Goal: Task Accomplishment & Management: Complete application form

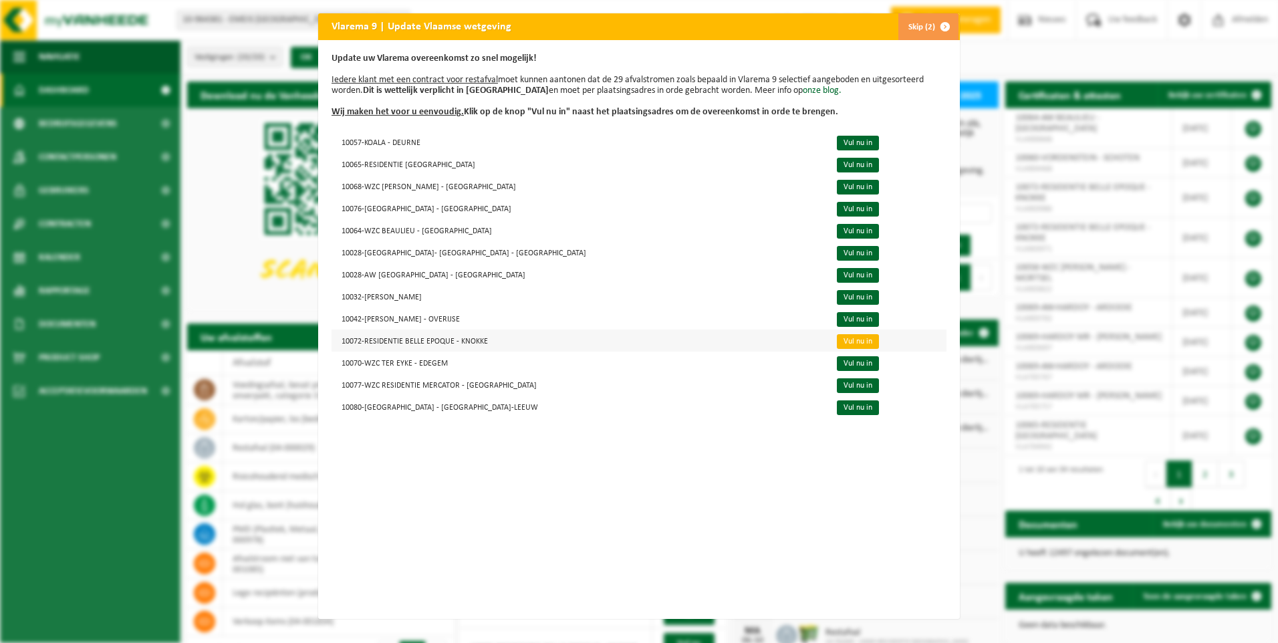
click at [837, 342] on link "Vul nu in" at bounding box center [858, 341] width 42 height 15
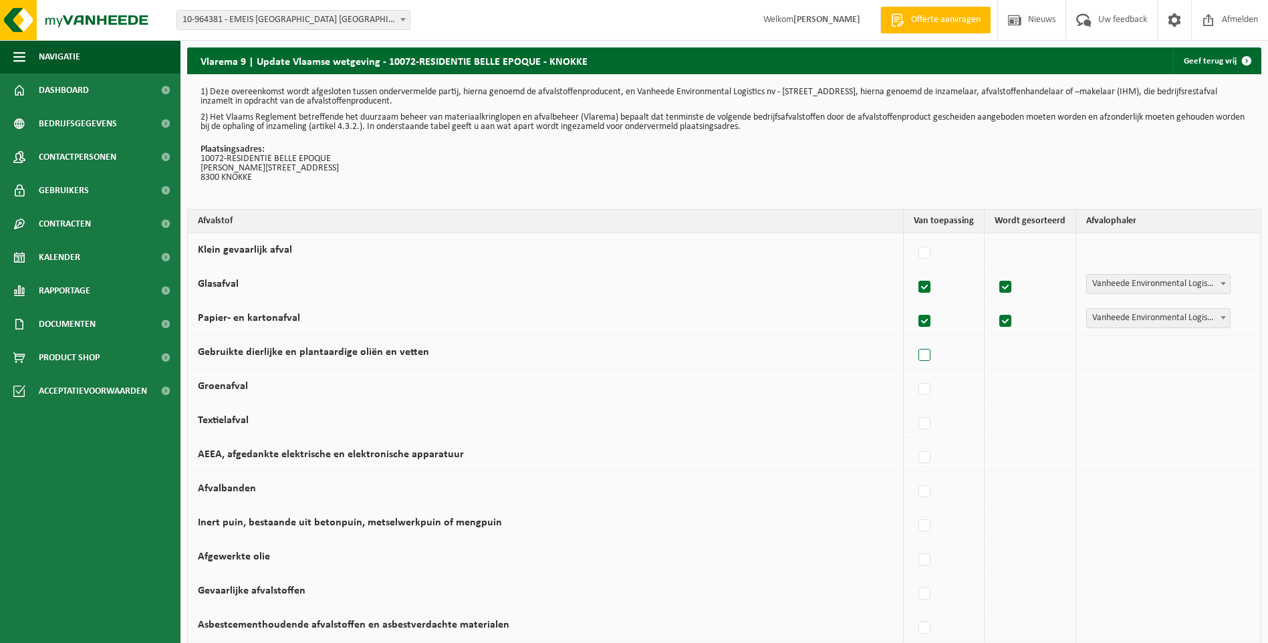
click at [927, 357] on label at bounding box center [924, 355] width 19 height 20
click at [913, 339] on input "Gebruikte dierlijke en plantaardige oliën en vetten" at bounding box center [913, 338] width 1 height 1
checkbox input "true"
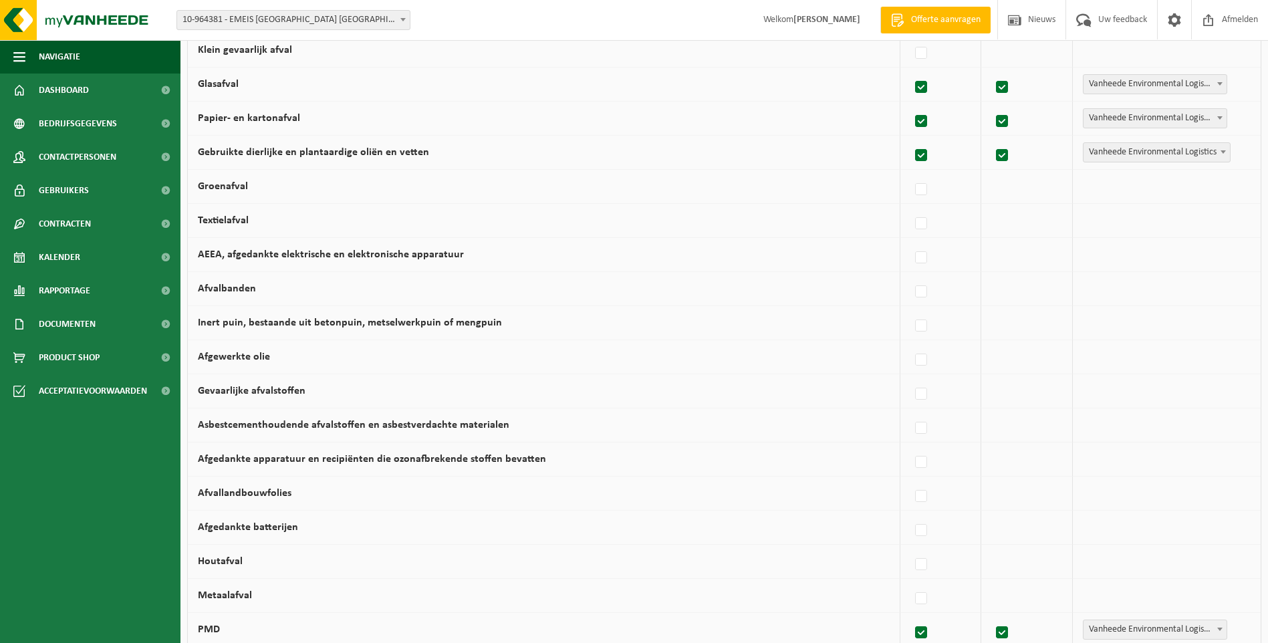
scroll to position [200, 0]
click at [923, 258] on label at bounding box center [921, 257] width 19 height 20
click at [910, 241] on input "AEEA, afgedankte elektrische en elektronische apparatuur" at bounding box center [909, 240] width 1 height 1
checkbox input "true"
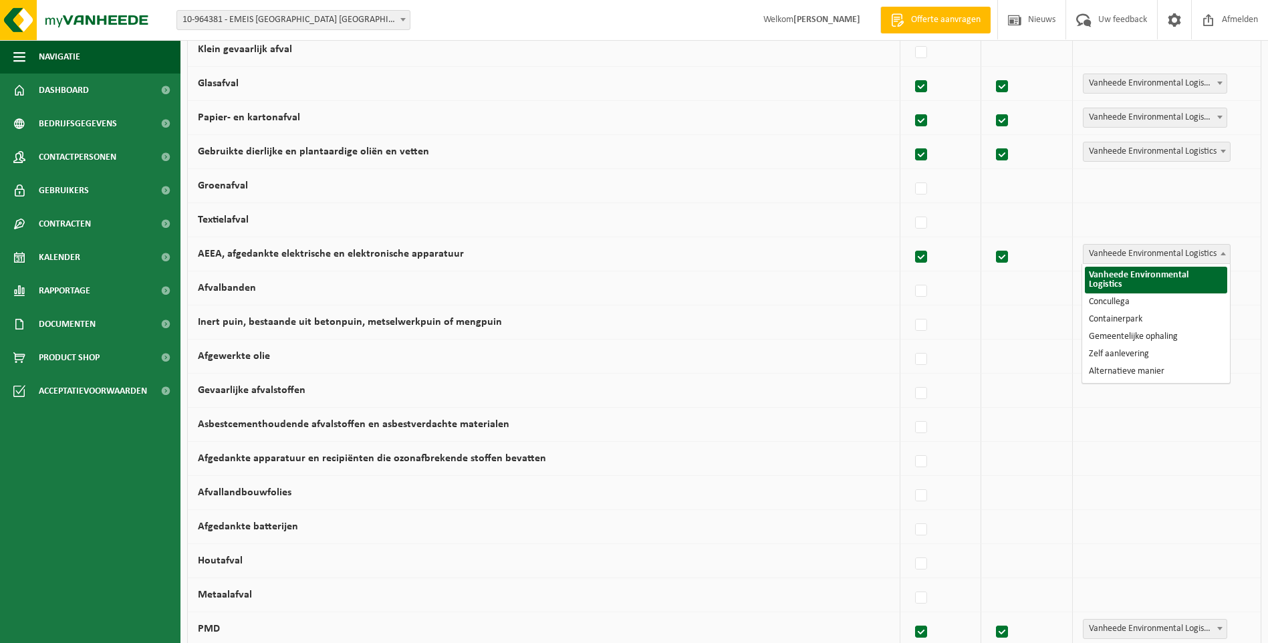
click at [1223, 252] on b at bounding box center [1222, 253] width 5 height 3
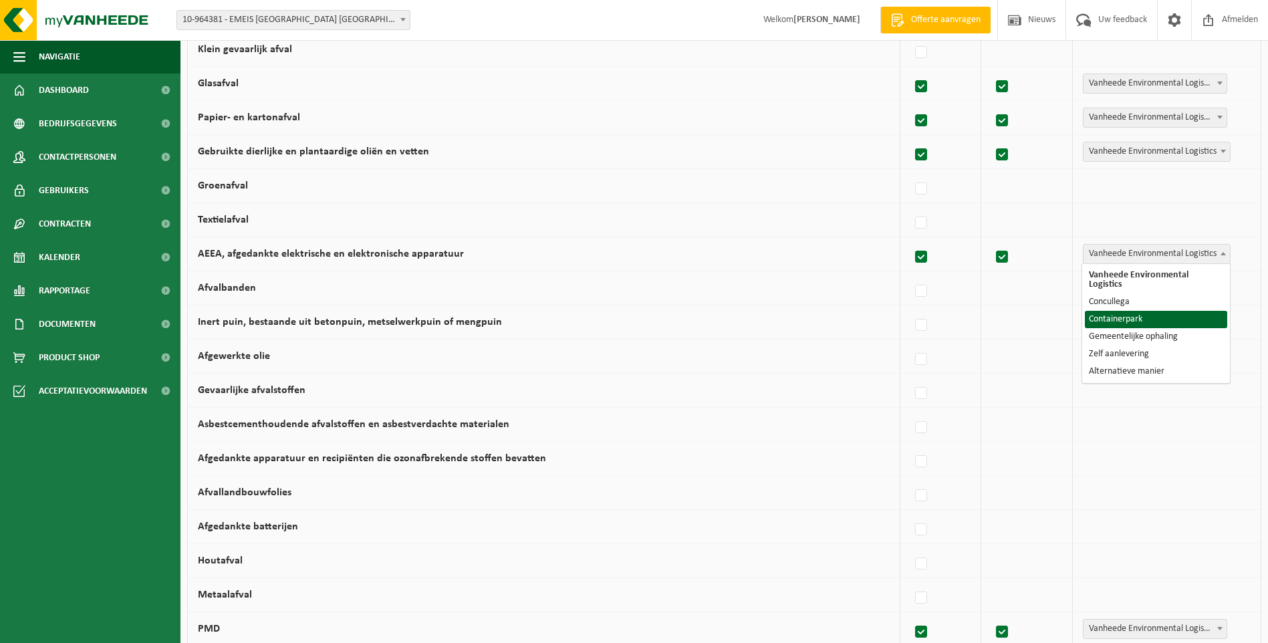
select select "Containerpark"
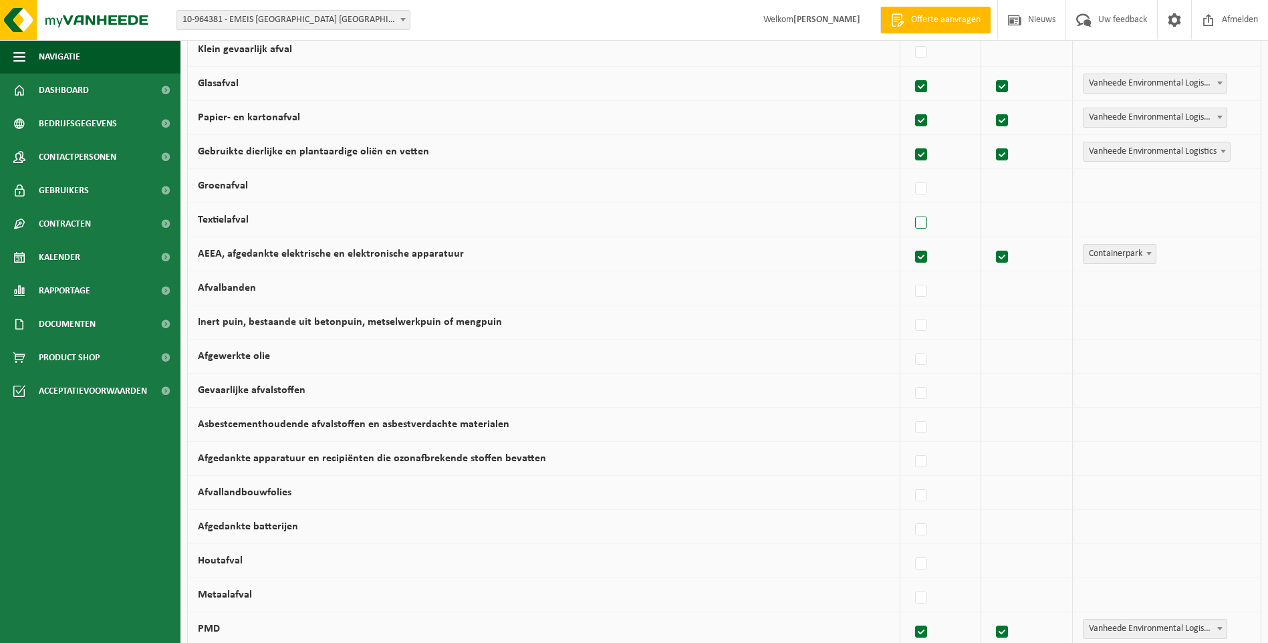
click at [923, 224] on label at bounding box center [921, 223] width 19 height 20
click at [910, 206] on input "Textielafval" at bounding box center [909, 206] width 1 height 1
checkbox input "true"
click at [1222, 215] on span at bounding box center [1222, 218] width 13 height 17
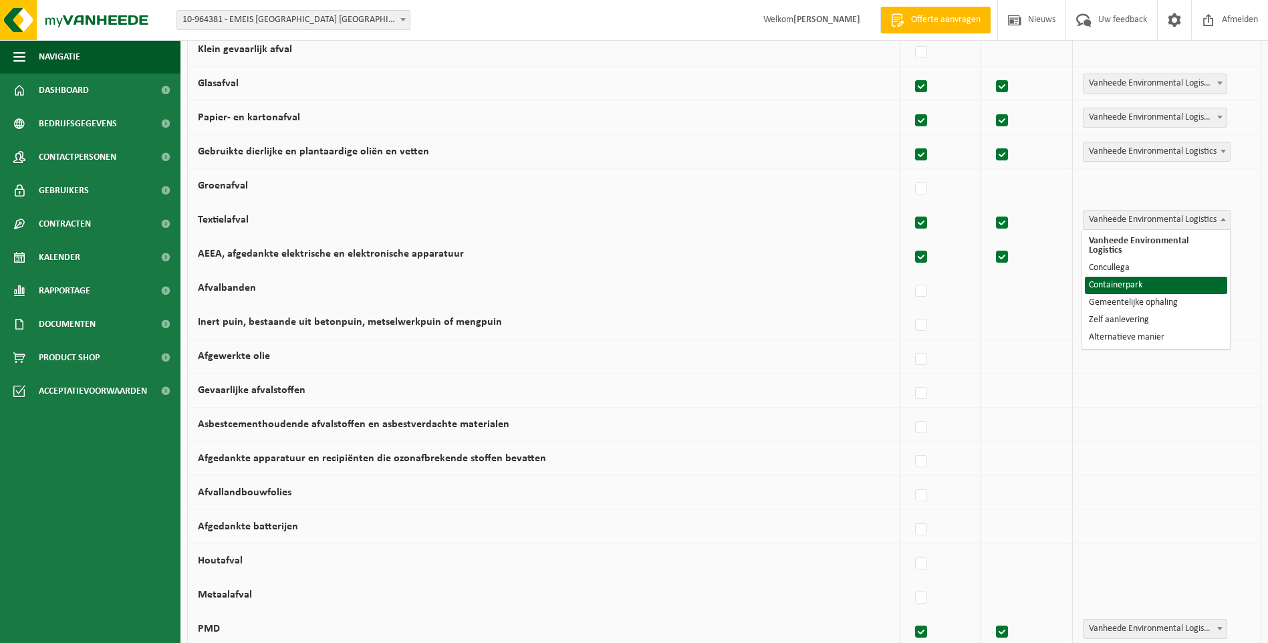
select select "Containerpark"
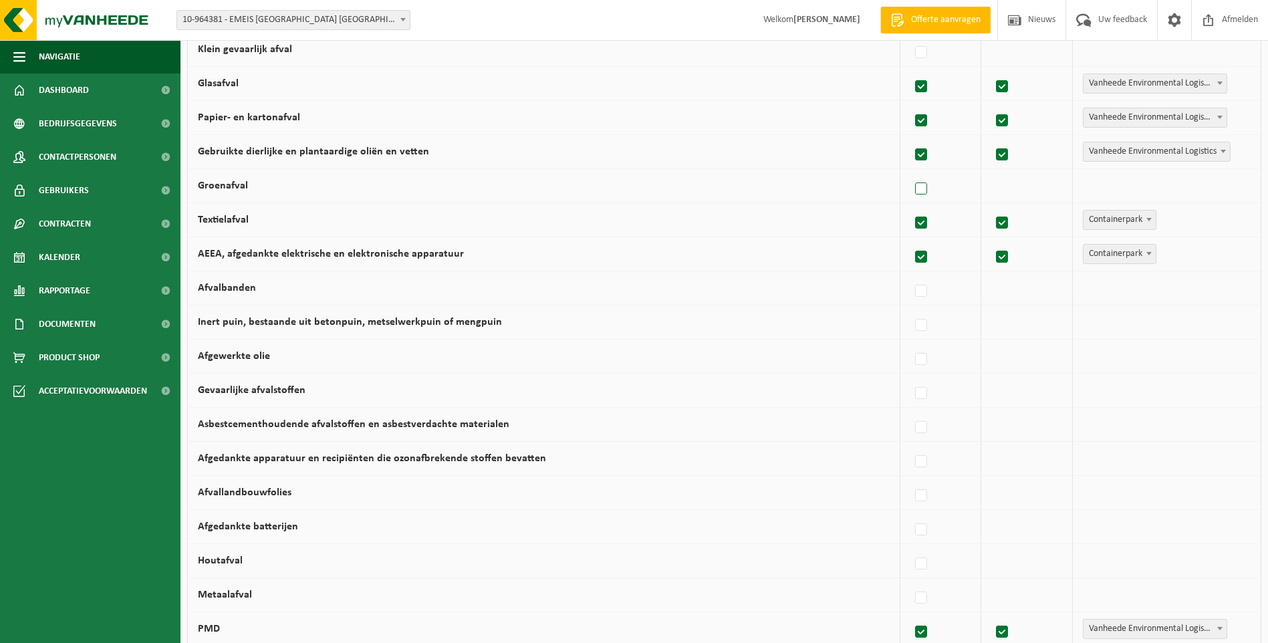
click at [925, 188] on label at bounding box center [921, 189] width 19 height 20
click at [910, 172] on input "Groenafval" at bounding box center [909, 172] width 1 height 1
checkbox input "true"
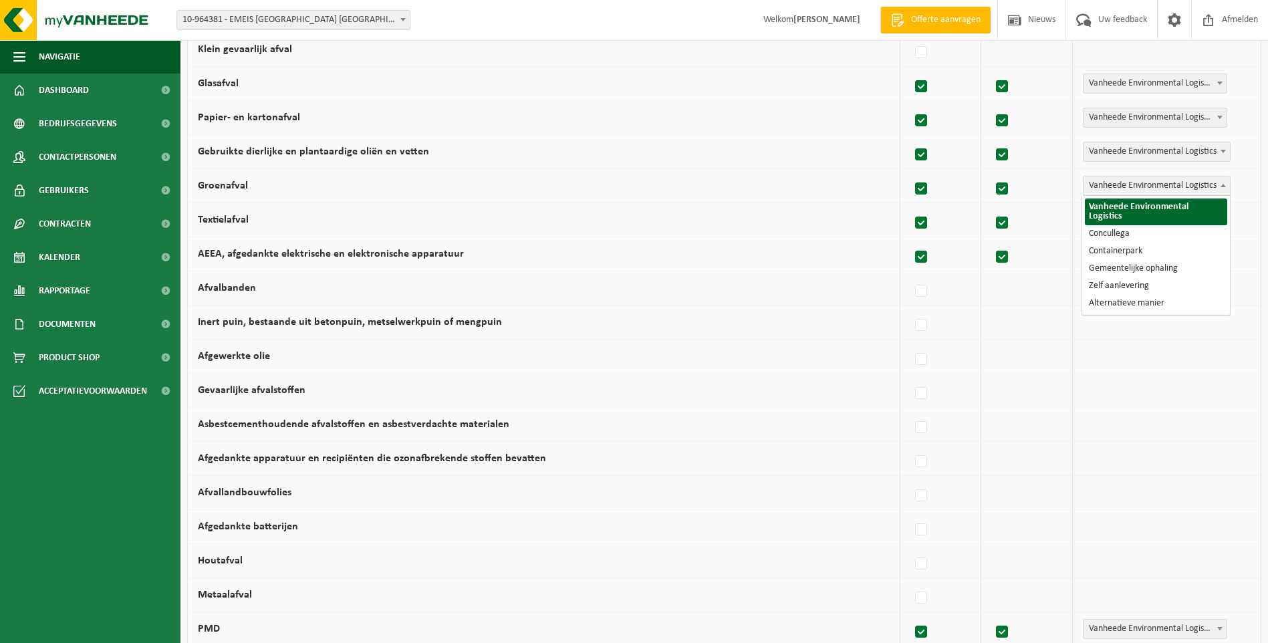
click at [1221, 184] on b at bounding box center [1222, 185] width 5 height 3
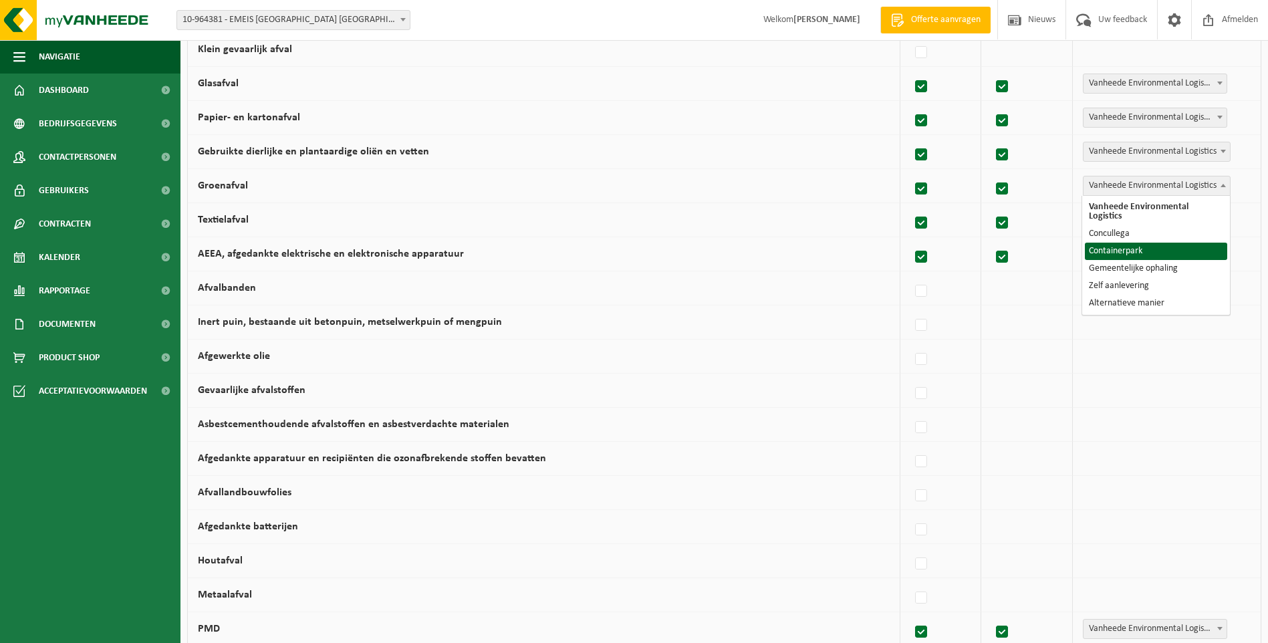
select select "Containerpark"
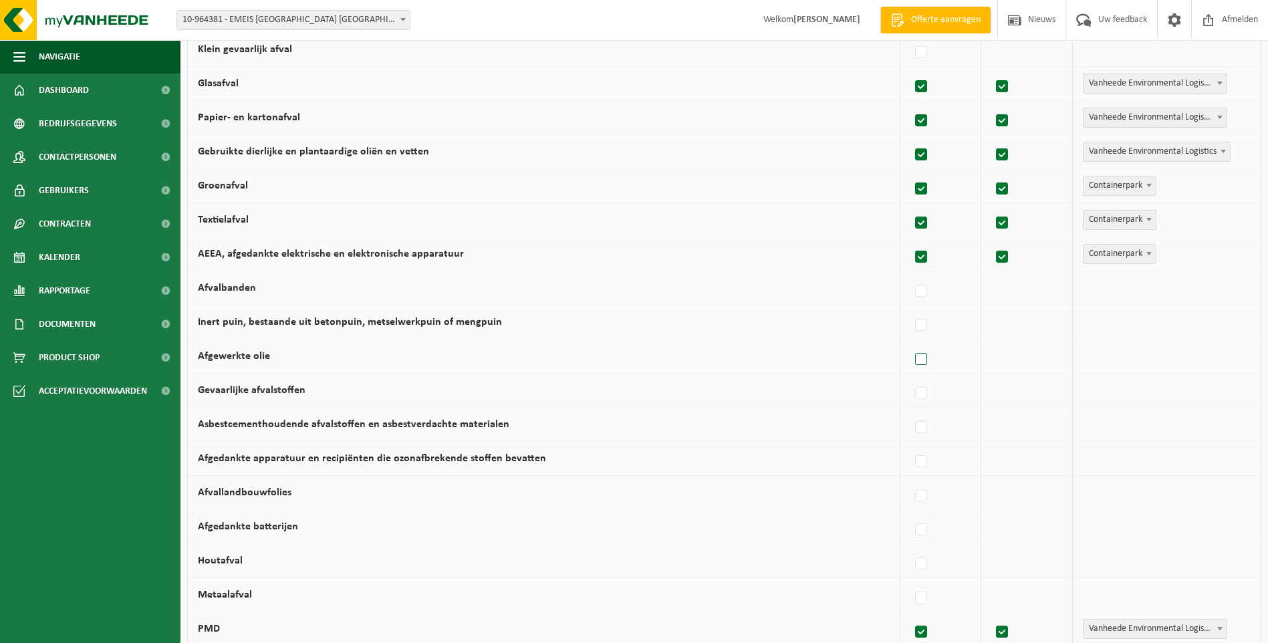
click at [923, 362] on label at bounding box center [921, 359] width 19 height 20
click at [910, 343] on input "Afgewerkte olie" at bounding box center [909, 342] width 1 height 1
checkbox input "true"
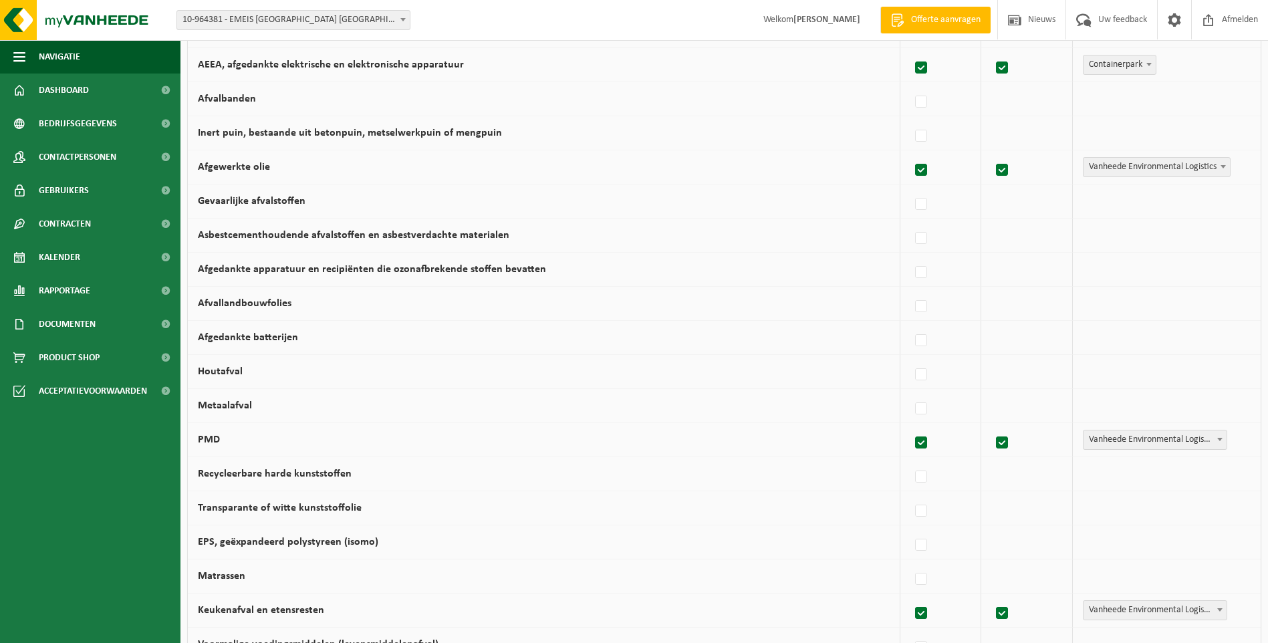
scroll to position [401, 0]
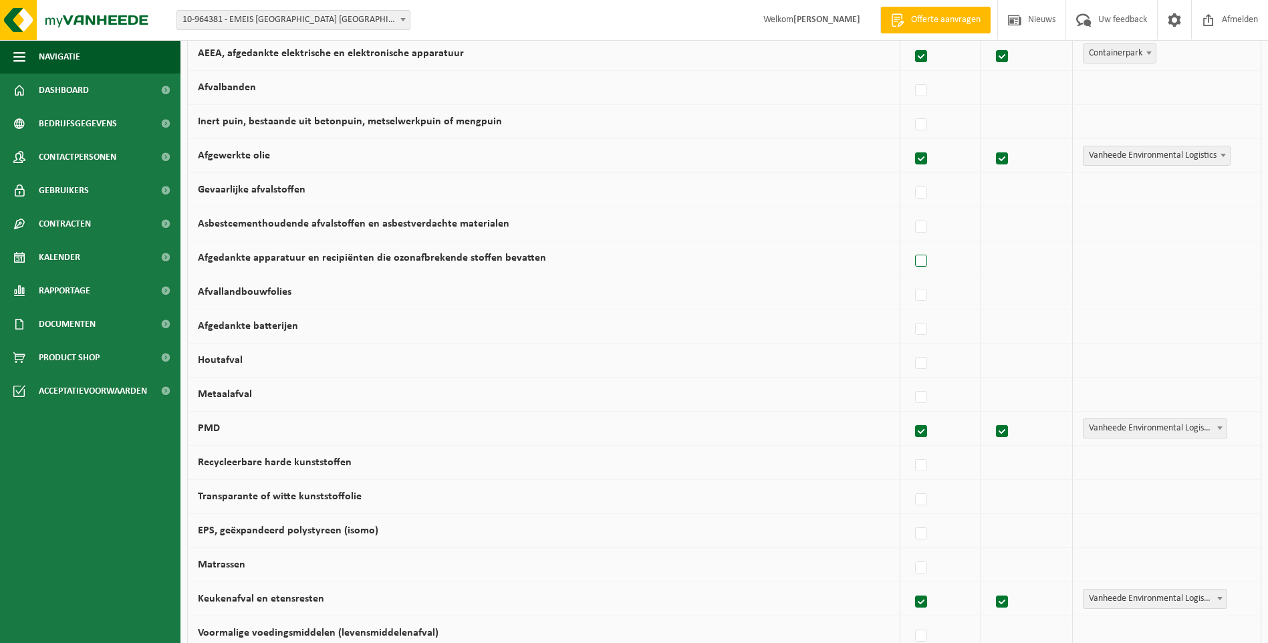
click at [922, 257] on label at bounding box center [921, 261] width 19 height 20
click at [910, 245] on input "Afgedankte apparatuur en recipiënten die ozonafbrekende stoffen bevatten" at bounding box center [909, 244] width 1 height 1
checkbox input "true"
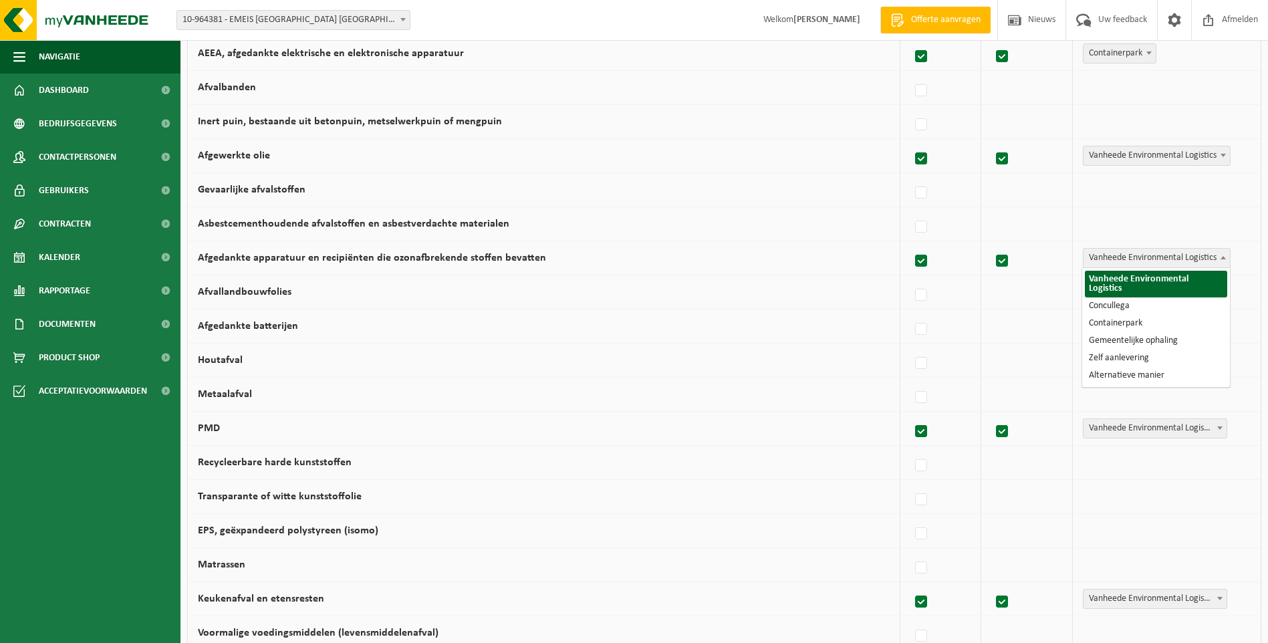
click at [1223, 255] on span at bounding box center [1222, 257] width 13 height 17
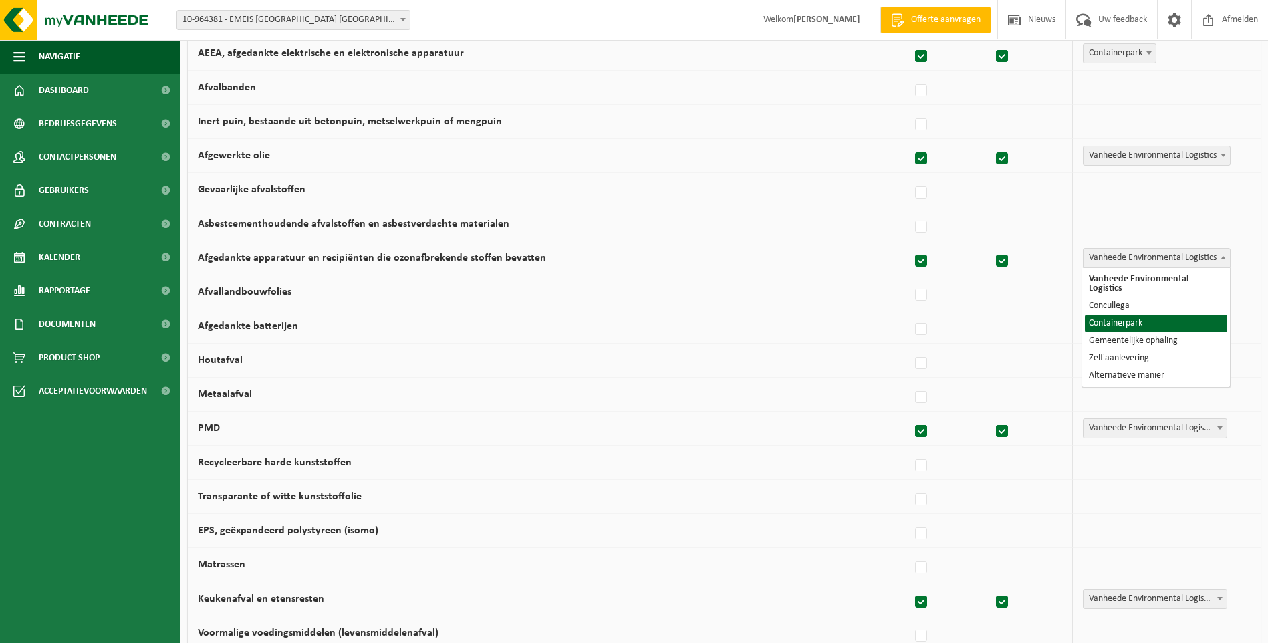
select select "Containerpark"
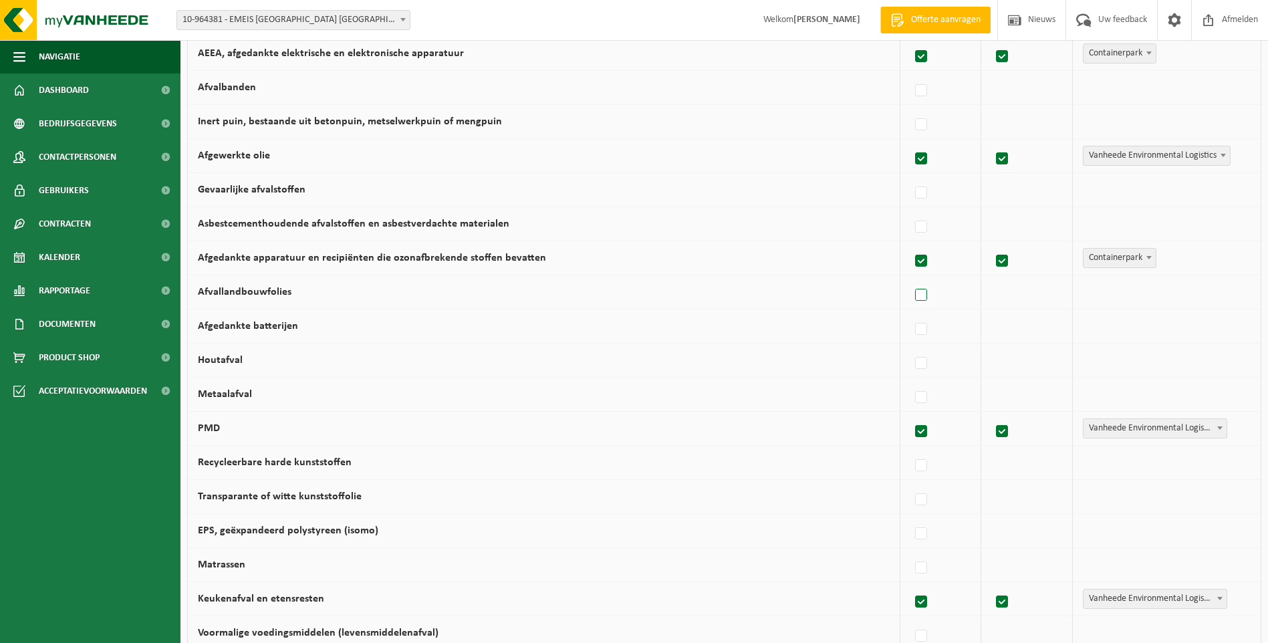
click at [922, 299] on label at bounding box center [921, 295] width 19 height 20
click at [910, 279] on input "Afvallandbouwfolies" at bounding box center [909, 278] width 1 height 1
checkbox input "true"
click at [923, 329] on label at bounding box center [921, 329] width 19 height 20
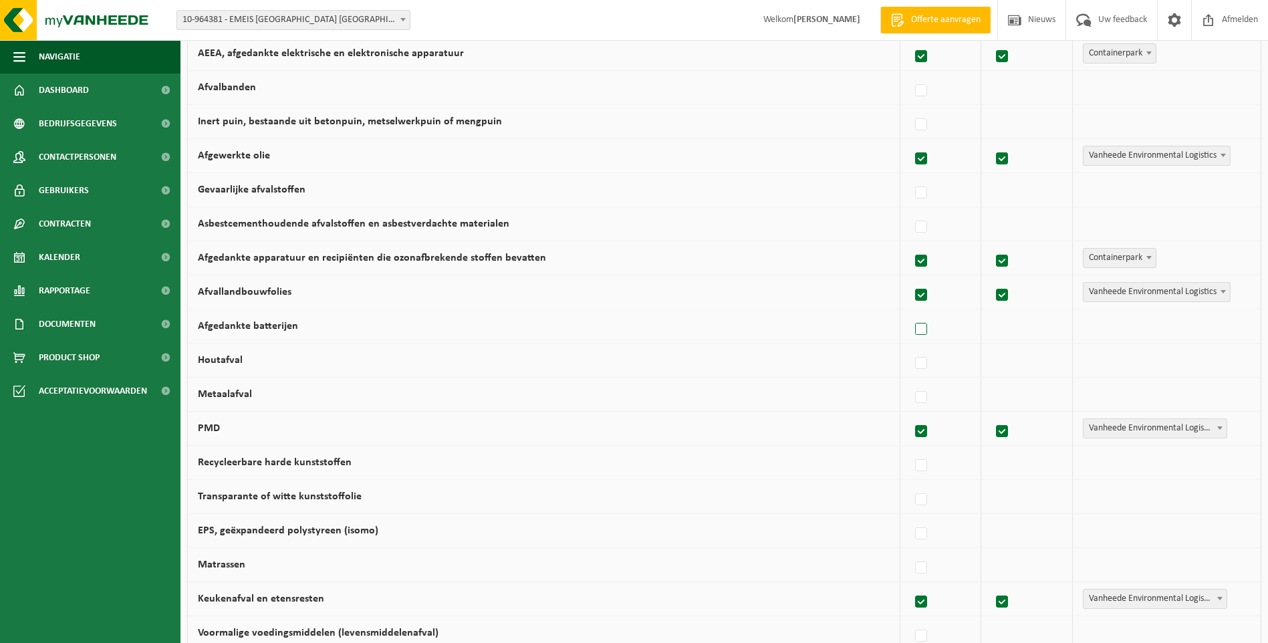
click at [910, 313] on input "Afgedankte batterijen" at bounding box center [909, 312] width 1 height 1
checkbox input "true"
click at [1221, 324] on b at bounding box center [1222, 325] width 5 height 3
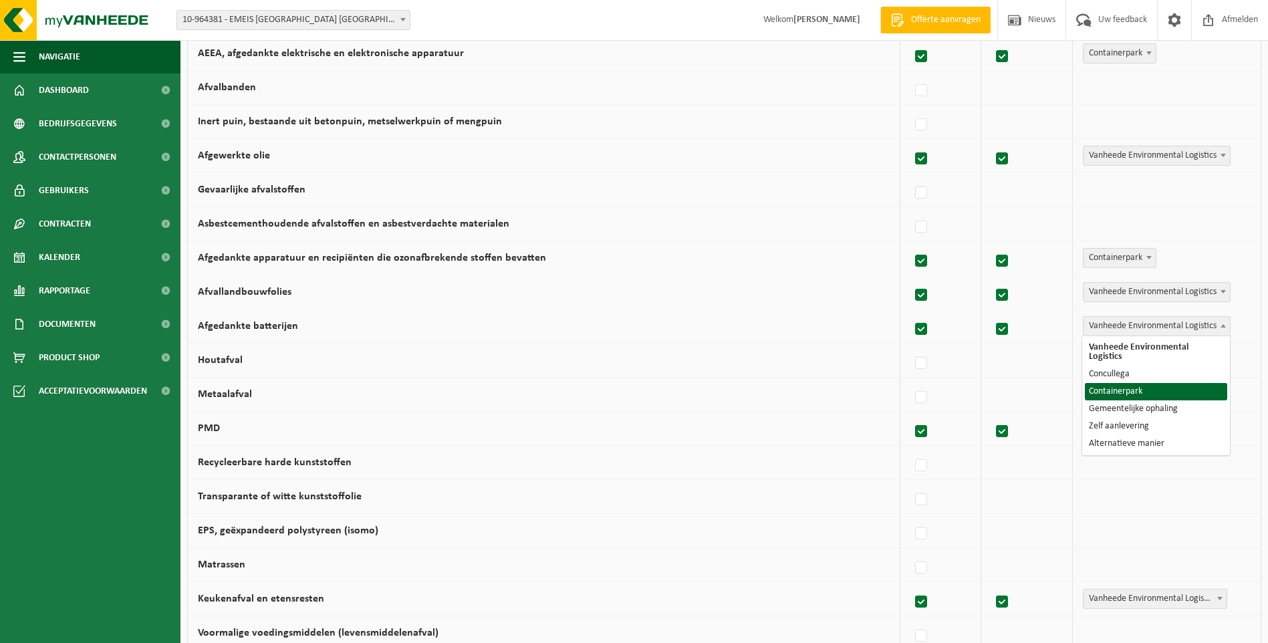
select select "Containerpark"
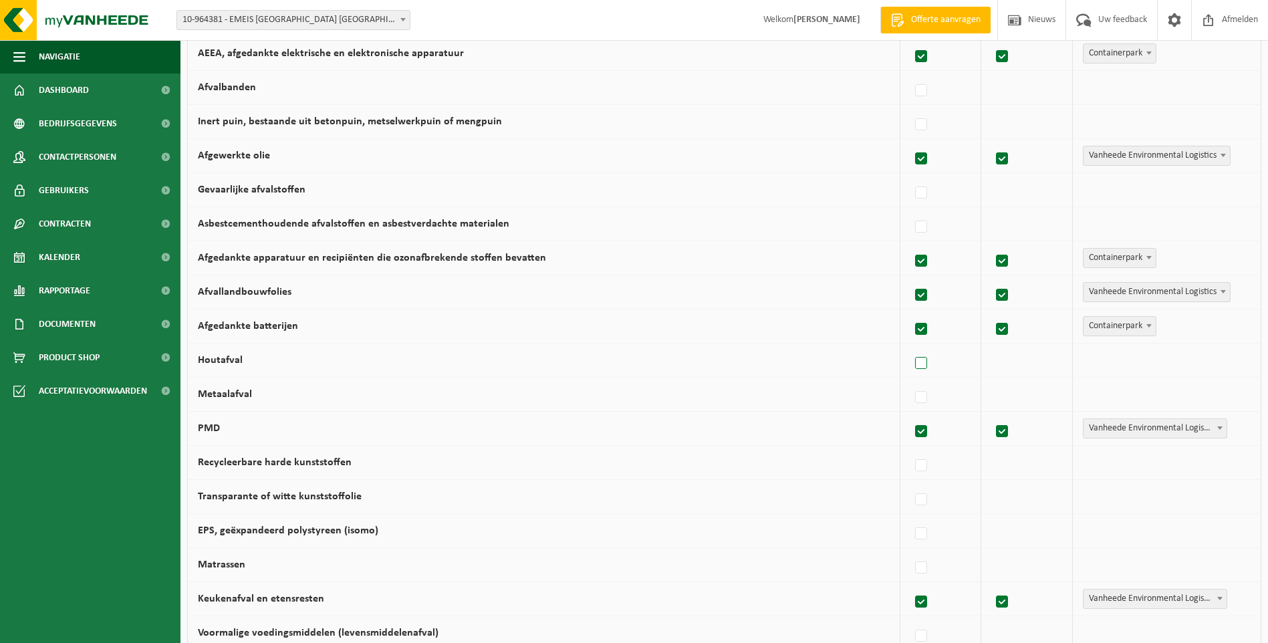
click at [921, 364] on label at bounding box center [921, 363] width 19 height 20
click at [910, 347] on input "Houtafval" at bounding box center [909, 346] width 1 height 1
checkbox input "true"
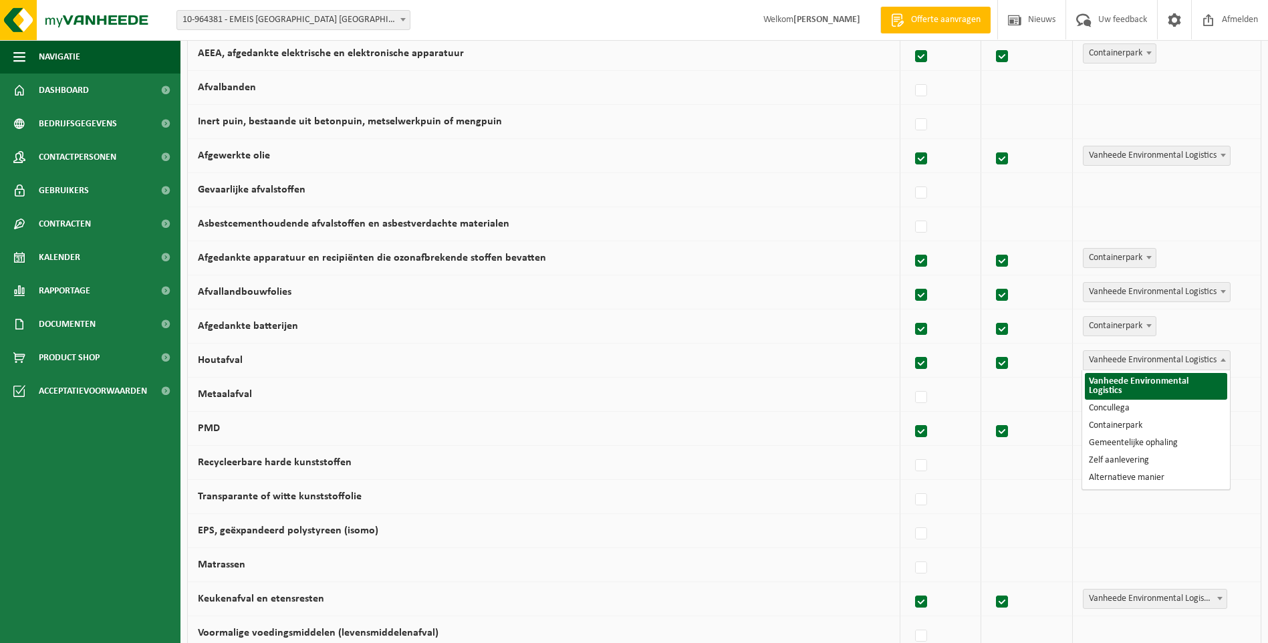
click at [1220, 362] on span at bounding box center [1222, 359] width 13 height 17
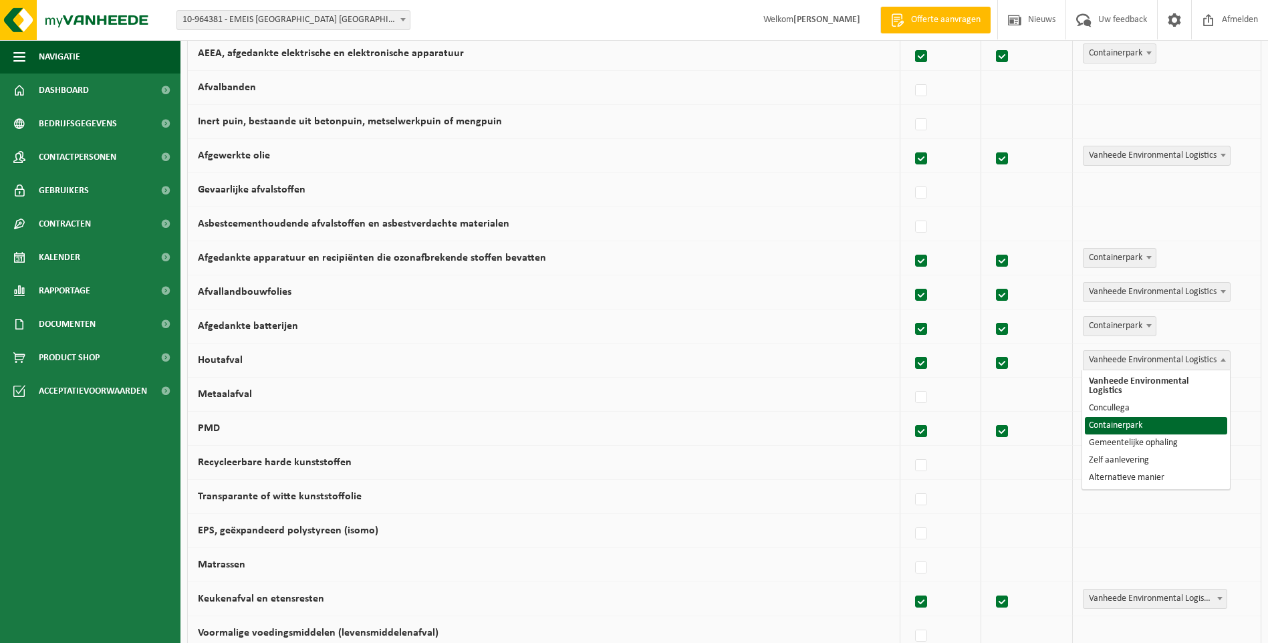
select select "Containerpark"
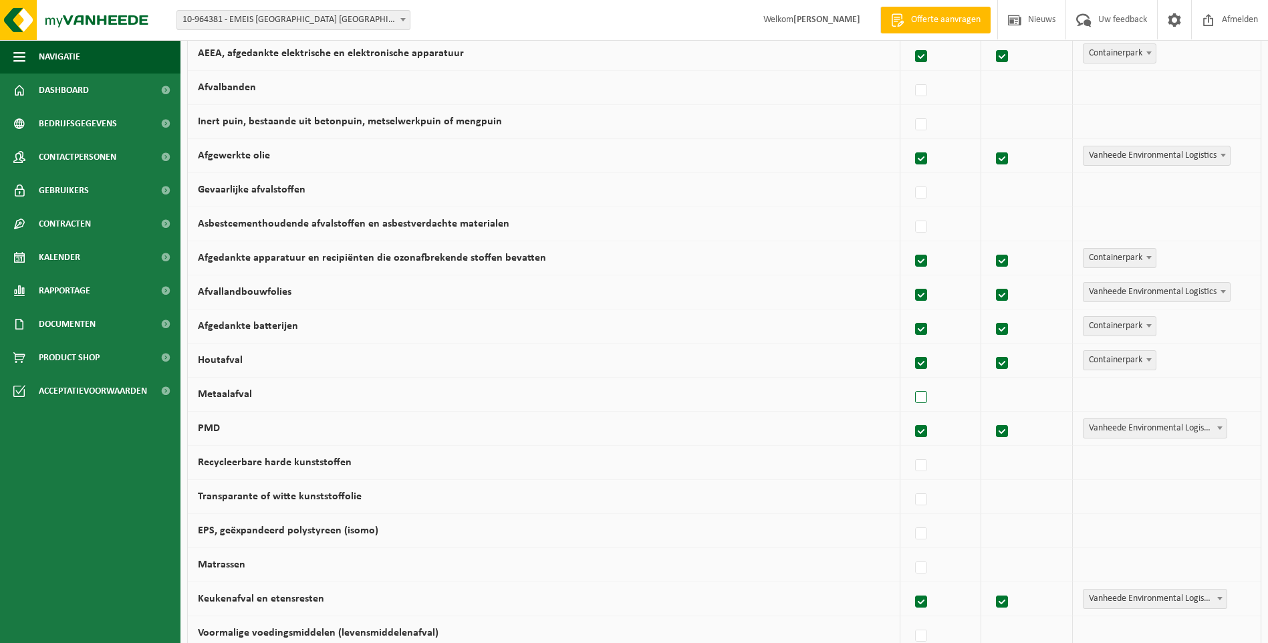
click at [921, 400] on label at bounding box center [921, 398] width 19 height 20
click at [910, 381] on input "Metaalafval" at bounding box center [909, 380] width 1 height 1
checkbox input "true"
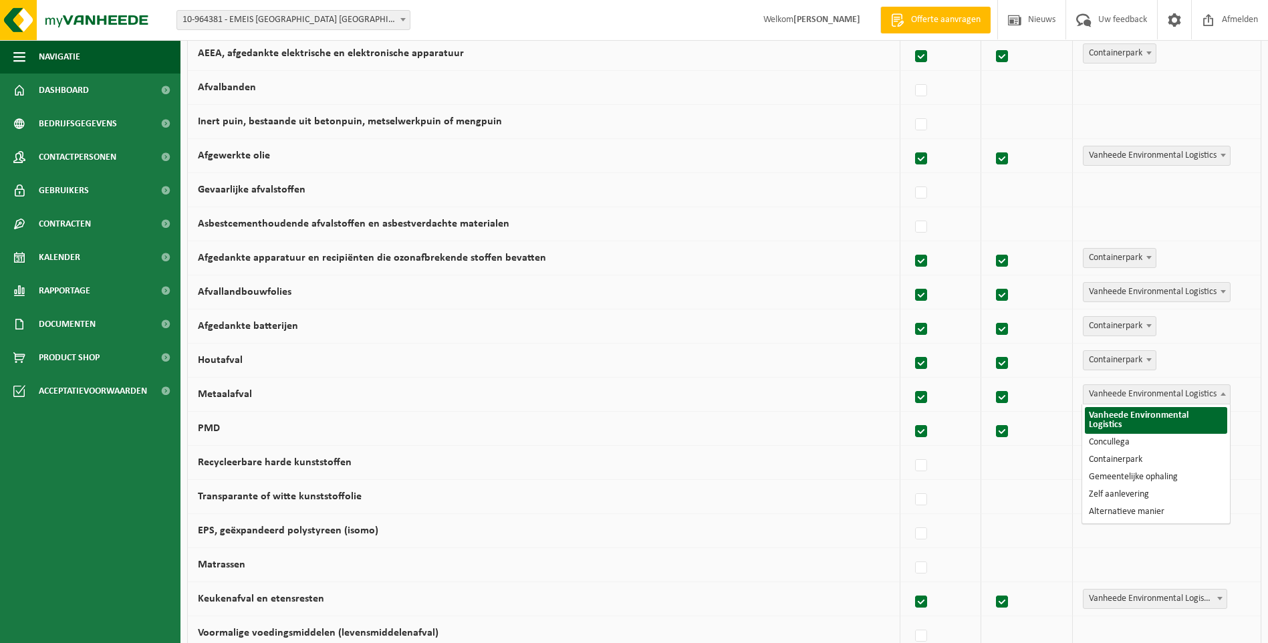
click at [1225, 394] on b at bounding box center [1222, 393] width 5 height 3
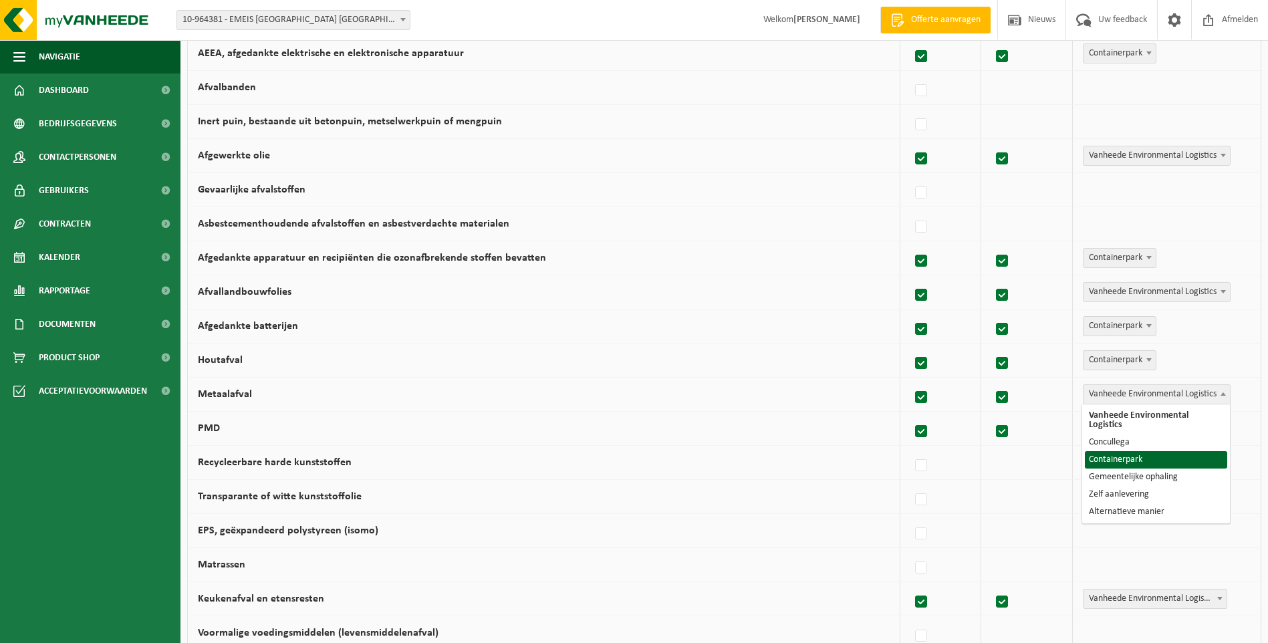
select select "Containerpark"
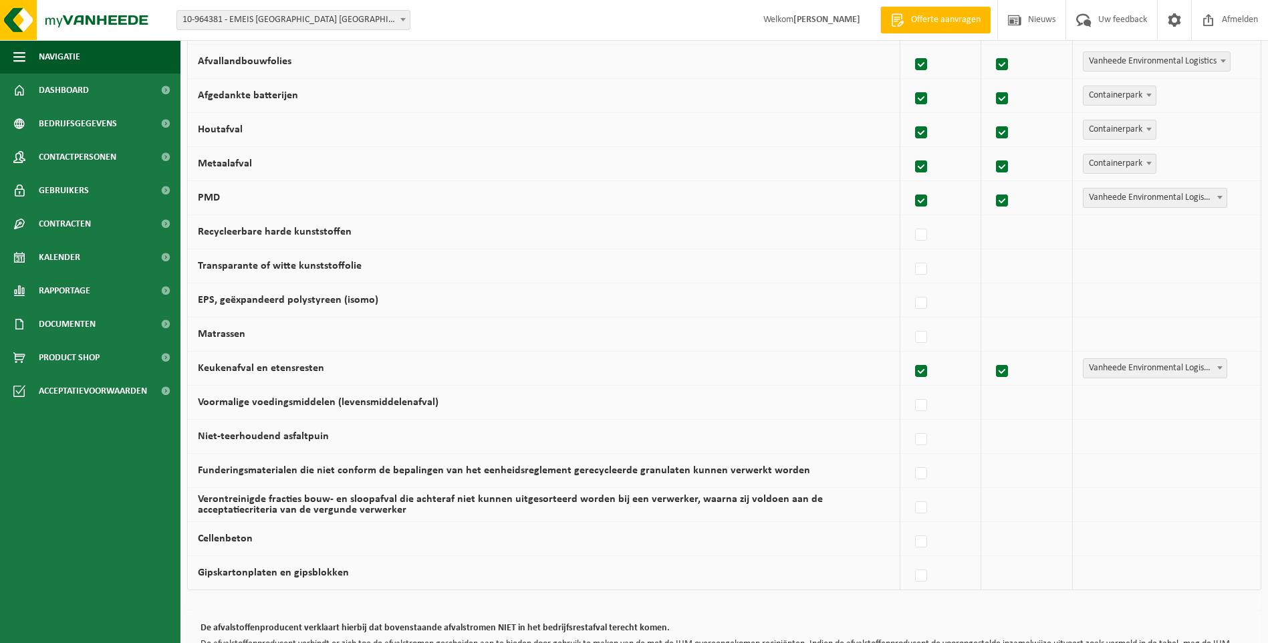
scroll to position [601, 0]
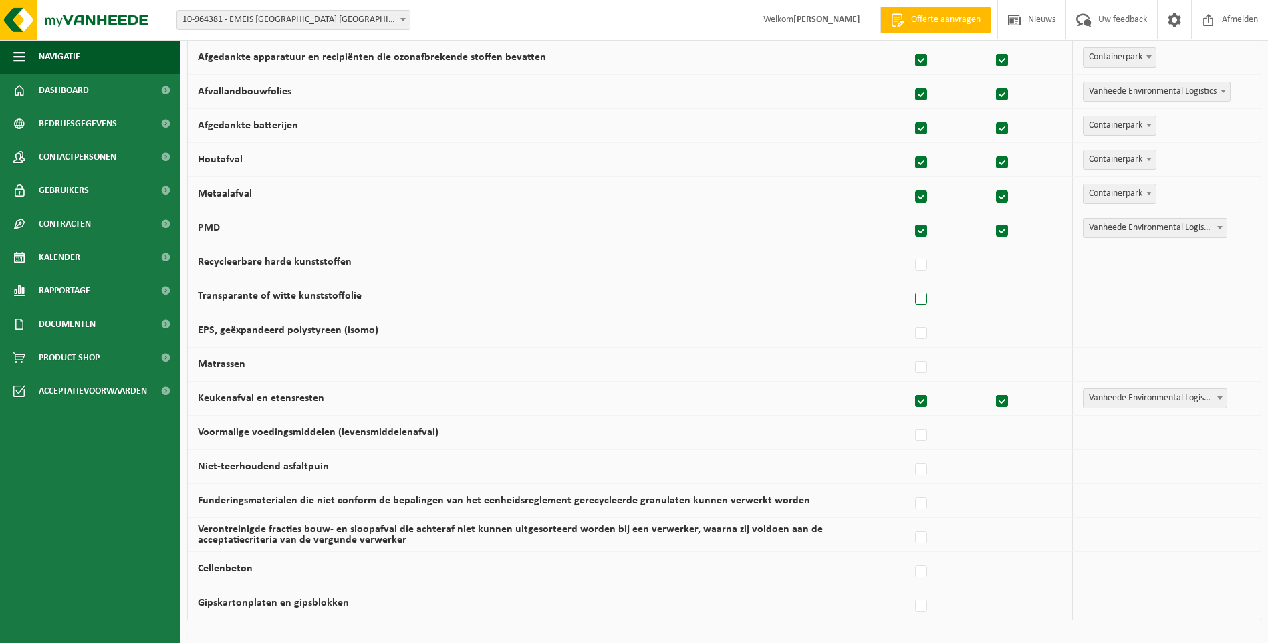
click at [921, 301] on label at bounding box center [921, 299] width 19 height 20
click at [910, 283] on input "Transparante of witte kunststoffolie" at bounding box center [909, 282] width 1 height 1
checkbox input "true"
click at [922, 265] on label at bounding box center [921, 265] width 19 height 20
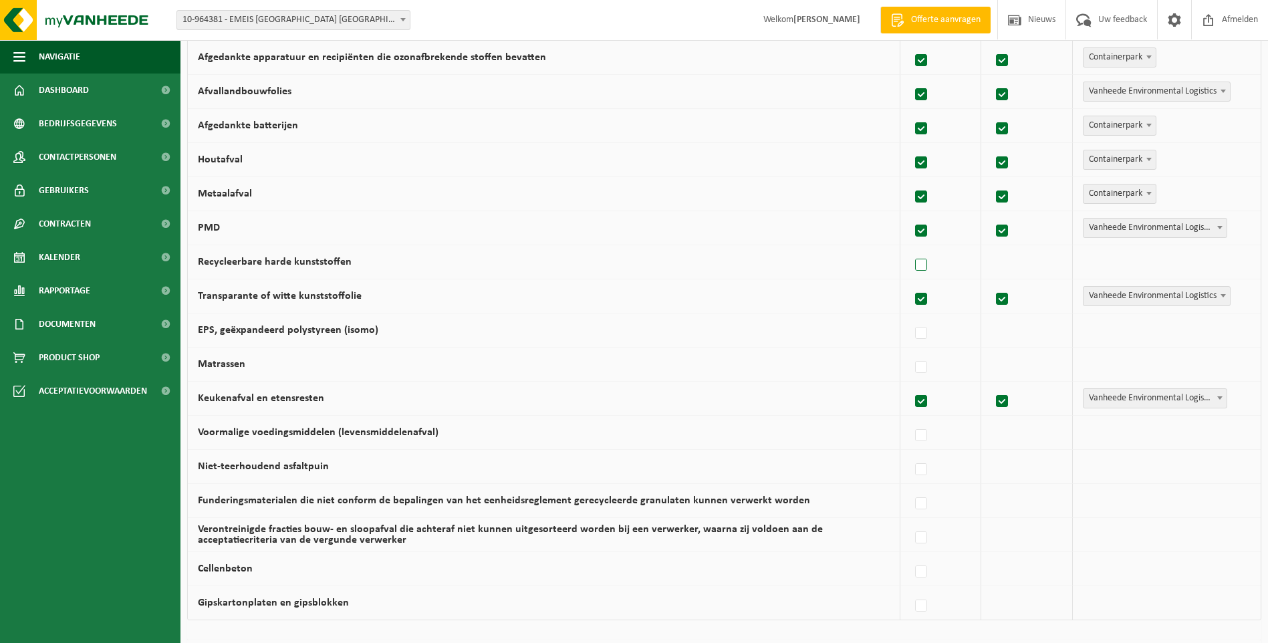
click at [910, 249] on input "Recycleerbare harde kunststoffen" at bounding box center [909, 248] width 1 height 1
checkbox input "true"
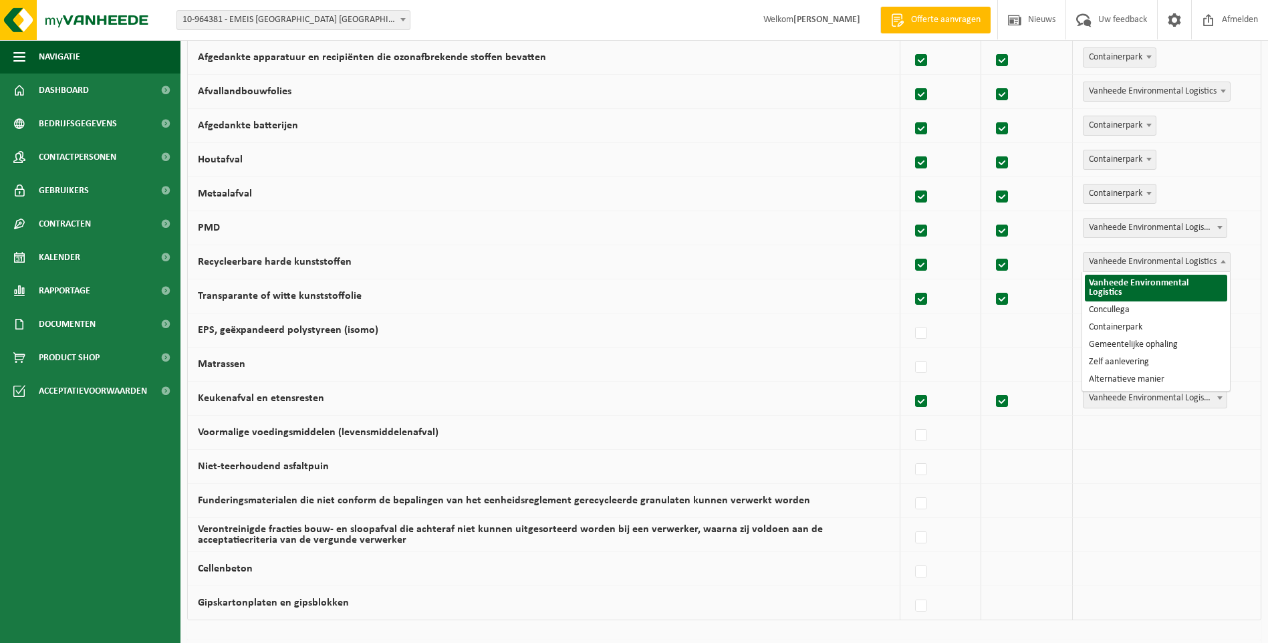
click at [1222, 263] on b at bounding box center [1222, 261] width 5 height 3
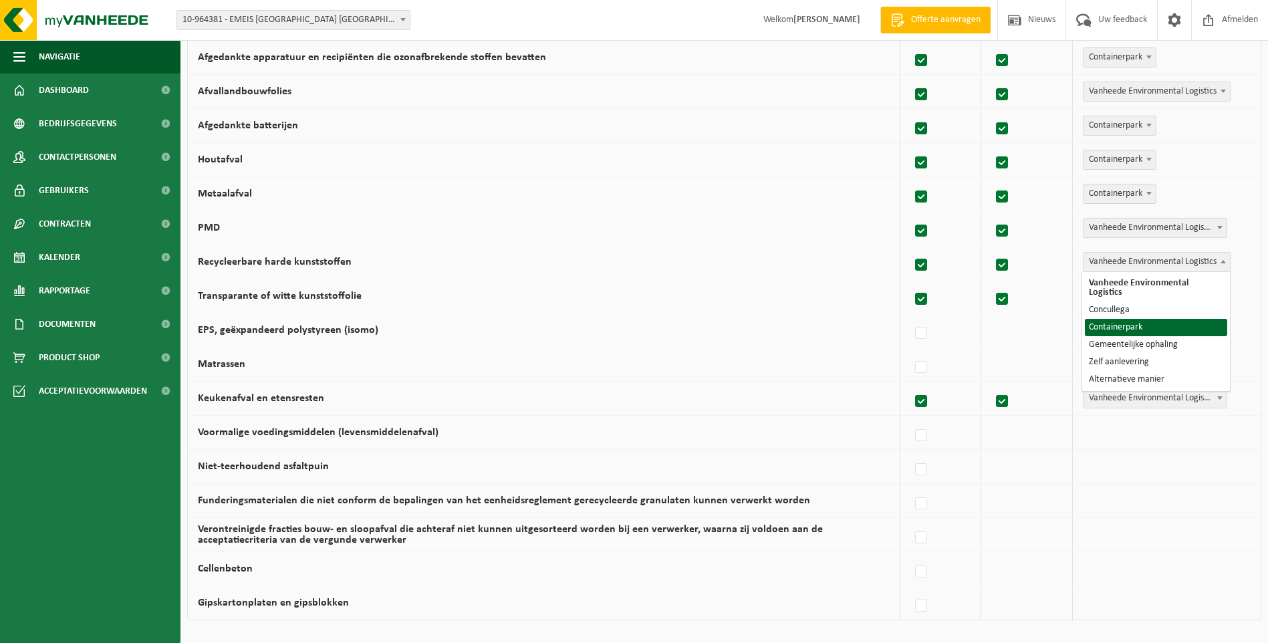
select select "Containerpark"
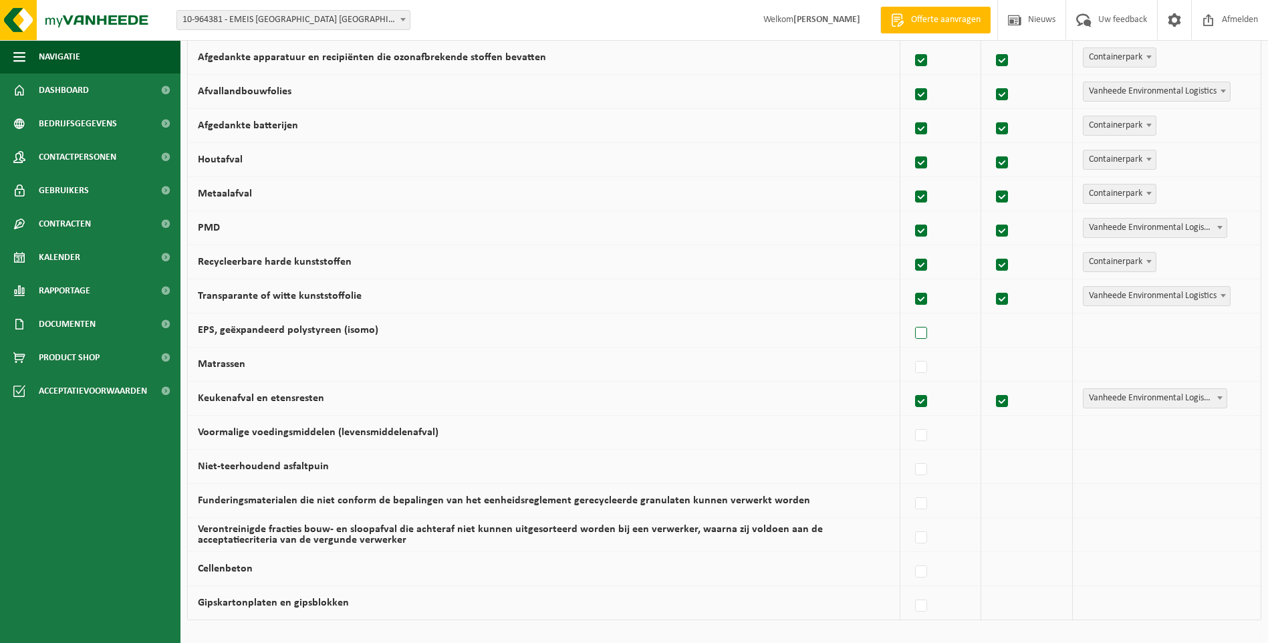
click at [923, 336] on label at bounding box center [921, 333] width 19 height 20
click at [910, 317] on input "EPS, geëxpandeerd polystyreen (isomo)" at bounding box center [909, 316] width 1 height 1
checkbox input "true"
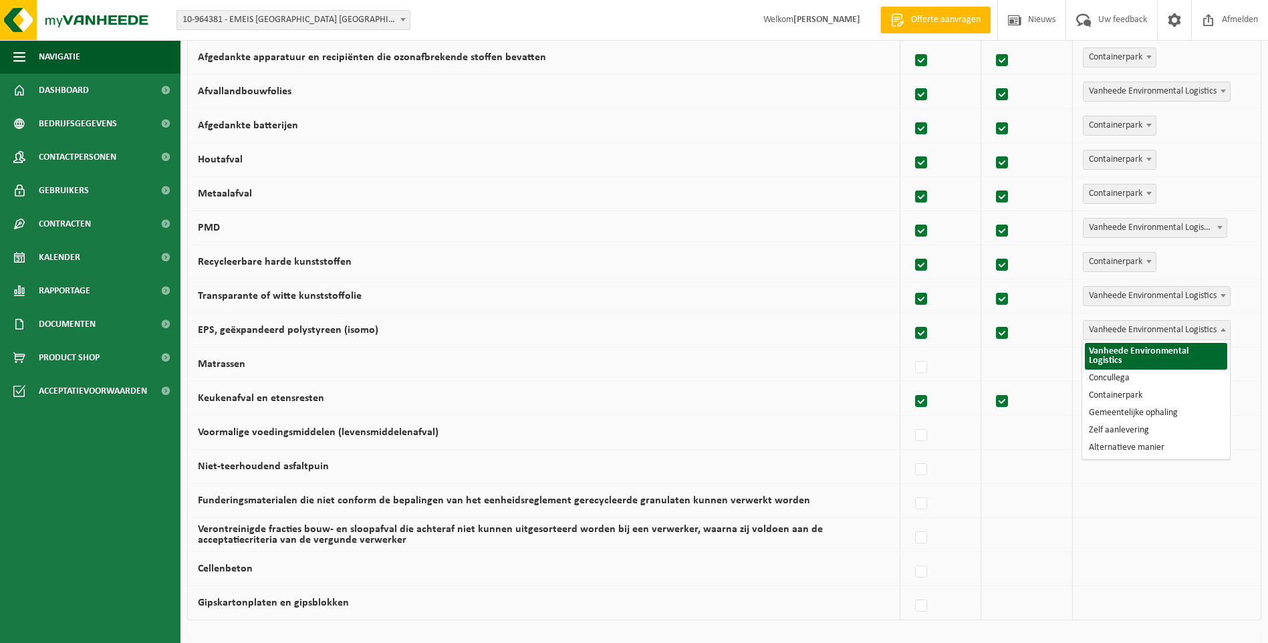
click at [1224, 327] on span at bounding box center [1222, 329] width 13 height 17
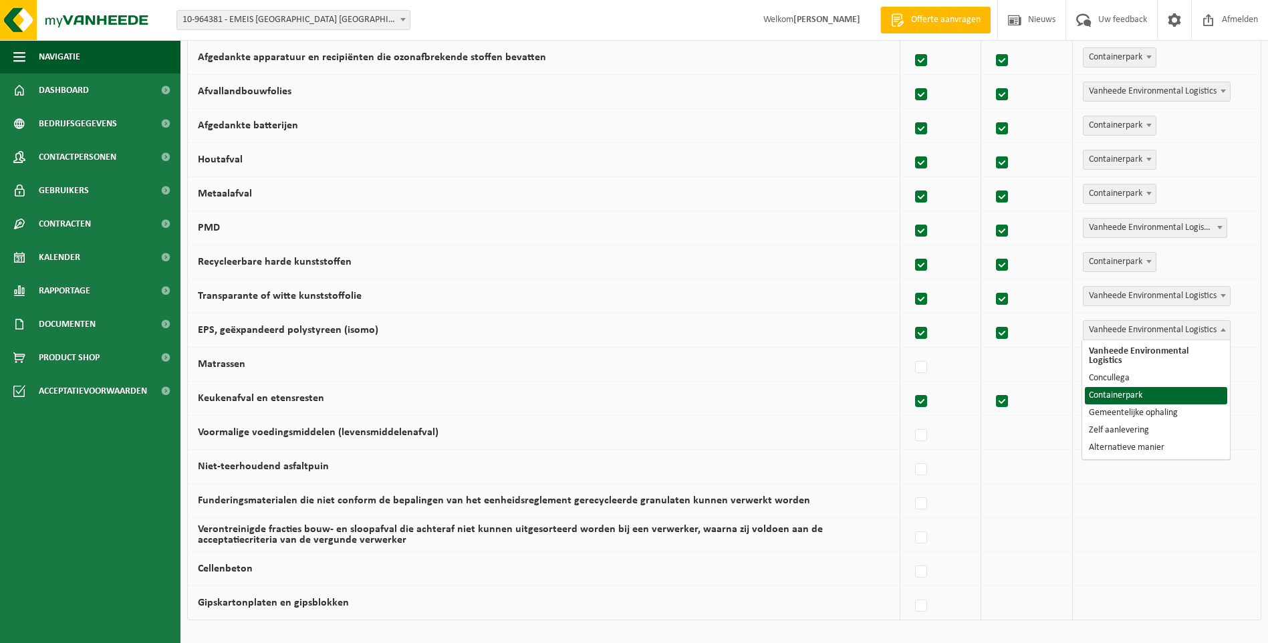
select select "Containerpark"
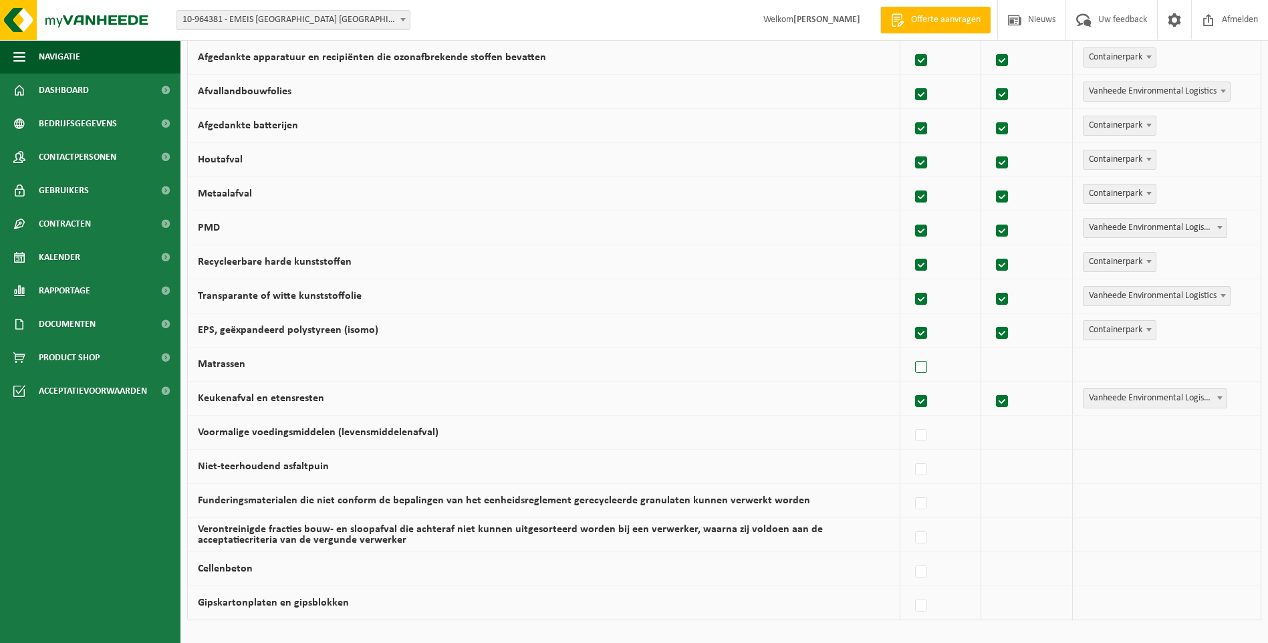
click at [923, 367] on label at bounding box center [921, 367] width 19 height 20
click at [910, 351] on input "Matrassen" at bounding box center [909, 350] width 1 height 1
checkbox input "true"
click at [1224, 364] on b at bounding box center [1222, 363] width 5 height 3
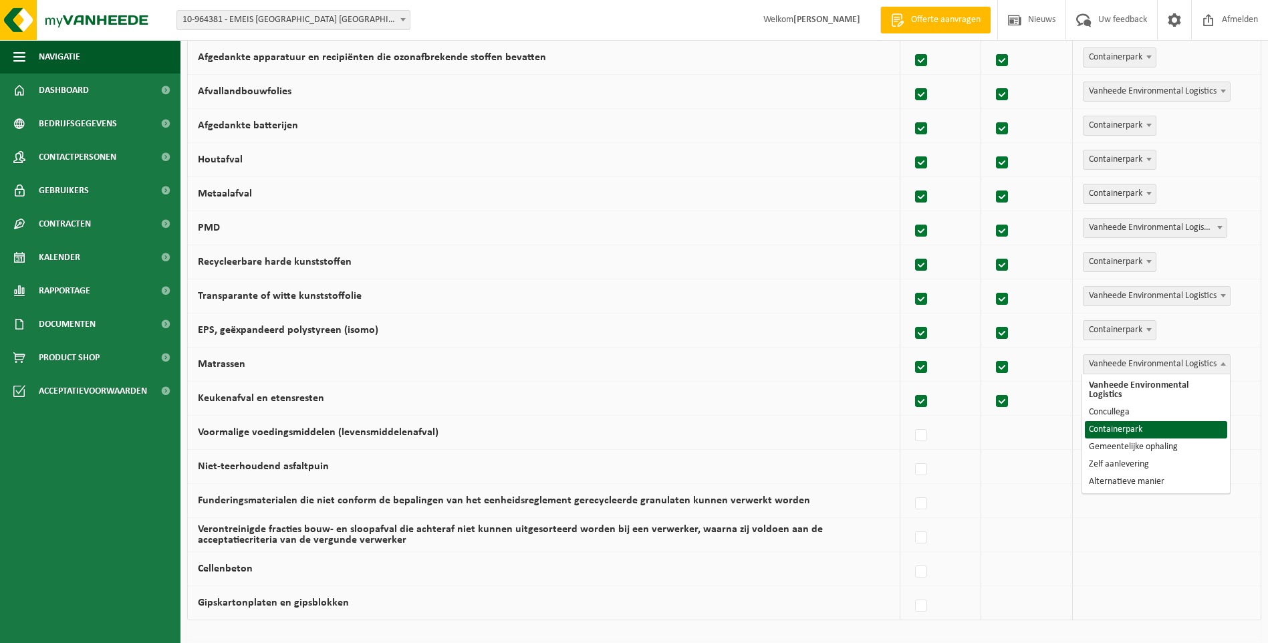
select select "Containerpark"
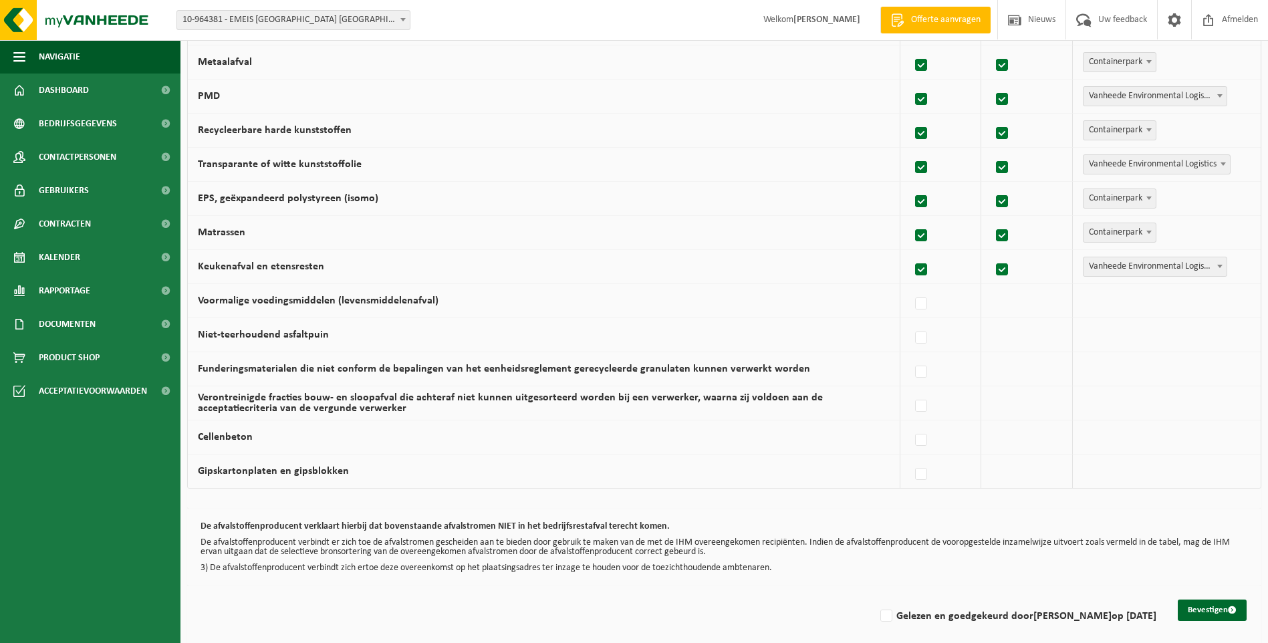
scroll to position [743, 0]
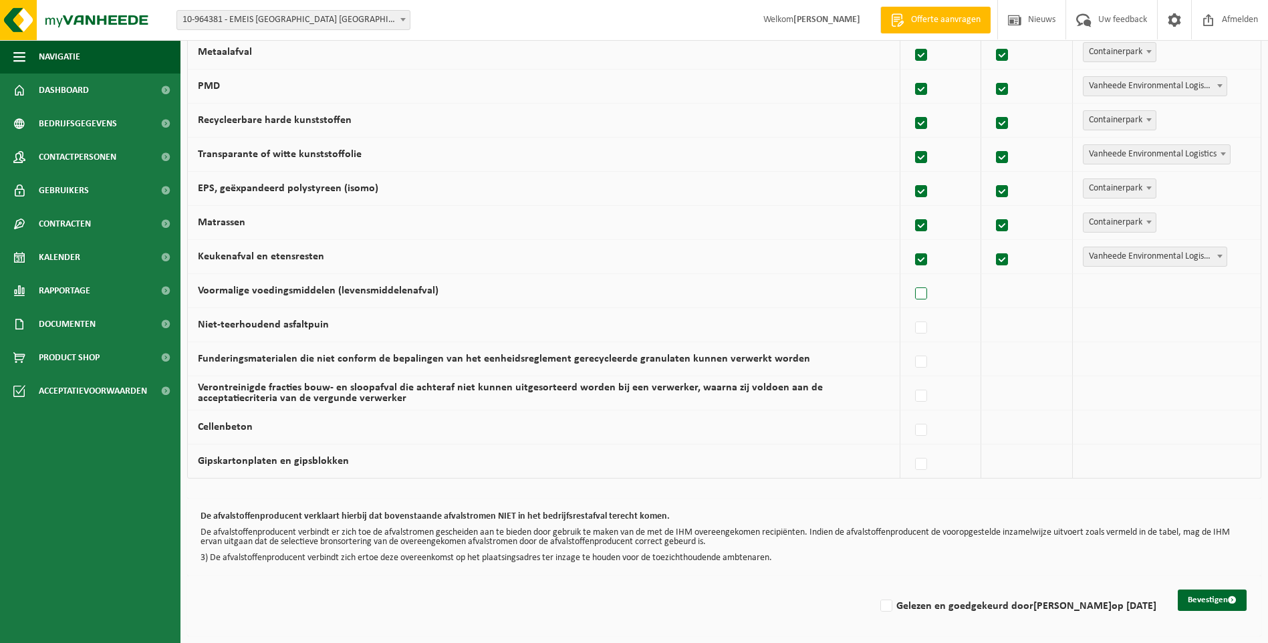
click at [923, 296] on label at bounding box center [921, 294] width 19 height 20
click at [910, 277] on input "Voormalige voedingsmiddelen (levensmiddelenafval)" at bounding box center [909, 277] width 1 height 1
checkbox input "true"
click at [1207, 601] on button "Bevestigen" at bounding box center [1211, 599] width 69 height 21
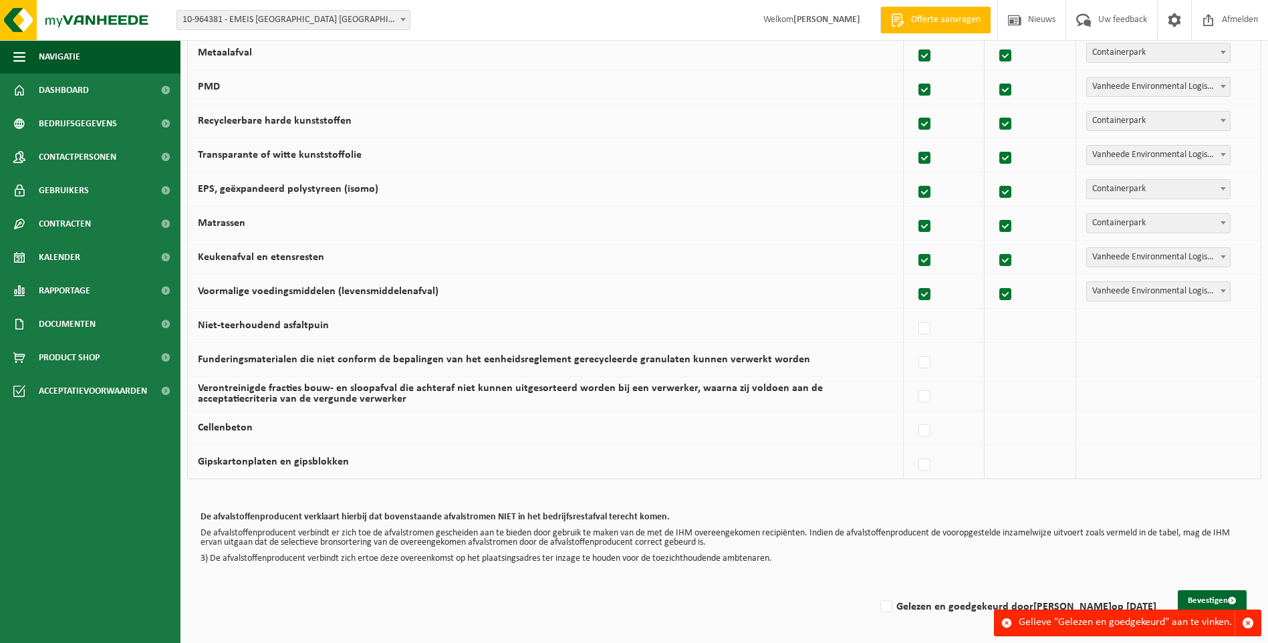
scroll to position [743, 0]
click at [1206, 597] on button "Bevestigen" at bounding box center [1211, 599] width 69 height 21
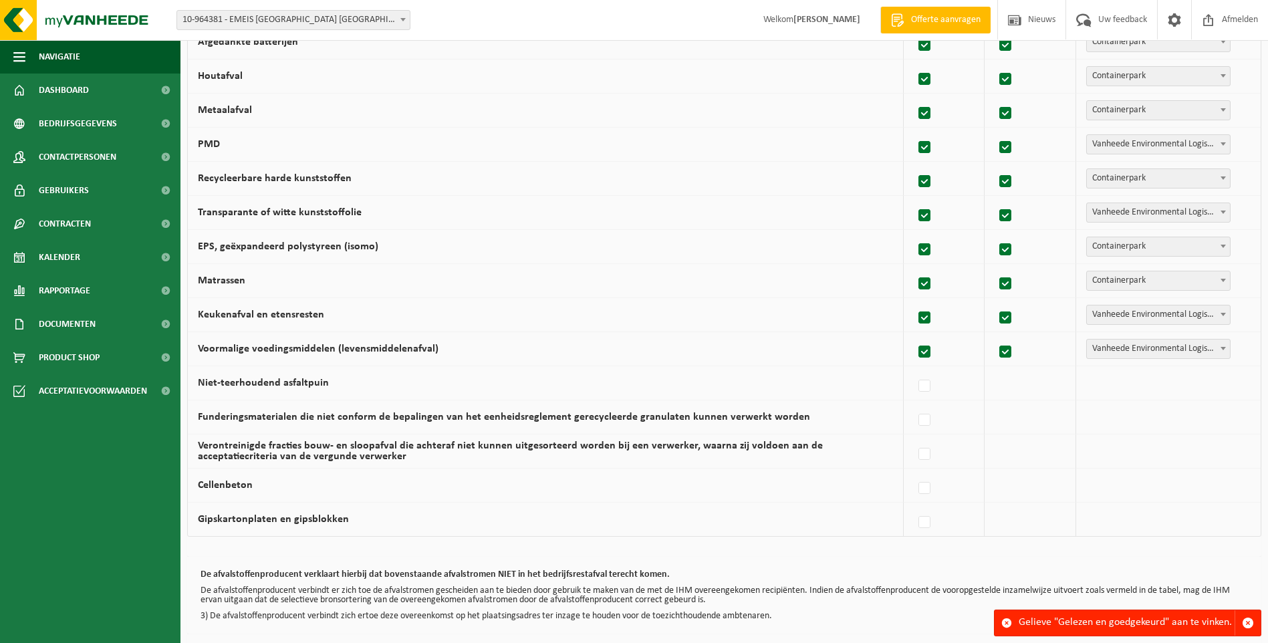
scroll to position [743, 0]
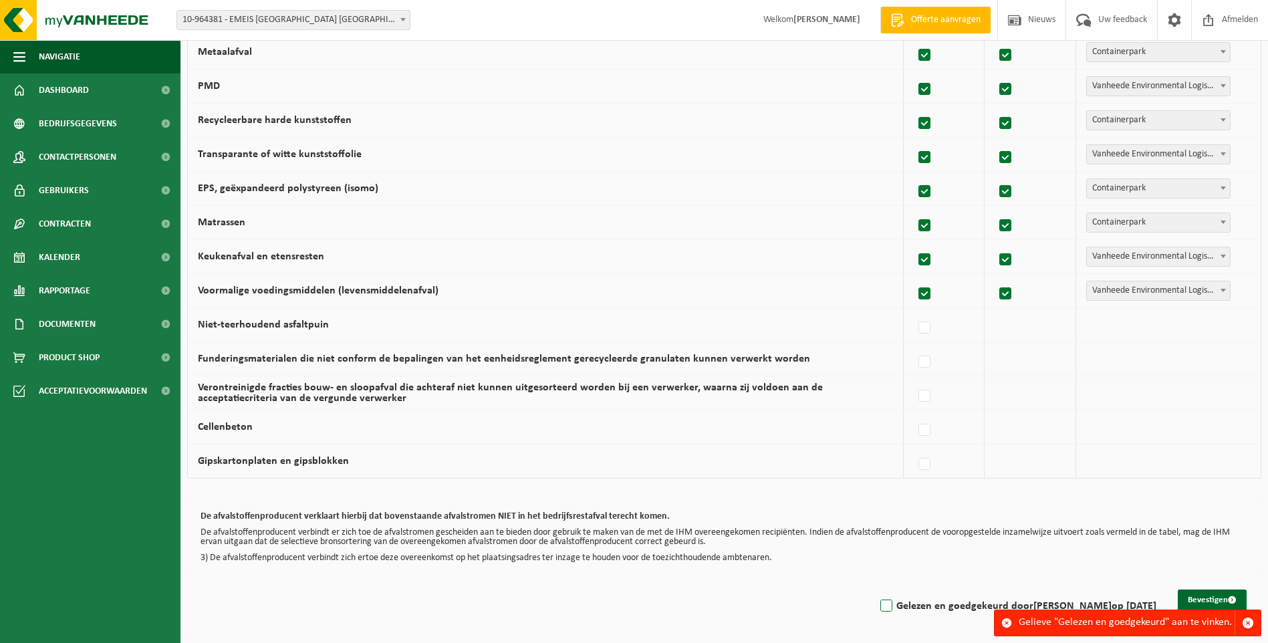
click at [879, 602] on label "Gelezen en goedgekeurd door John Vermeulen op 06/10/25" at bounding box center [1016, 606] width 279 height 20
click at [875, 589] on input "Gelezen en goedgekeurd door John Vermeulen op 06/10/25" at bounding box center [875, 589] width 1 height 1
checkbox input "true"
click at [1213, 598] on button "Bevestigen" at bounding box center [1211, 599] width 69 height 21
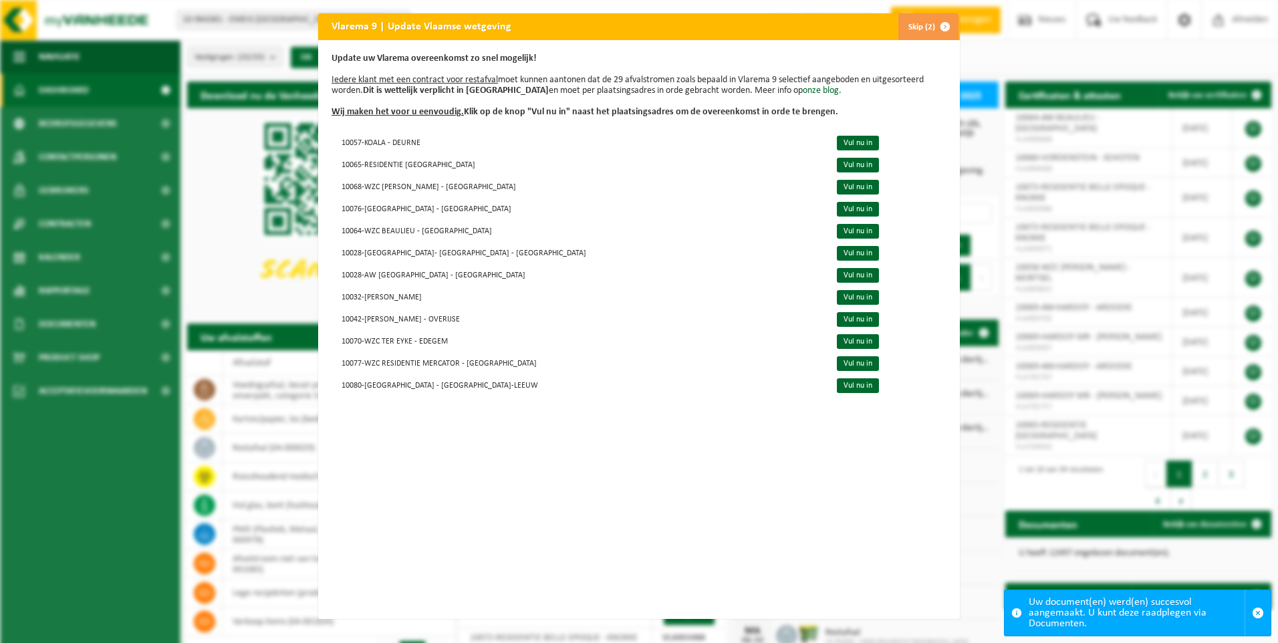
click at [919, 23] on button "Skip (2)" at bounding box center [927, 26] width 61 height 27
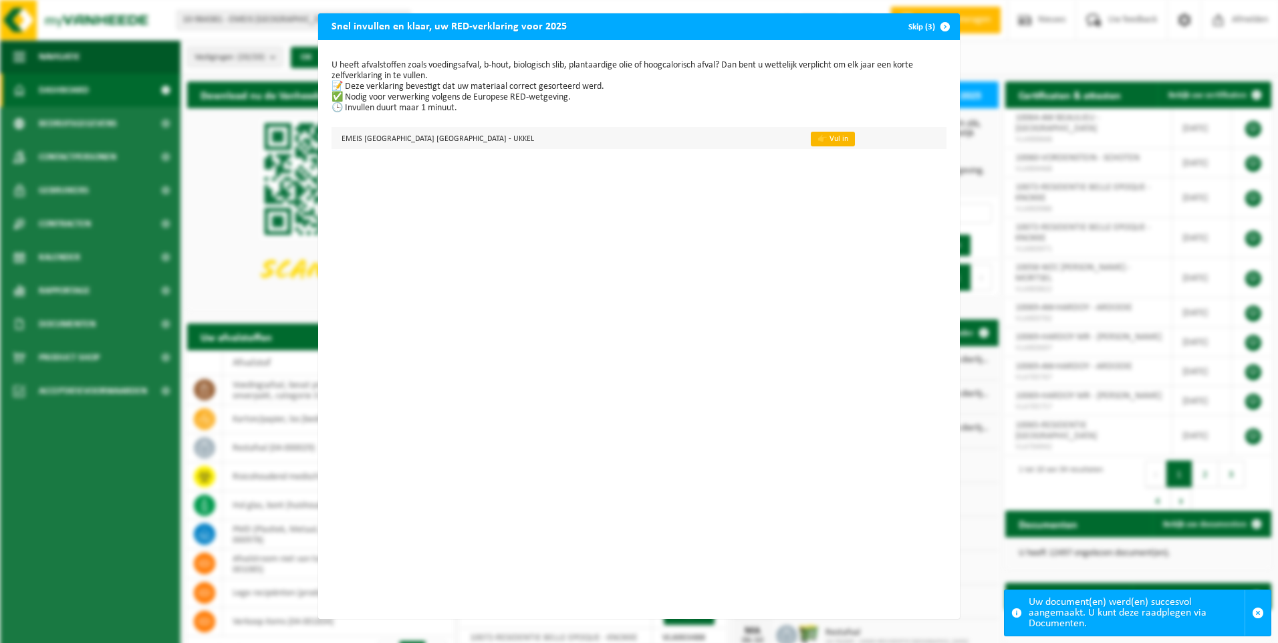
click at [810, 138] on link "👉 Vul in" at bounding box center [832, 139] width 44 height 15
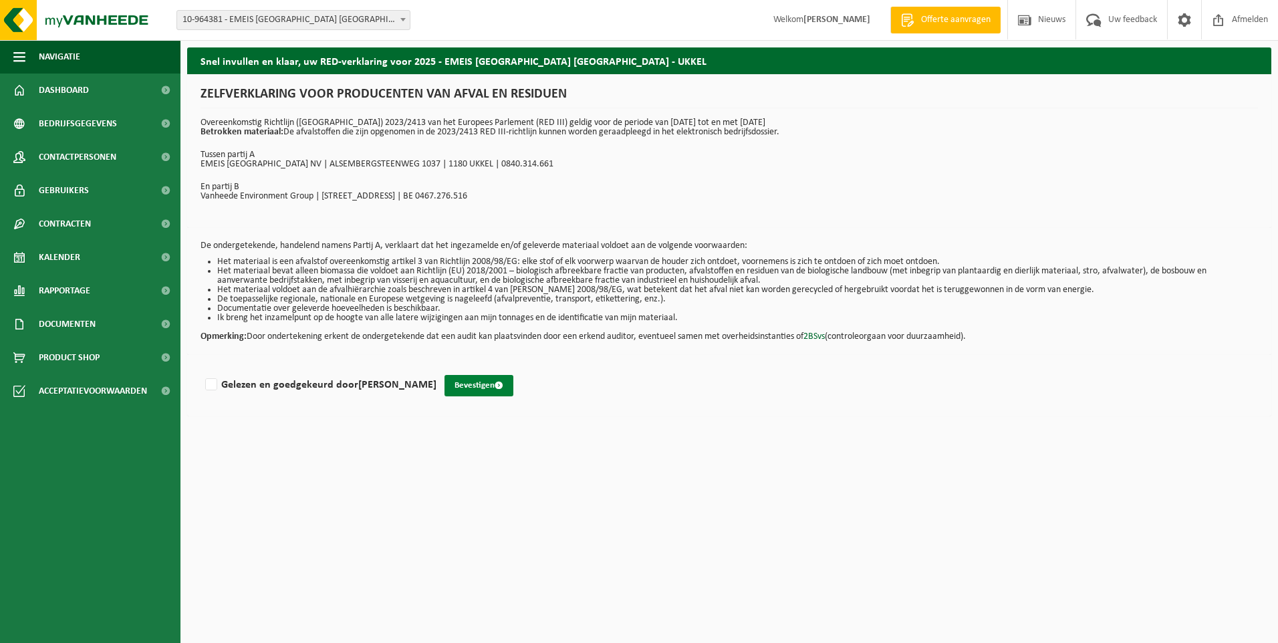
click at [470, 380] on button "Bevestigen" at bounding box center [478, 385] width 69 height 21
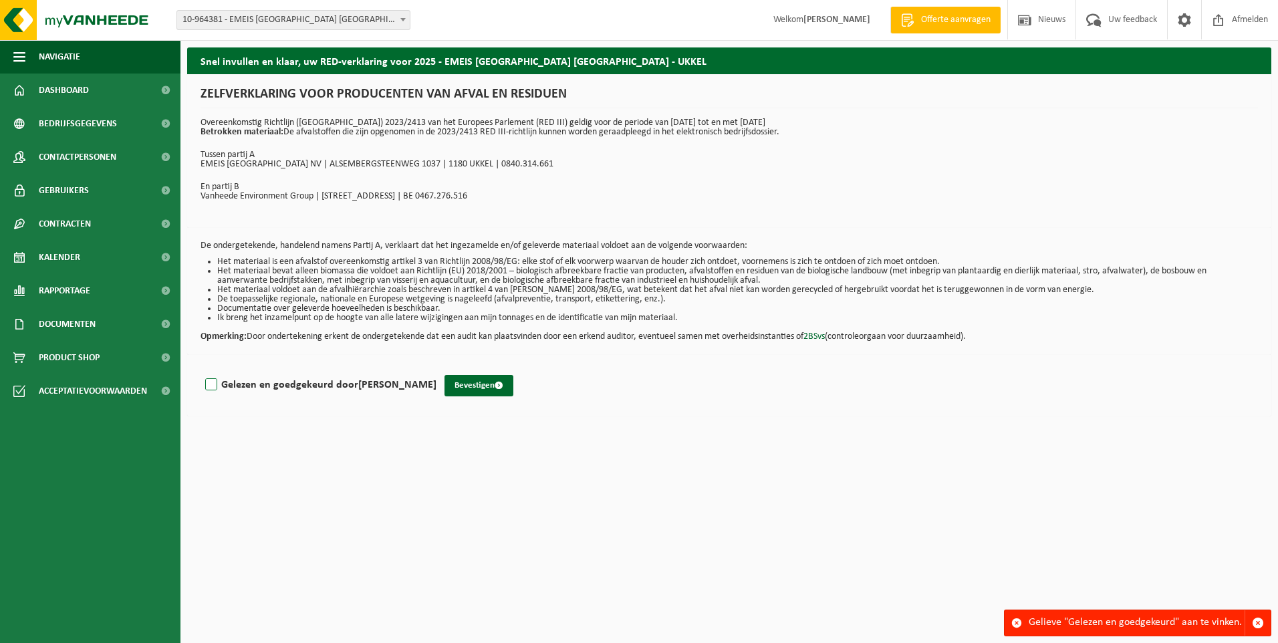
click at [210, 385] on label "Gelezen en goedgekeurd door John Vermeulen" at bounding box center [319, 385] width 234 height 20
click at [436, 368] on input "Gelezen en goedgekeurd door John Vermeulen" at bounding box center [436, 367] width 1 height 1
checkbox input "true"
click at [476, 388] on button "Bevestigen" at bounding box center [478, 385] width 69 height 21
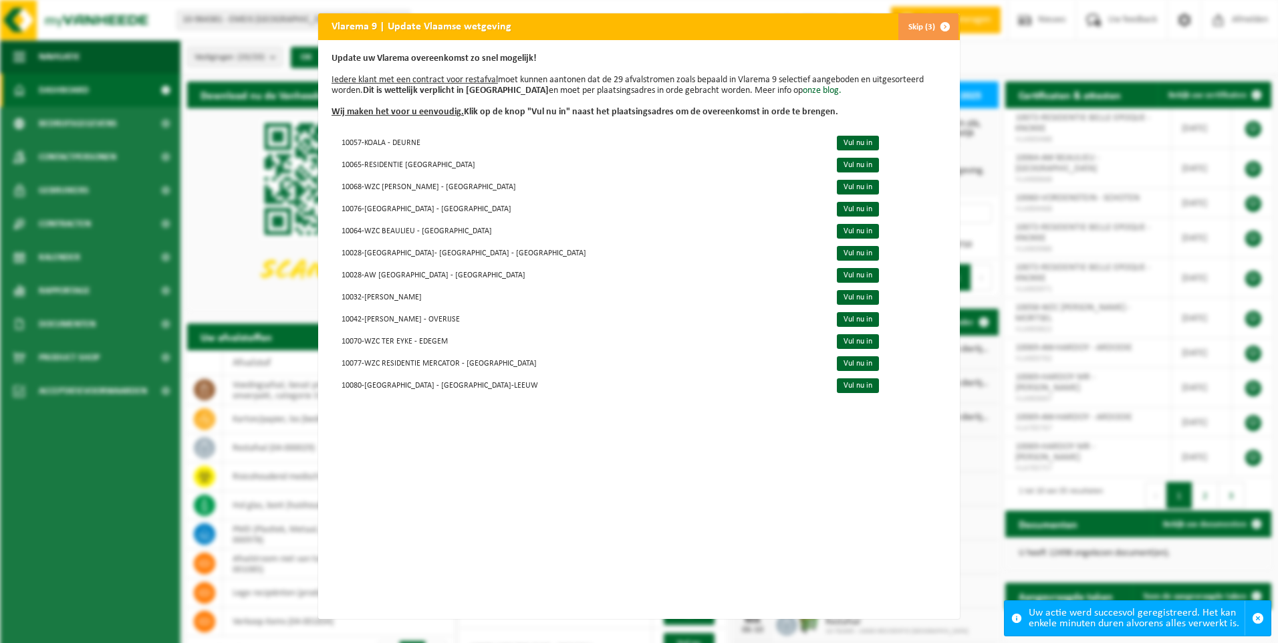
click at [903, 29] on button "Skip (3)" at bounding box center [927, 26] width 61 height 27
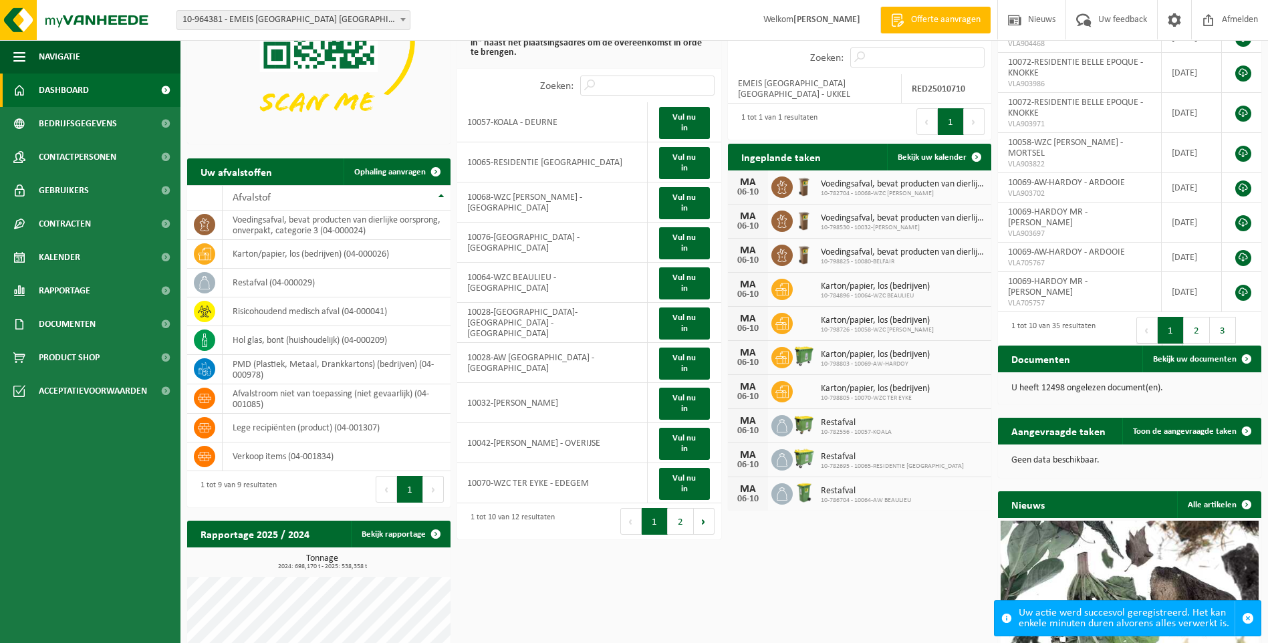
scroll to position [134, 0]
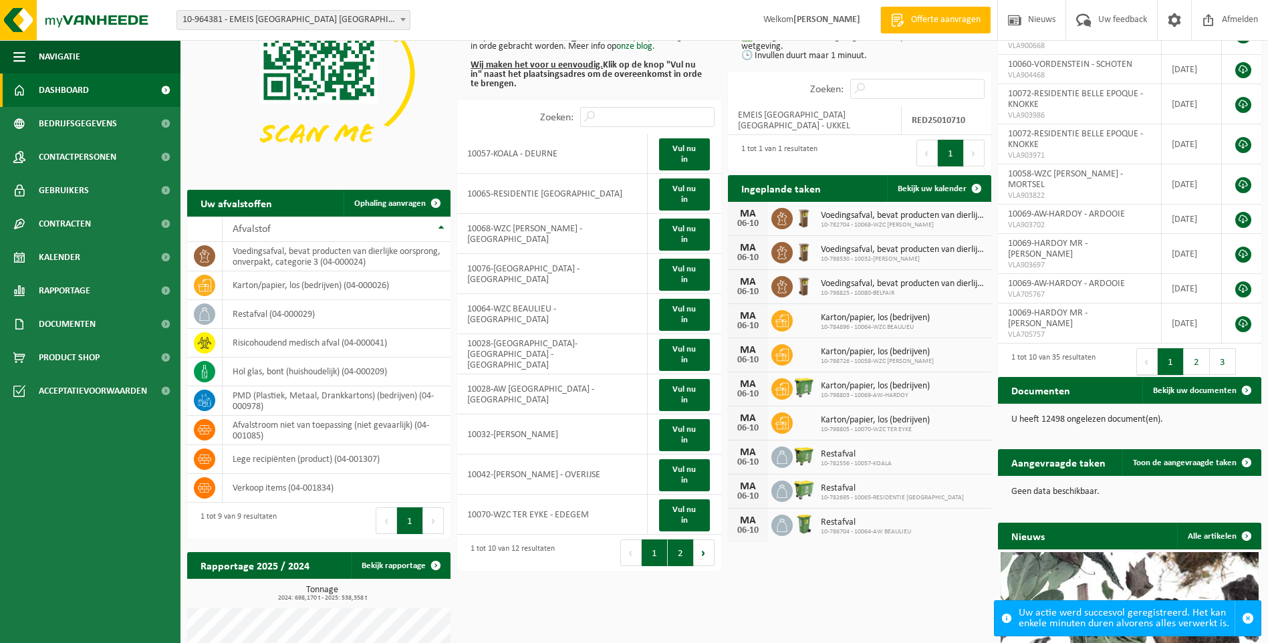
click at [671, 559] on button "2" at bounding box center [680, 552] width 26 height 27
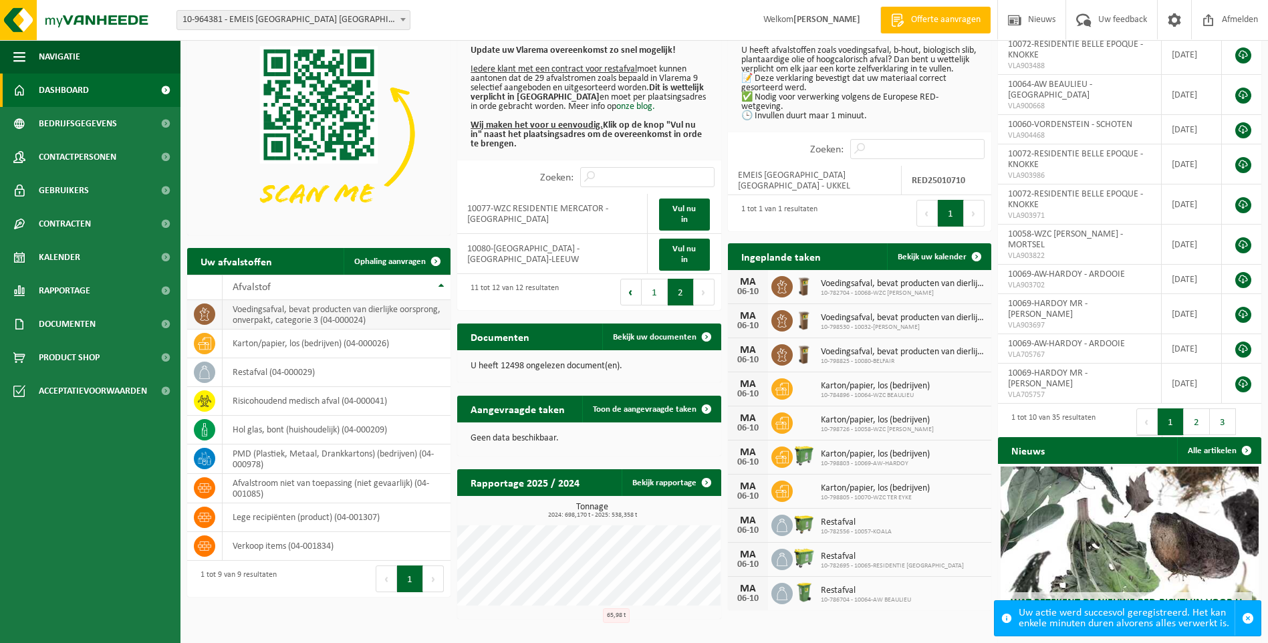
scroll to position [0, 0]
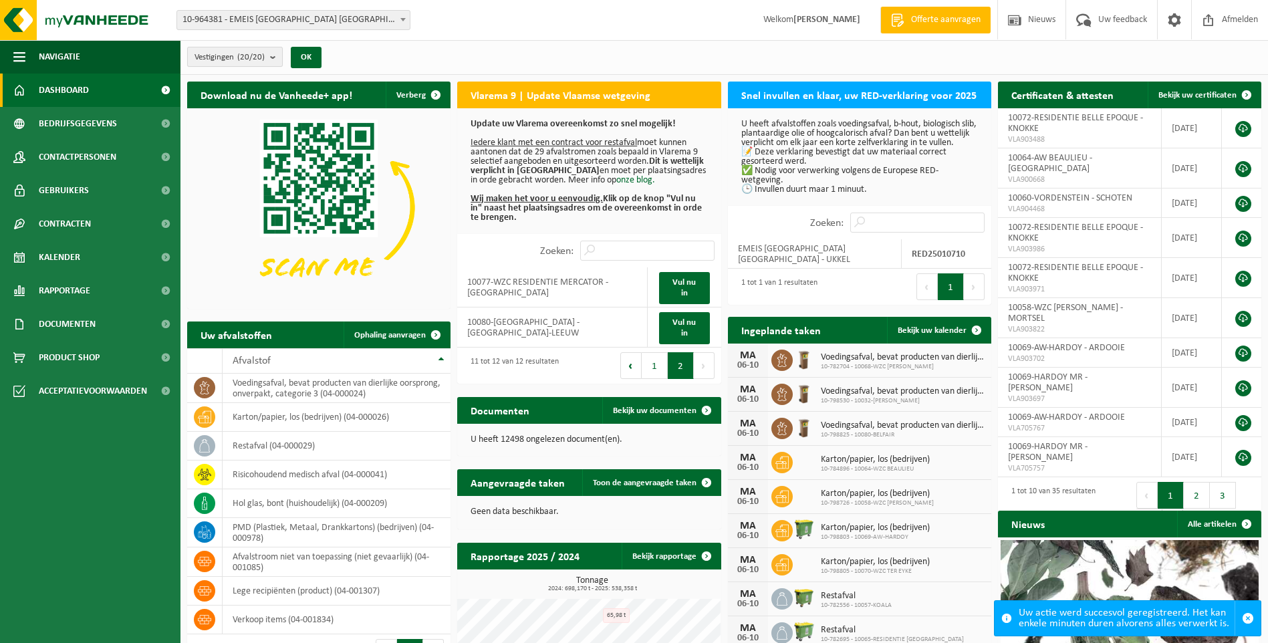
click at [273, 51] on b "submit" at bounding box center [276, 56] width 12 height 19
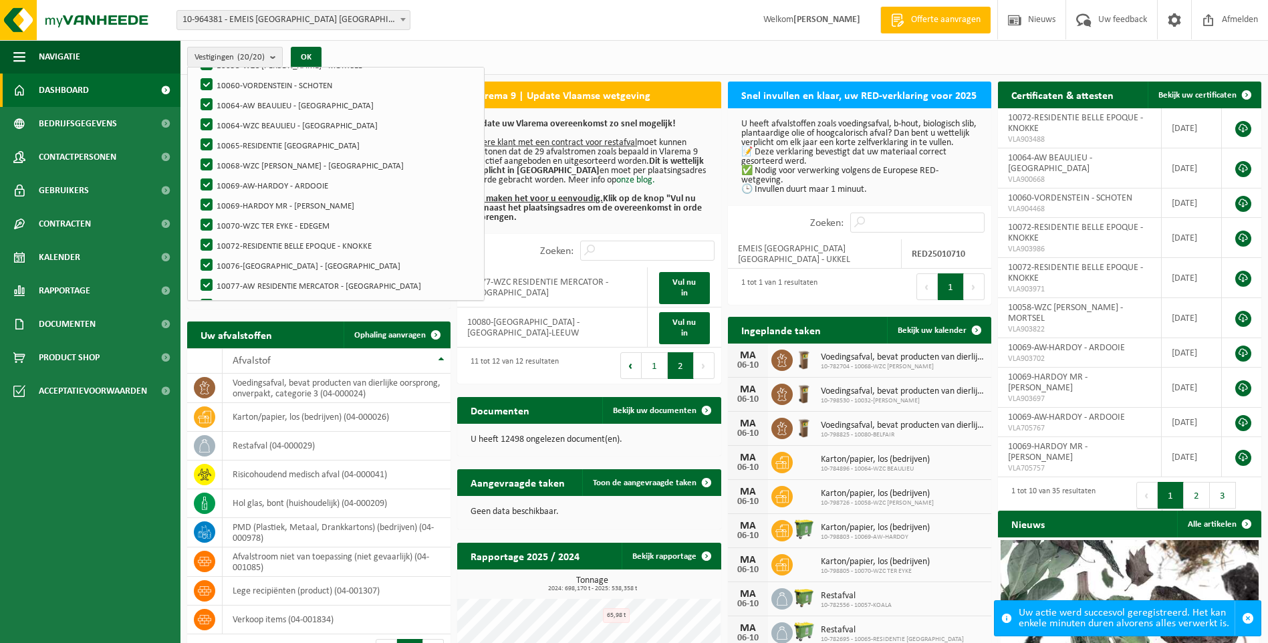
scroll to position [213, 0]
click at [318, 239] on label "10072-RESIDENTIE BELLE EPOQUE - KNOKKE" at bounding box center [337, 239] width 279 height 20
click at [196, 229] on input "10072-RESIDENTIE BELLE EPOQUE - KNOKKE" at bounding box center [195, 228] width 1 height 1
click at [205, 231] on label "10072-RESIDENTIE BELLE EPOQUE - KNOKKE" at bounding box center [337, 239] width 279 height 20
click at [196, 229] on input "10072-RESIDENTIE BELLE EPOQUE - KNOKKE" at bounding box center [195, 228] width 1 height 1
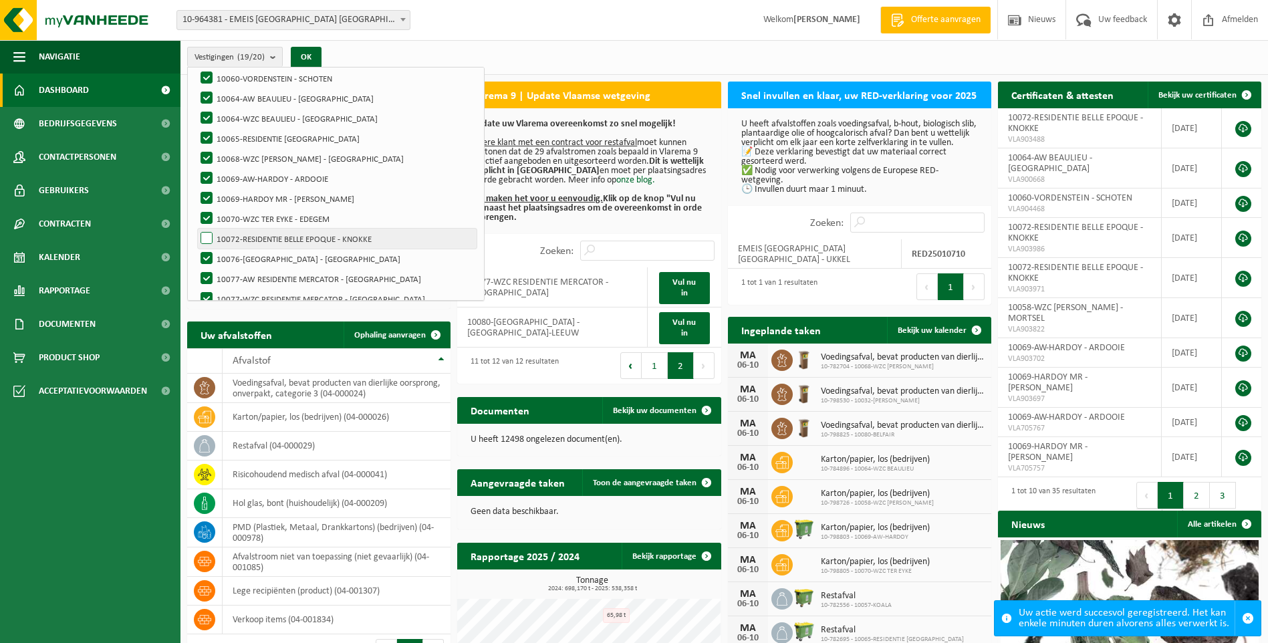
checkbox input "true"
click at [204, 74] on label "10060-VORDENSTEIN - SCHOTEN" at bounding box center [337, 78] width 279 height 20
click at [196, 68] on input "10060-VORDENSTEIN - SCHOTEN" at bounding box center [195, 67] width 1 height 1
checkbox input "false"
click at [204, 92] on label "10064-AW BEAULIEU - [GEOGRAPHIC_DATA]" at bounding box center [337, 98] width 279 height 20
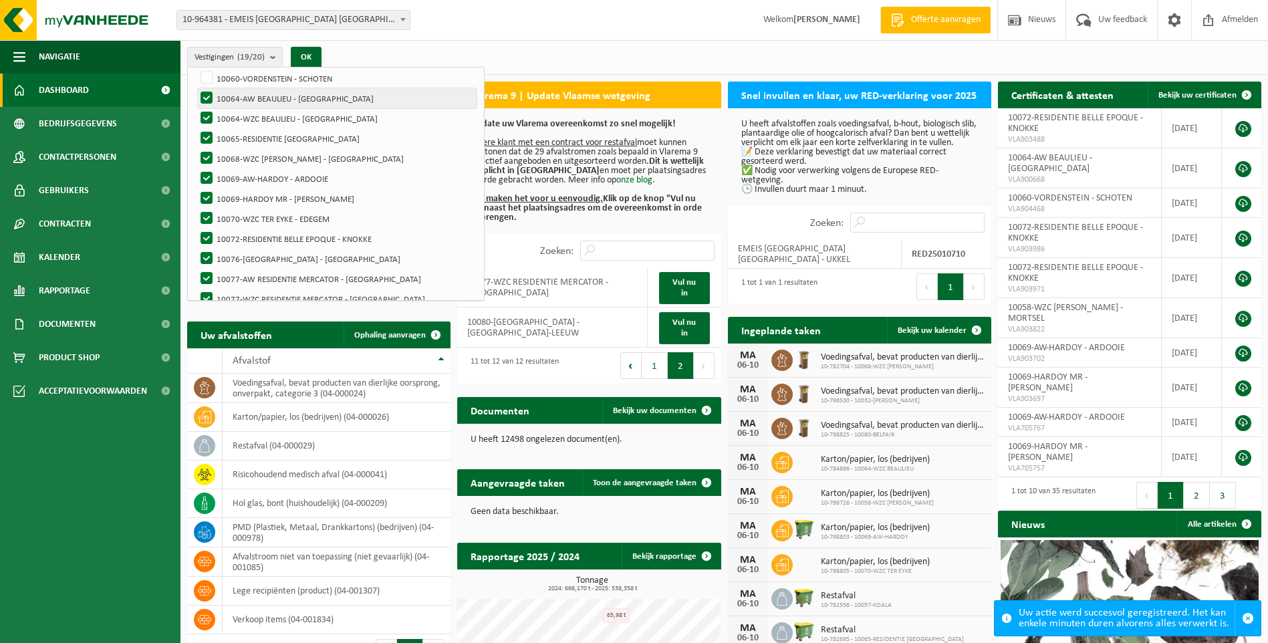
click at [196, 88] on input "10064-AW BEAULIEU - [GEOGRAPHIC_DATA]" at bounding box center [195, 88] width 1 height 1
checkbox input "false"
click at [204, 116] on label "10064-WZC BEAULIEU - [GEOGRAPHIC_DATA]" at bounding box center [337, 118] width 279 height 20
click at [196, 108] on input "10064-WZC BEAULIEU - [GEOGRAPHIC_DATA]" at bounding box center [195, 108] width 1 height 1
checkbox input "false"
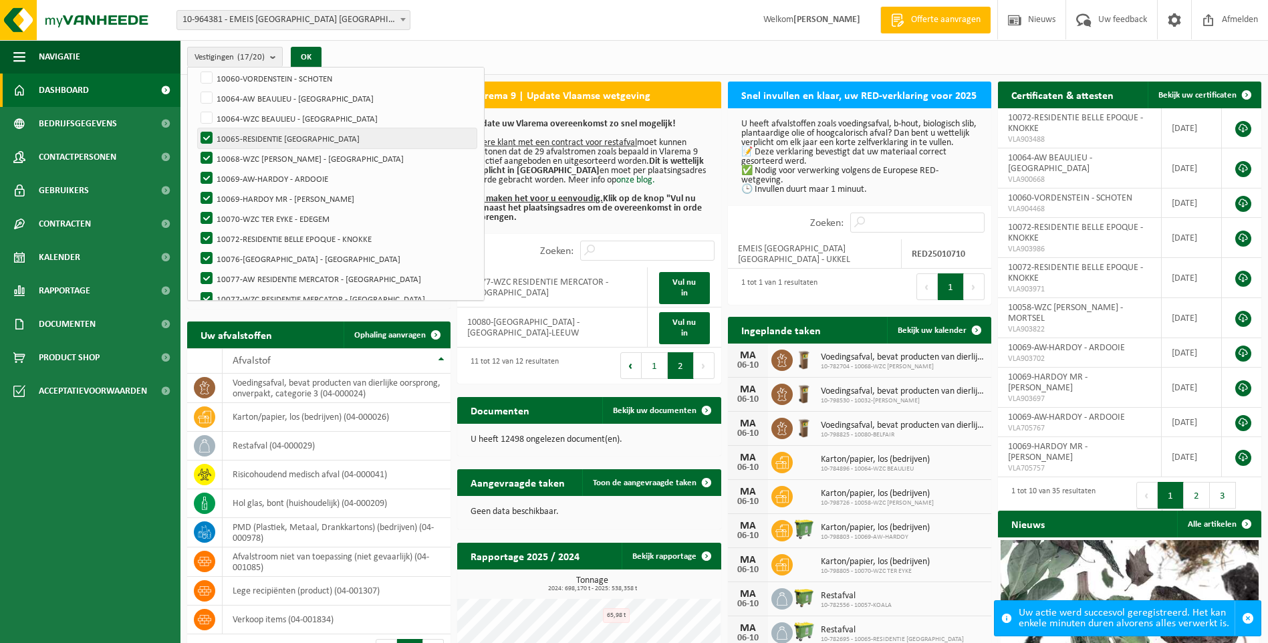
click at [205, 137] on label "10065-RESIDENTIE [GEOGRAPHIC_DATA]" at bounding box center [337, 138] width 279 height 20
click at [196, 128] on input "10065-RESIDENTIE [GEOGRAPHIC_DATA]" at bounding box center [195, 128] width 1 height 1
checkbox input "false"
click at [206, 156] on label "10068-WZC [PERSON_NAME] - [GEOGRAPHIC_DATA]" at bounding box center [337, 158] width 279 height 20
click at [196, 148] on input "10068-WZC [PERSON_NAME] - [GEOGRAPHIC_DATA]" at bounding box center [195, 148] width 1 height 1
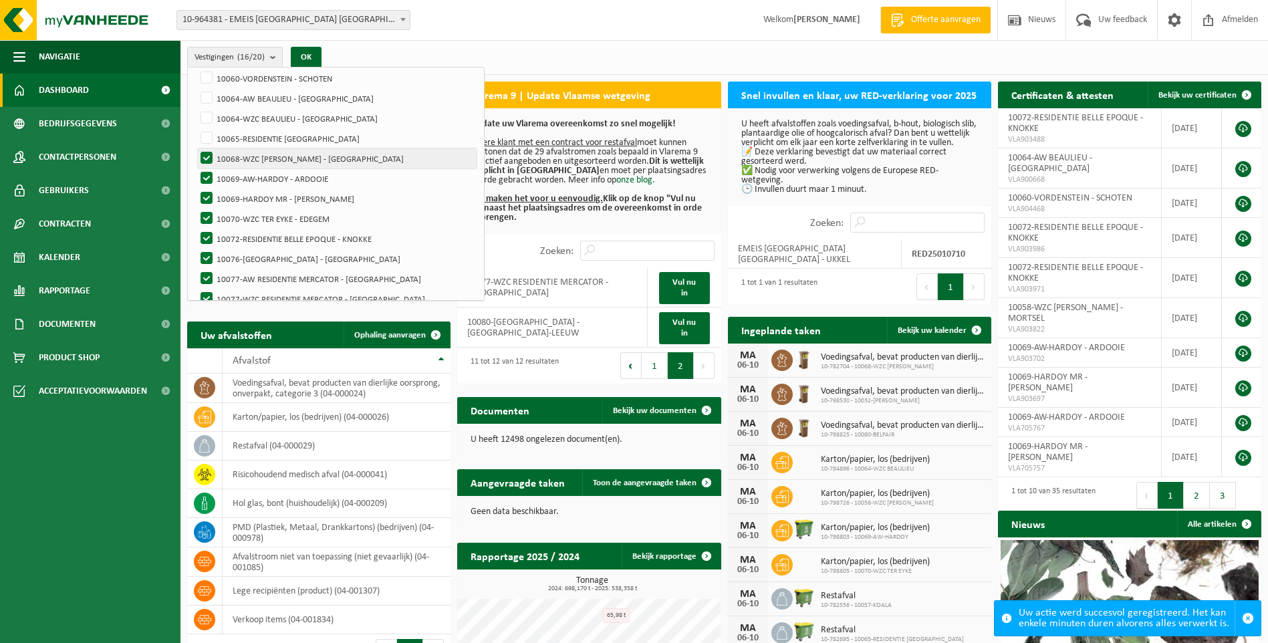
checkbox input "false"
click at [205, 171] on label "10069-AW-HARDOY - ARDOOIE" at bounding box center [337, 178] width 279 height 20
click at [196, 168] on input "10069-AW-HARDOY - ARDOOIE" at bounding box center [195, 168] width 1 height 1
checkbox input "false"
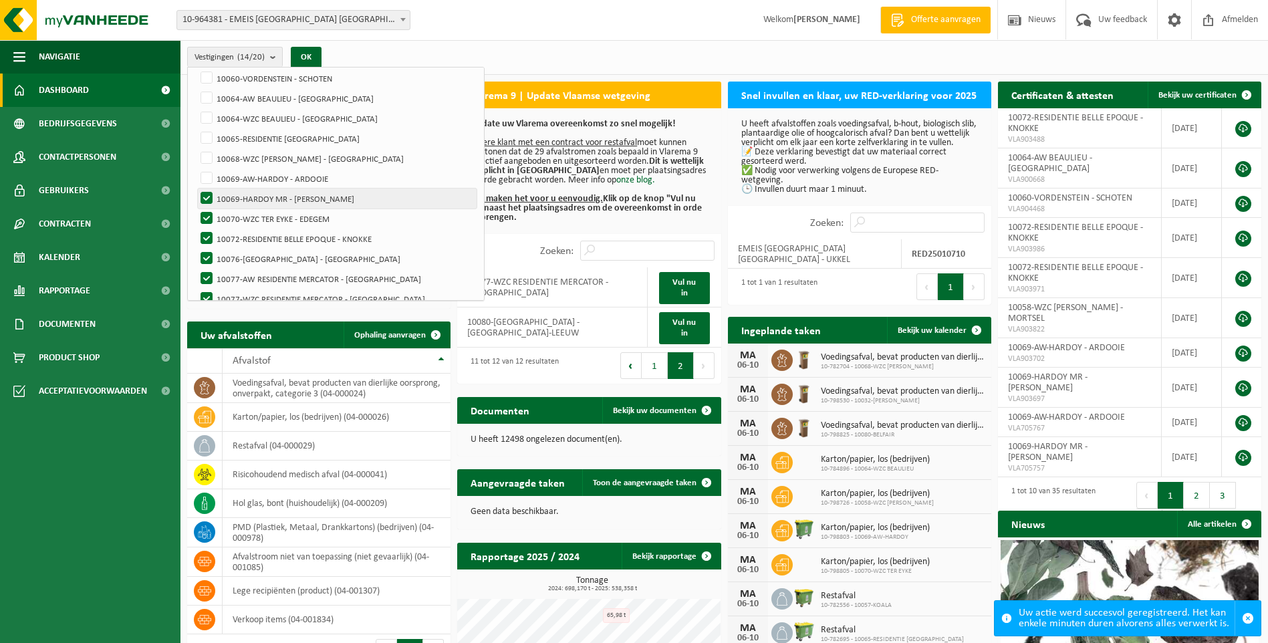
click at [203, 192] on label "10069-HARDOY MR - ARDOOIE" at bounding box center [337, 198] width 279 height 20
click at [196, 188] on input "10069-HARDOY MR - ARDOOIE" at bounding box center [195, 188] width 1 height 1
checkbox input "false"
click at [205, 212] on label "10070-WZC TER EYKE - EDEGEM" at bounding box center [337, 218] width 279 height 20
click at [196, 208] on input "10070-WZC TER EYKE - EDEGEM" at bounding box center [195, 208] width 1 height 1
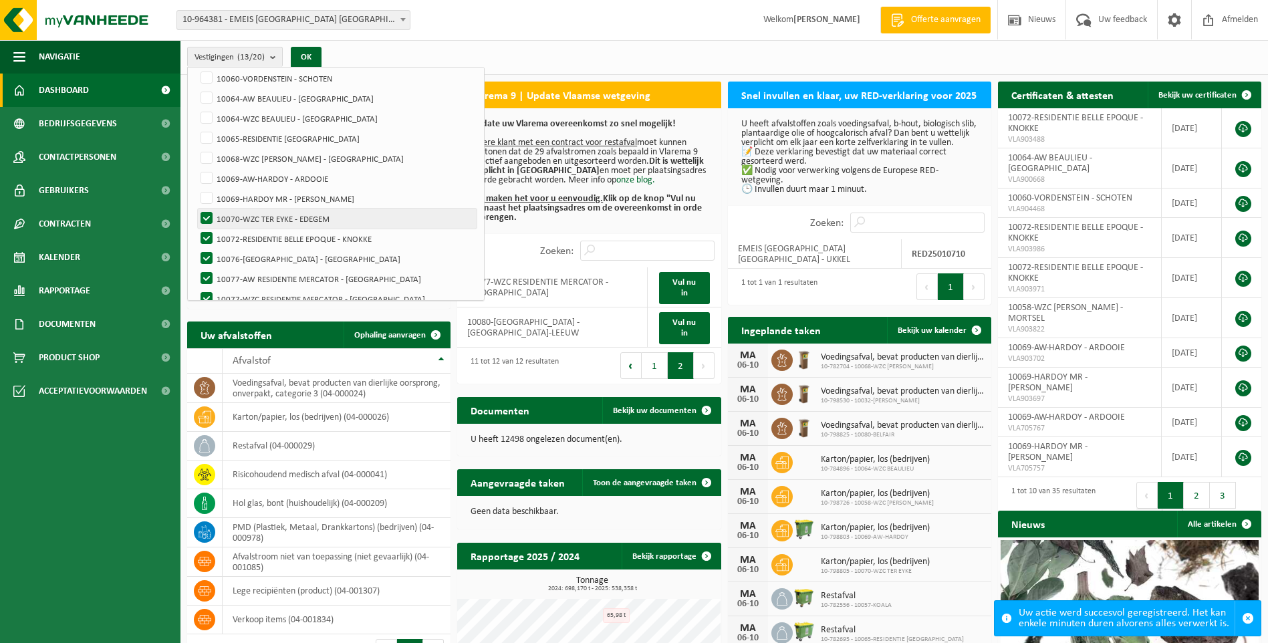
checkbox input "false"
click at [206, 277] on label "10077-AW RESIDENTIE MERCATOR - OOSTENDE" at bounding box center [337, 279] width 279 height 20
click at [196, 269] on input "10077-AW RESIDENTIE MERCATOR - OOSTENDE" at bounding box center [195, 268] width 1 height 1
checkbox input "false"
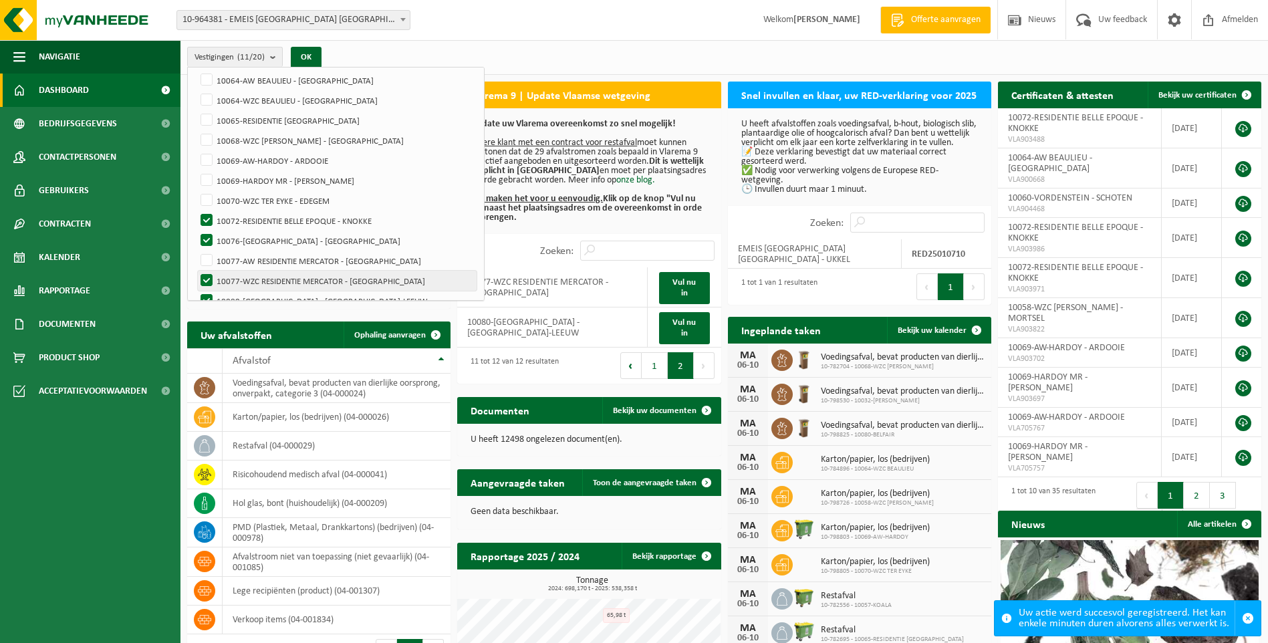
scroll to position [247, 0]
click at [208, 265] on label "10077-WZC RESIDENTIE MERCATOR - OOSTENDE" at bounding box center [337, 265] width 279 height 20
click at [196, 255] on input "10077-WZC RESIDENTIE MERCATOR - OOSTENDE" at bounding box center [195, 255] width 1 height 1
checkbox input "false"
click at [206, 284] on label "10080-BELFAIR - SINT-PIETERS-LEEUW" at bounding box center [337, 285] width 279 height 20
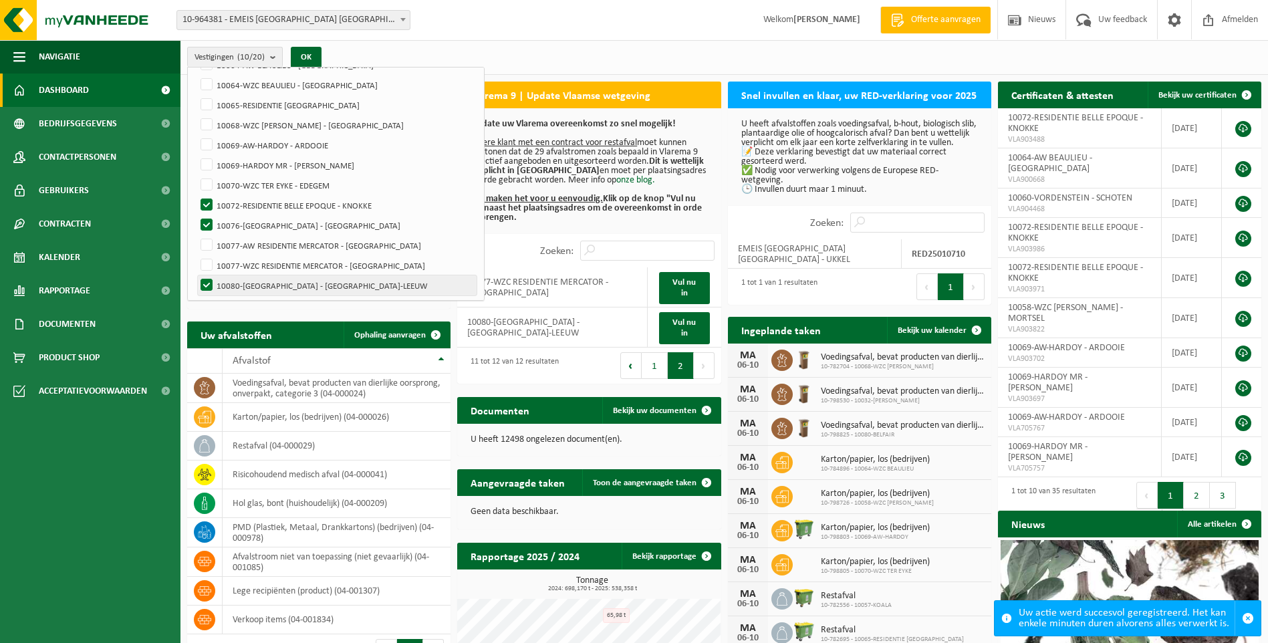
click at [196, 275] on input "10080-BELFAIR - SINT-PIETERS-LEEUW" at bounding box center [195, 275] width 1 height 1
checkbox input "false"
click at [306, 58] on button "OK" at bounding box center [301, 57] width 31 height 21
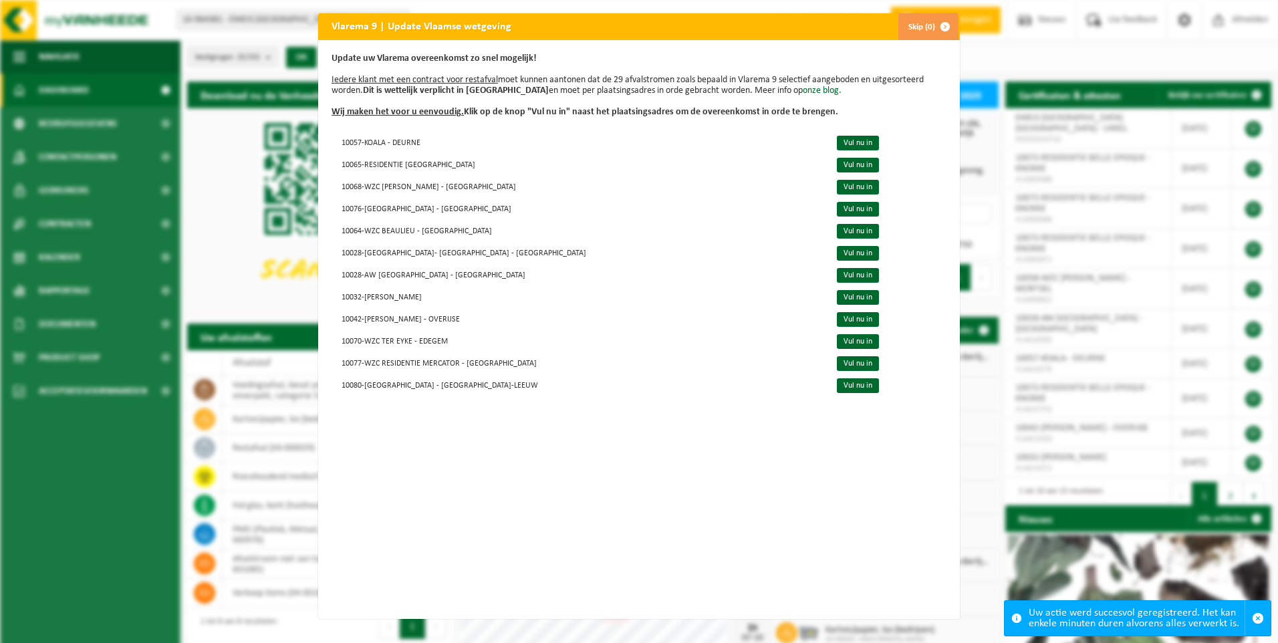
click at [935, 35] on span "button" at bounding box center [944, 26] width 27 height 27
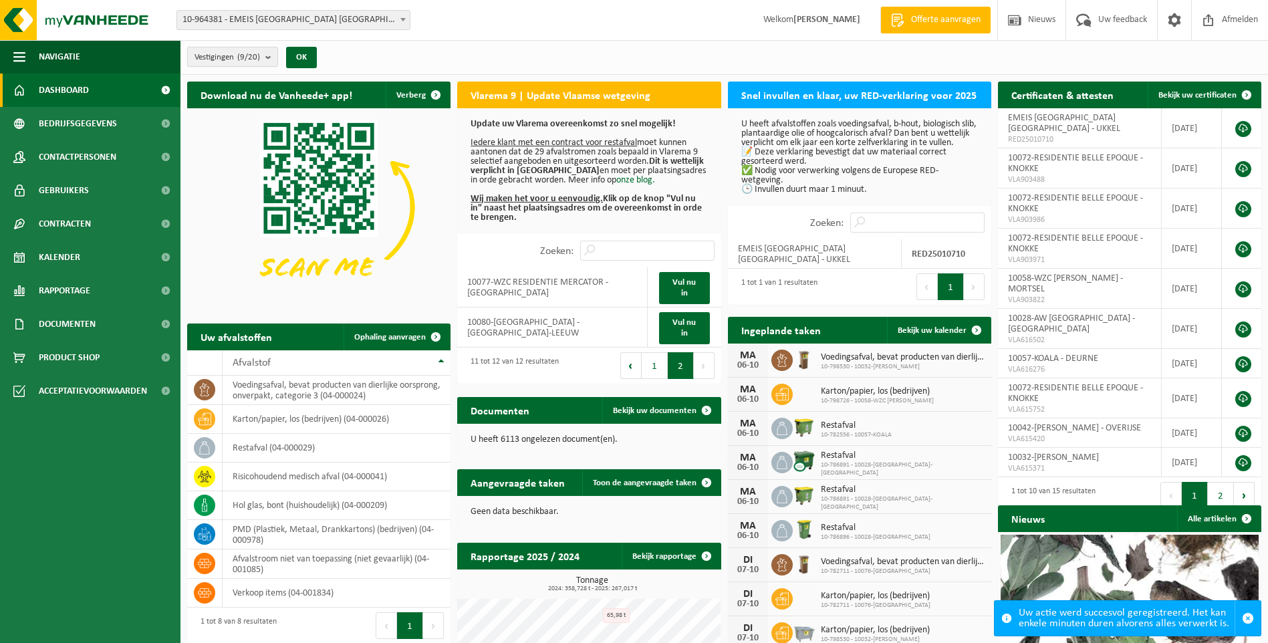
click at [268, 58] on b "submit" at bounding box center [271, 56] width 12 height 19
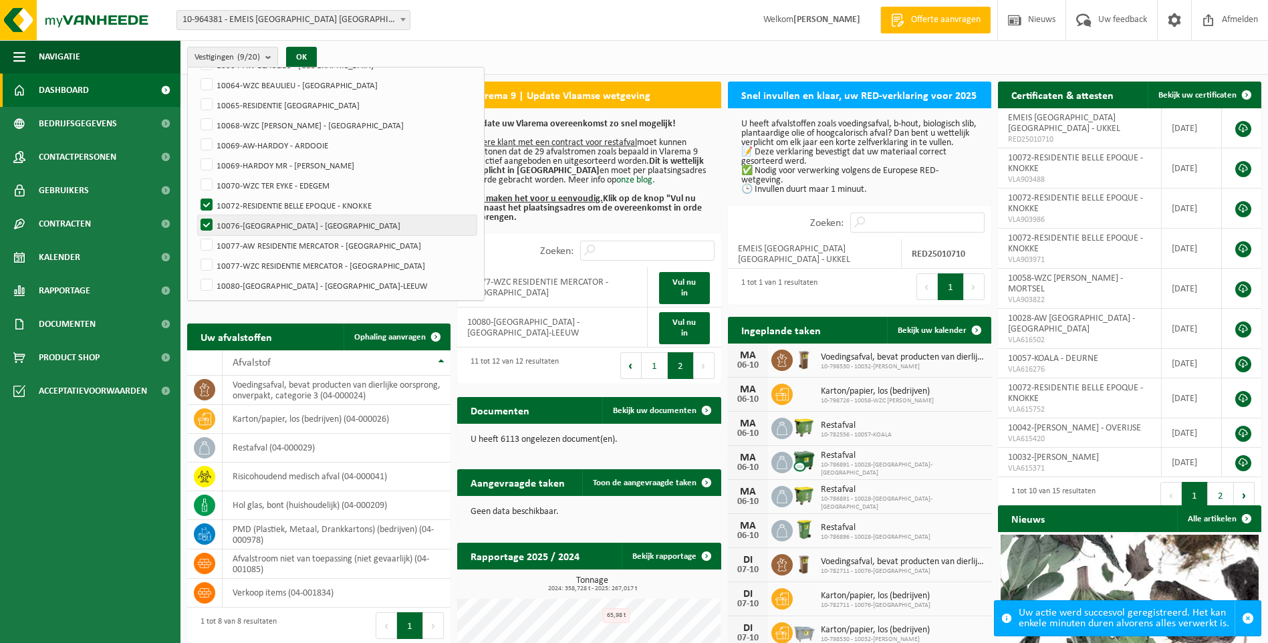
click at [204, 223] on label "10076-[GEOGRAPHIC_DATA] - [GEOGRAPHIC_DATA]" at bounding box center [337, 225] width 279 height 20
click at [196, 215] on input "10076-[GEOGRAPHIC_DATA] - [GEOGRAPHIC_DATA]" at bounding box center [195, 214] width 1 height 1
checkbox input "false"
click at [305, 55] on button "OK" at bounding box center [301, 57] width 31 height 21
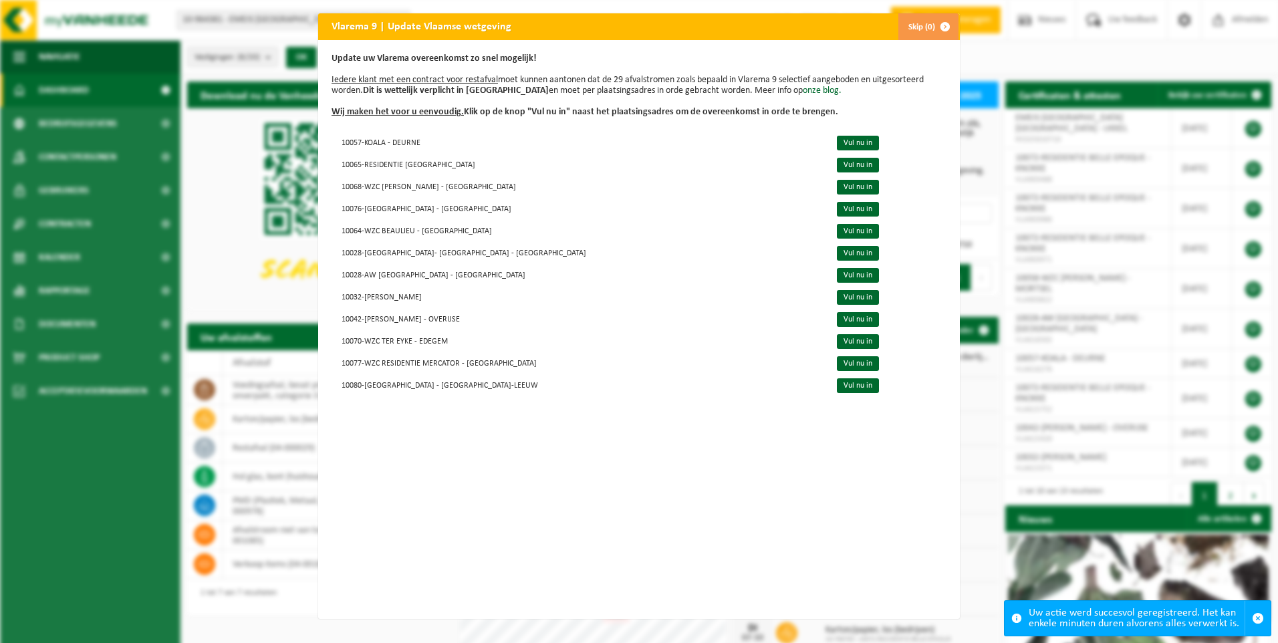
click at [918, 25] on button "Skip (0)" at bounding box center [927, 26] width 61 height 27
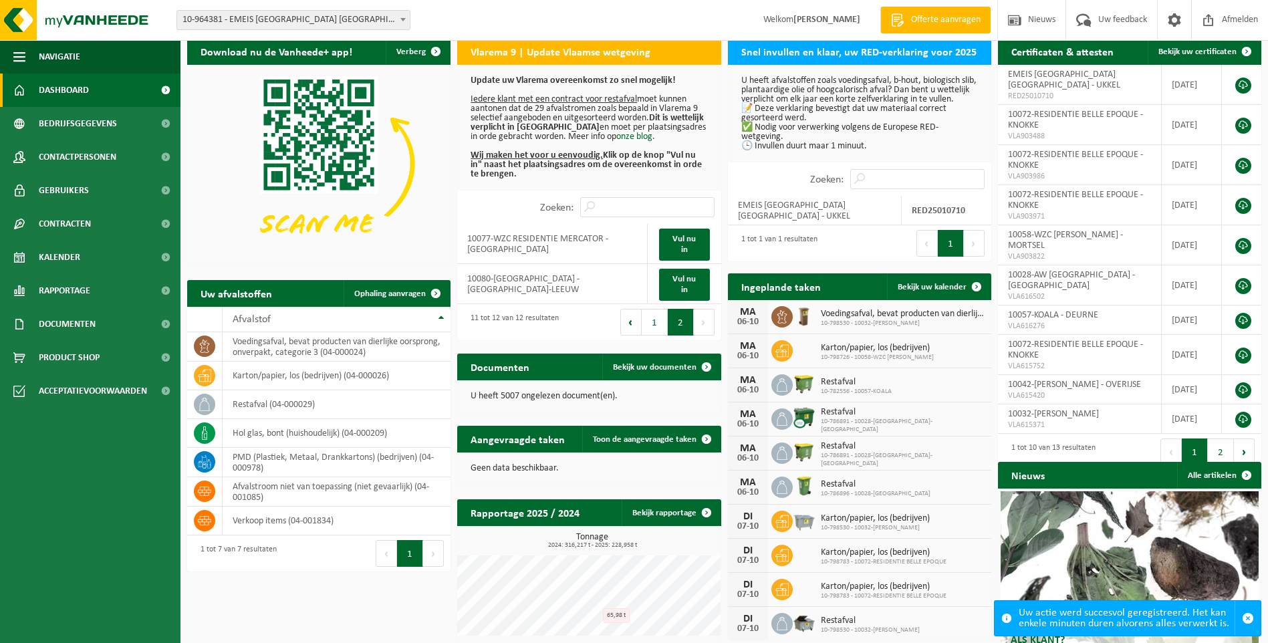
scroll to position [67, 0]
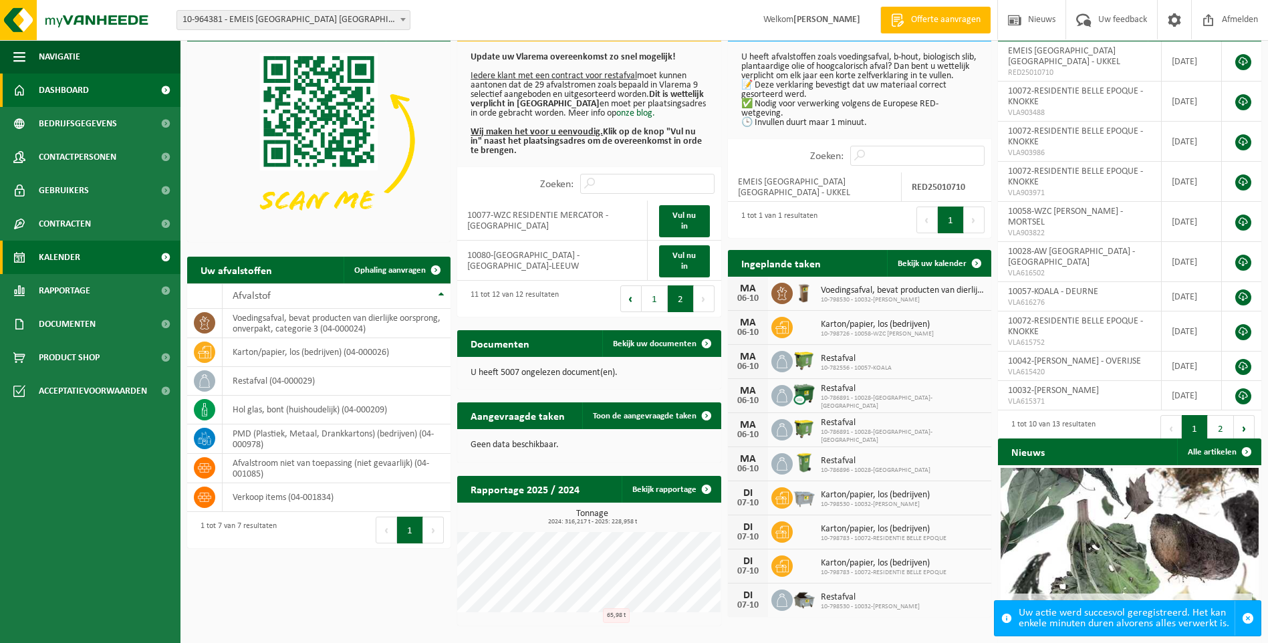
click at [51, 252] on span "Kalender" at bounding box center [59, 257] width 41 height 33
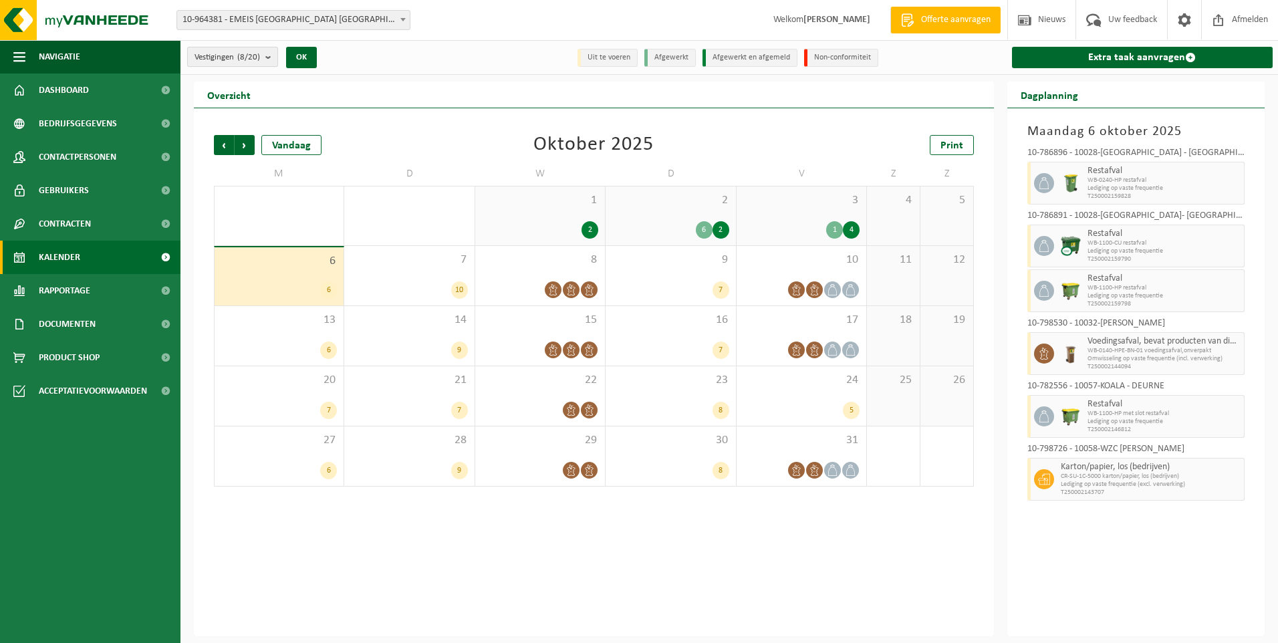
click at [267, 53] on b "submit" at bounding box center [271, 56] width 12 height 19
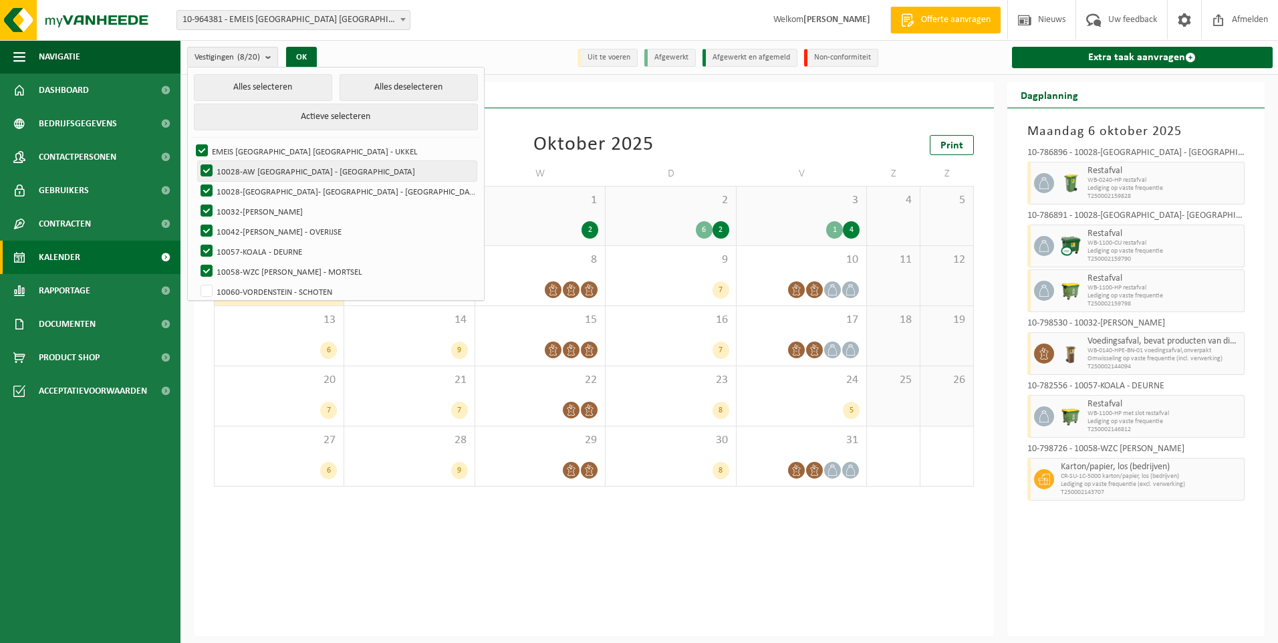
click at [207, 166] on label "10028-AW [GEOGRAPHIC_DATA] - [GEOGRAPHIC_DATA]" at bounding box center [337, 171] width 279 height 20
click at [196, 161] on input "10028-AW [GEOGRAPHIC_DATA] - [GEOGRAPHIC_DATA]" at bounding box center [195, 160] width 1 height 1
checkbox input "false"
click at [208, 189] on label "10028-[GEOGRAPHIC_DATA]- [GEOGRAPHIC_DATA] - [GEOGRAPHIC_DATA]" at bounding box center [337, 191] width 279 height 20
click at [196, 181] on input "10028-[GEOGRAPHIC_DATA]- [GEOGRAPHIC_DATA] - [GEOGRAPHIC_DATA]" at bounding box center [195, 180] width 1 height 1
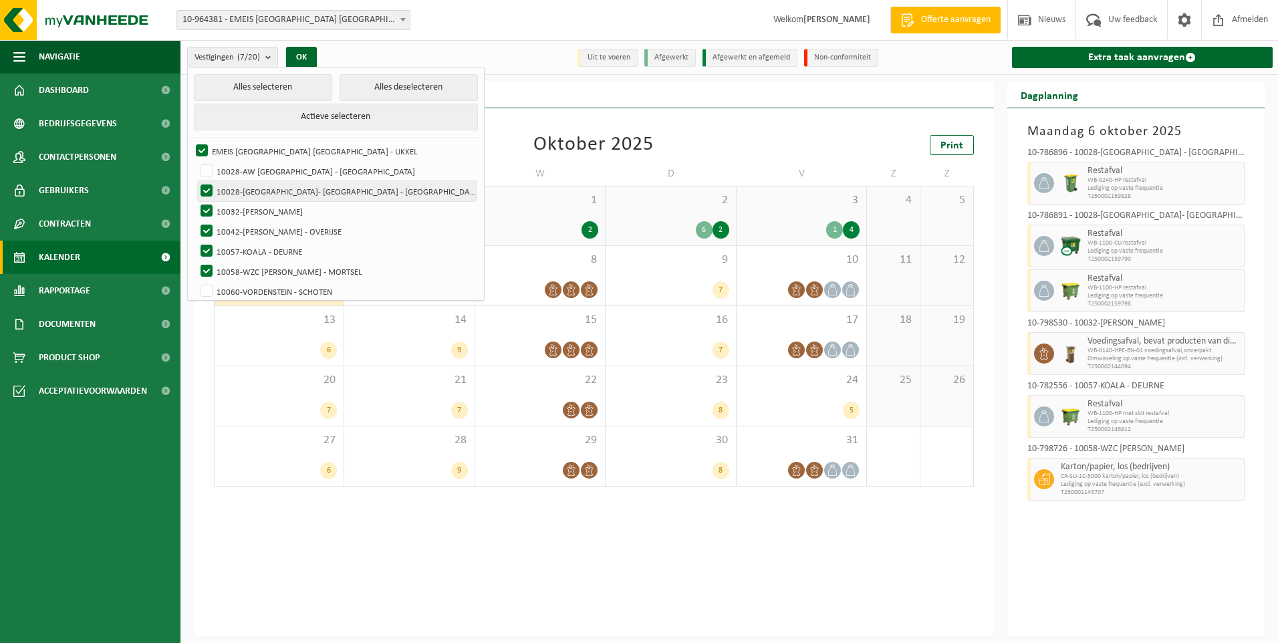
checkbox input "false"
click at [204, 207] on label "10032-[PERSON_NAME]" at bounding box center [337, 211] width 279 height 20
click at [196, 201] on input "10032-[PERSON_NAME]" at bounding box center [195, 200] width 1 height 1
checkbox input "false"
click at [204, 229] on label "10042-[PERSON_NAME] - OVERIJSE" at bounding box center [337, 231] width 279 height 20
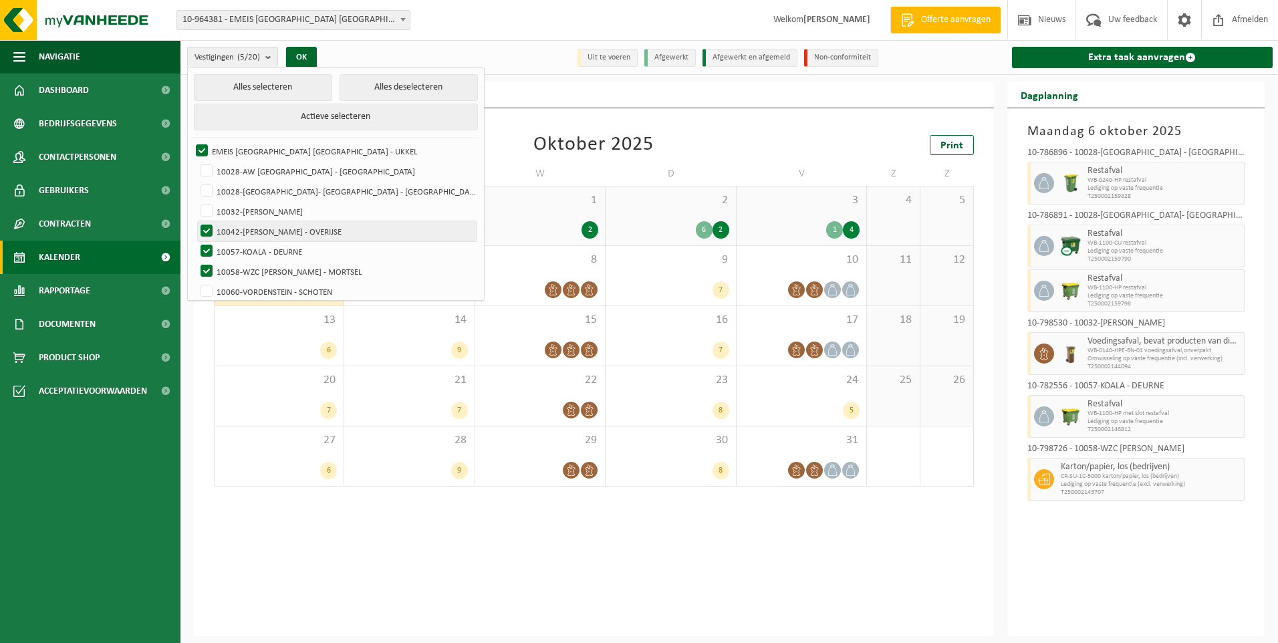
click at [196, 221] on input "10042-[PERSON_NAME] - OVERIJSE" at bounding box center [195, 220] width 1 height 1
checkbox input "false"
click at [208, 243] on label "10057-KOALA - DEURNE" at bounding box center [337, 251] width 279 height 20
click at [196, 241] on input "10057-KOALA - DEURNE" at bounding box center [195, 241] width 1 height 1
checkbox input "false"
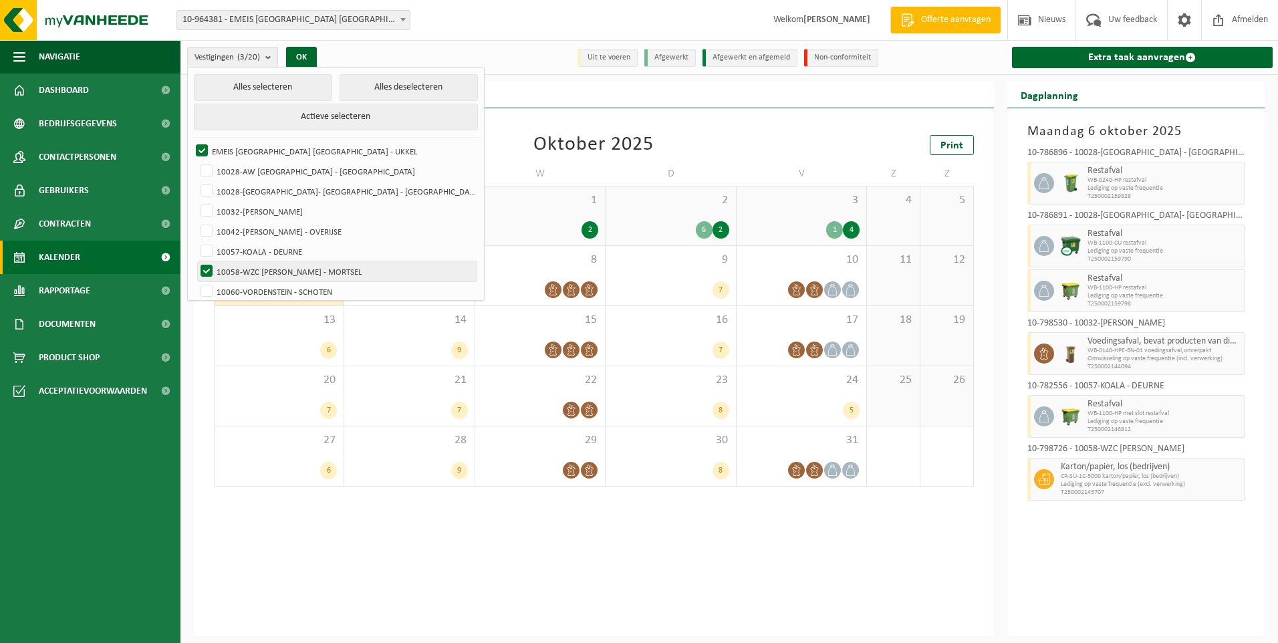
click at [206, 268] on label "10058-WZC [PERSON_NAME] - MORTSEL" at bounding box center [337, 271] width 279 height 20
click at [196, 261] on input "10058-WZC [PERSON_NAME] - MORTSEL" at bounding box center [195, 261] width 1 height 1
checkbox input "false"
click at [200, 149] on label "EMEIS [GEOGRAPHIC_DATA] [GEOGRAPHIC_DATA] - UKKEL" at bounding box center [334, 151] width 283 height 20
click at [191, 141] on input "EMEIS [GEOGRAPHIC_DATA] [GEOGRAPHIC_DATA] - UKKEL" at bounding box center [190, 140] width 1 height 1
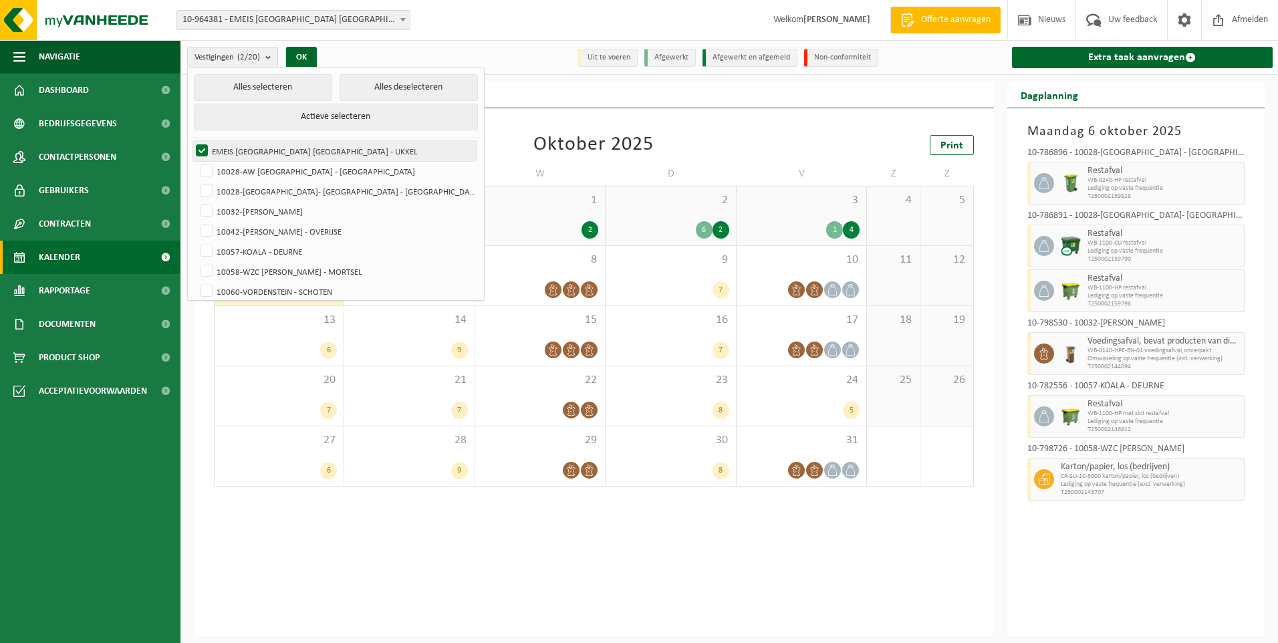
checkbox input "false"
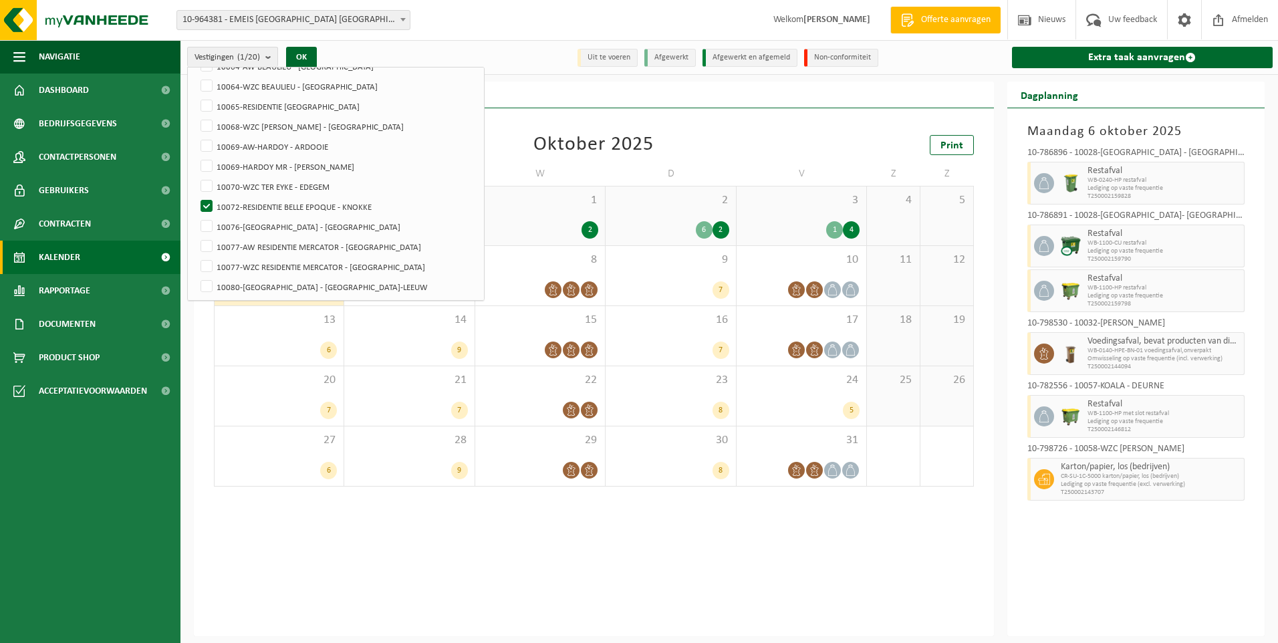
scroll to position [247, 0]
click at [305, 57] on button "OK" at bounding box center [301, 57] width 31 height 21
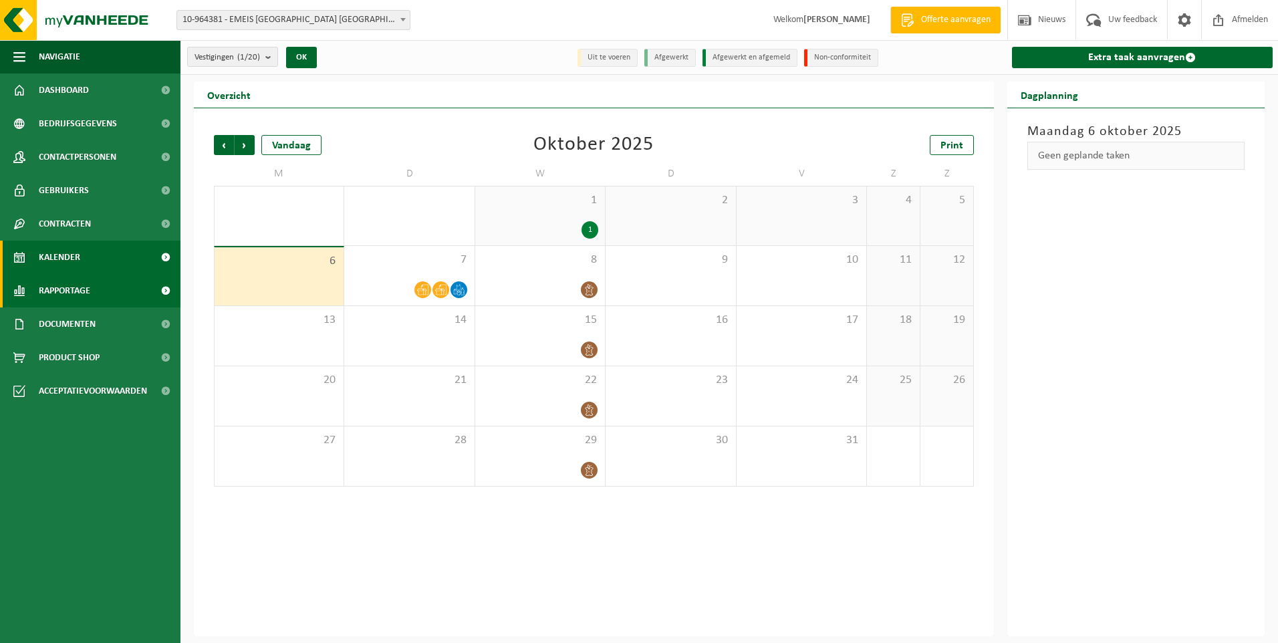
click at [73, 291] on span "Rapportage" at bounding box center [64, 290] width 51 height 33
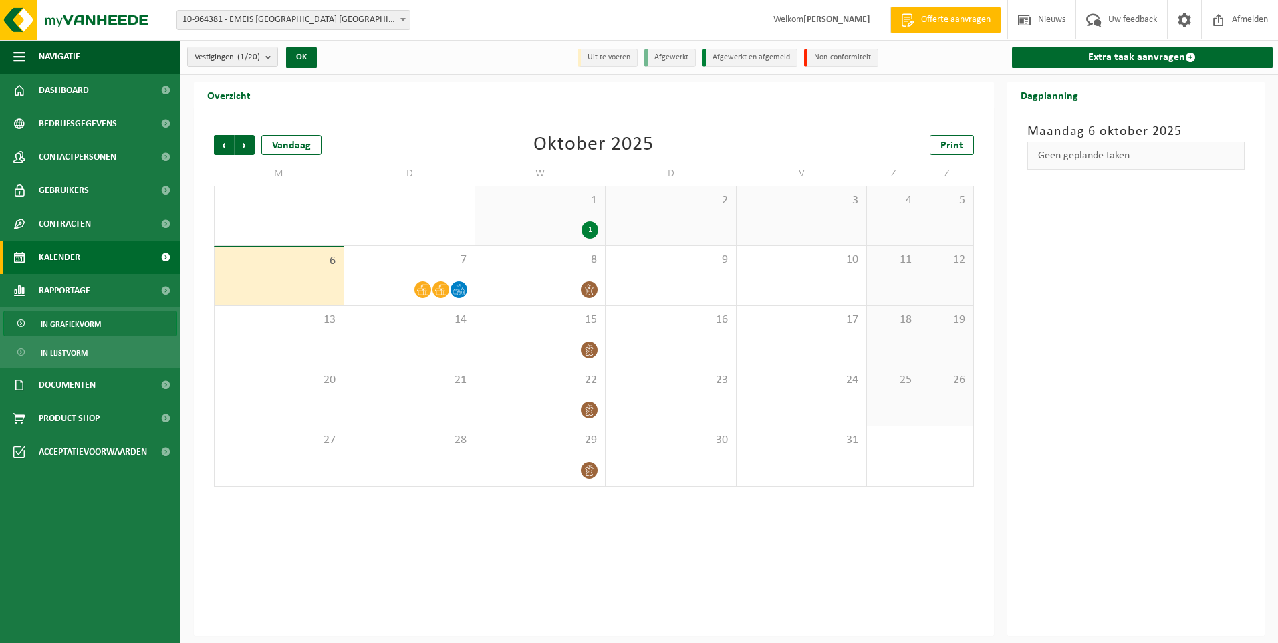
click at [71, 319] on span "In grafiekvorm" at bounding box center [71, 323] width 60 height 25
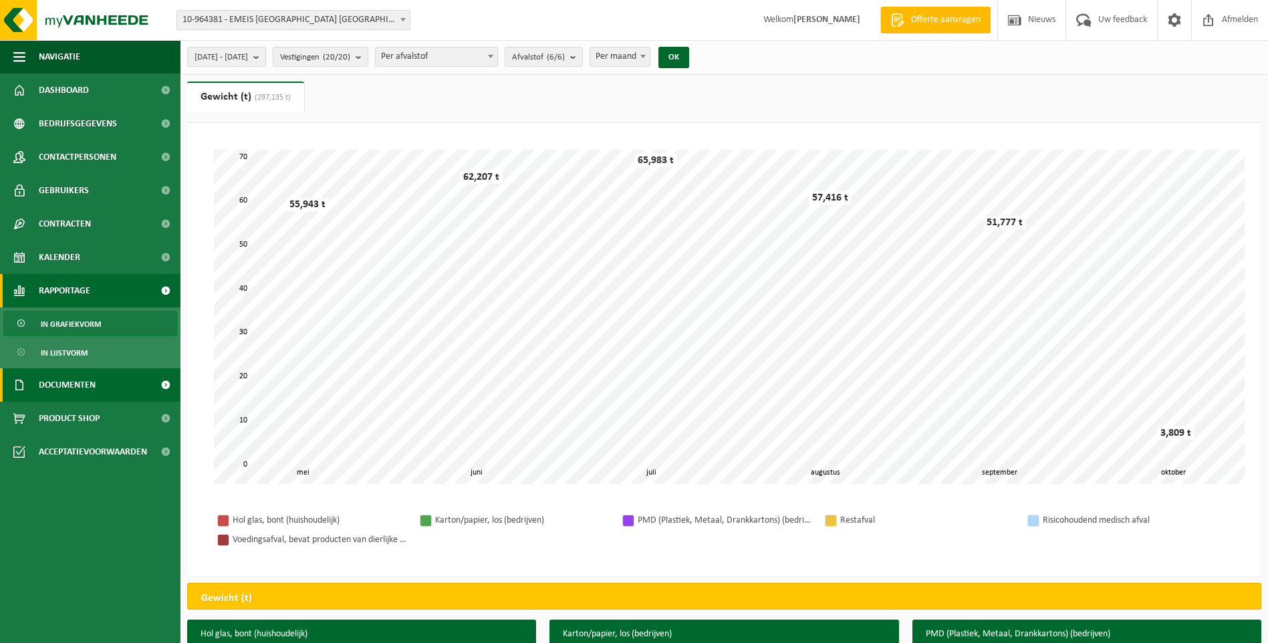
click at [60, 382] on span "Documenten" at bounding box center [67, 384] width 57 height 33
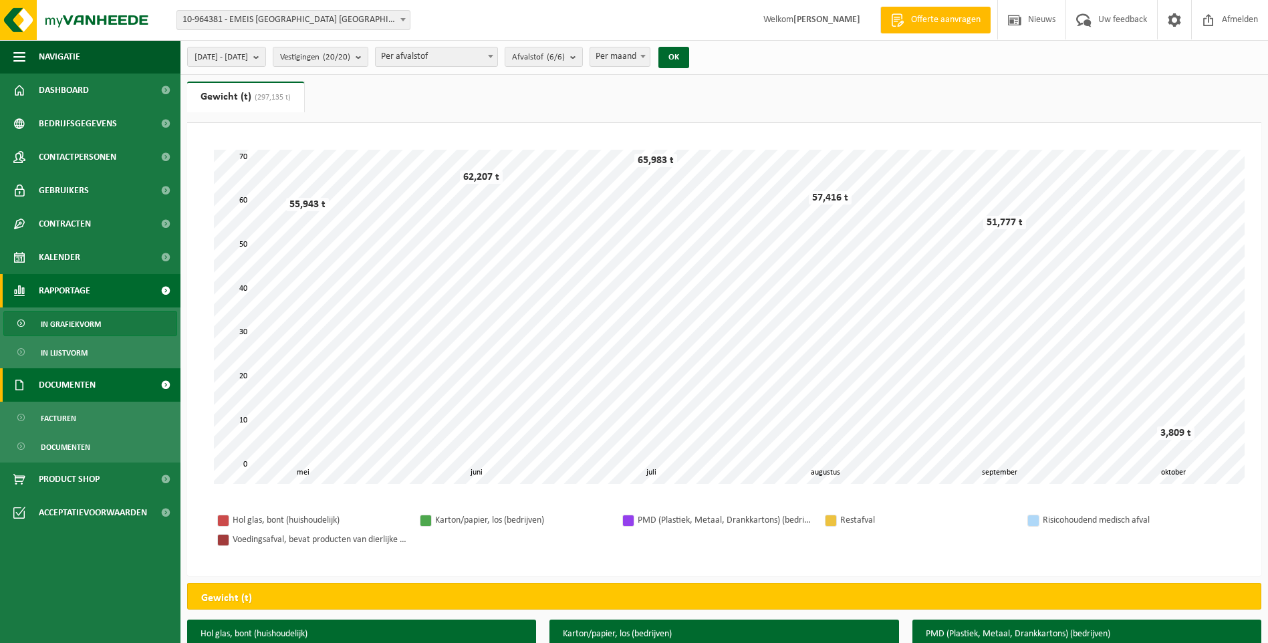
click at [63, 384] on span "Documenten" at bounding box center [67, 384] width 57 height 33
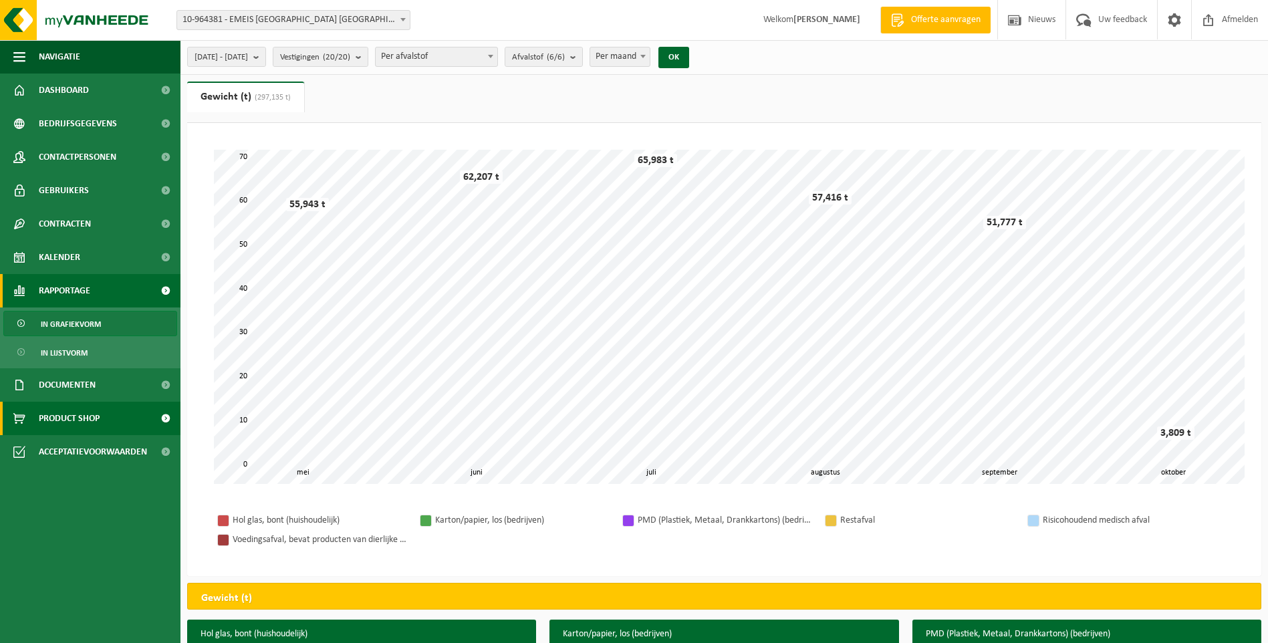
click at [67, 414] on span "Product Shop" at bounding box center [69, 418] width 61 height 33
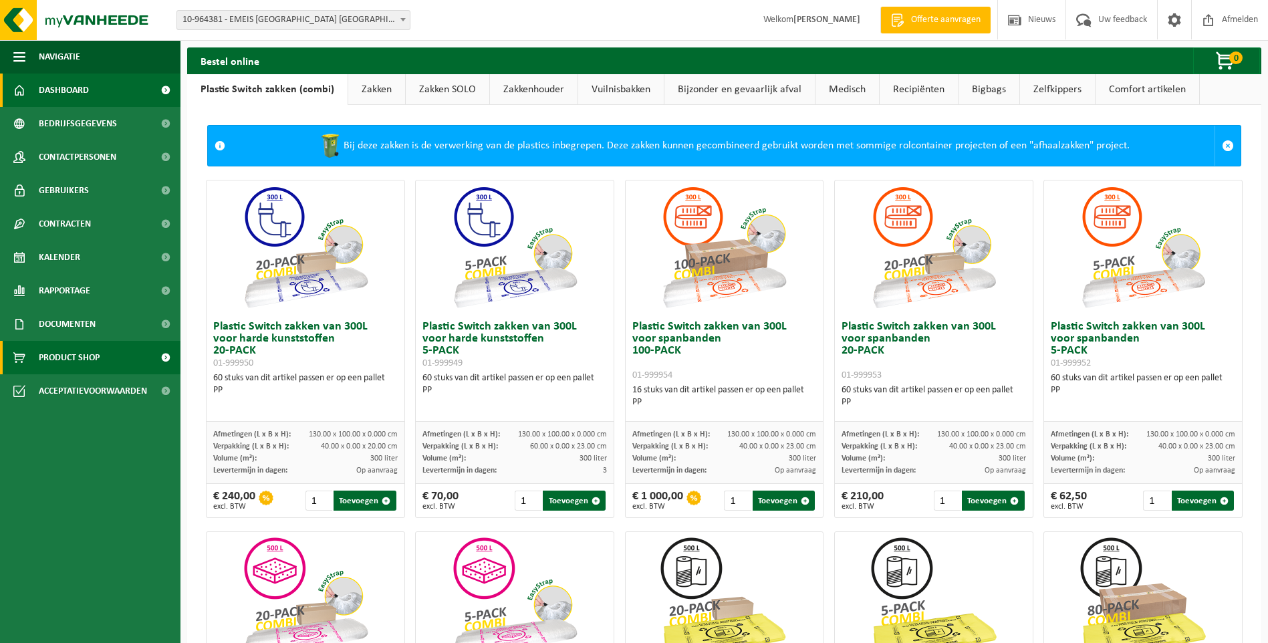
click at [68, 87] on span "Dashboard" at bounding box center [64, 89] width 50 height 33
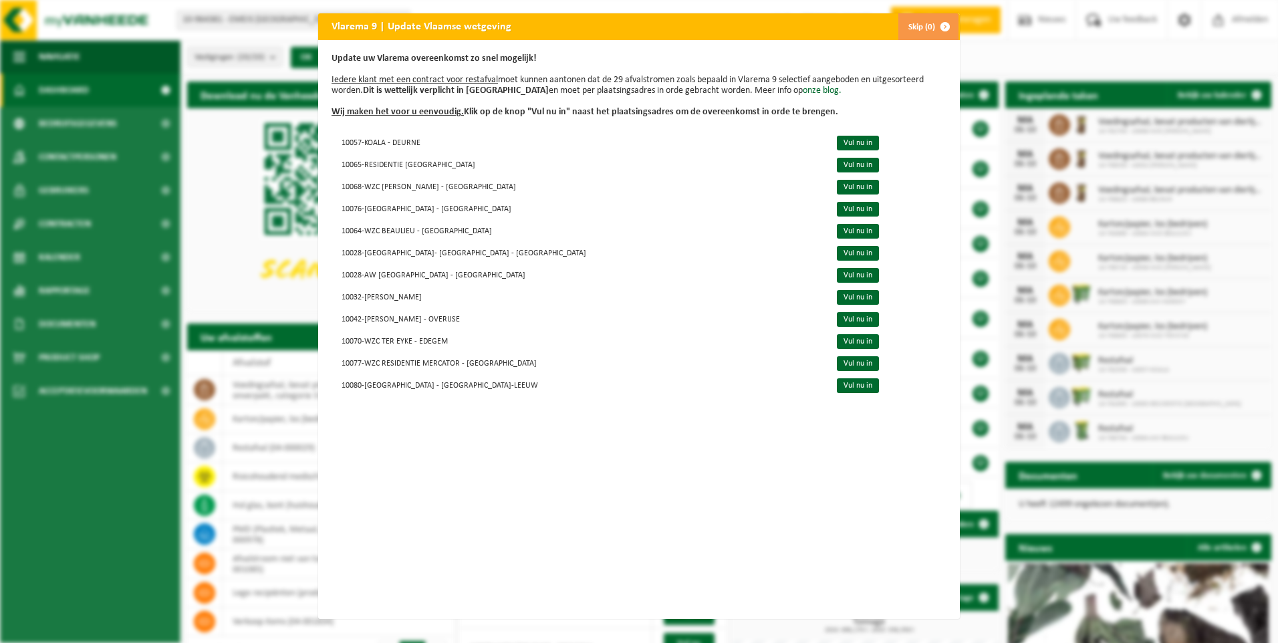
click at [920, 24] on button "Skip (0)" at bounding box center [927, 26] width 61 height 27
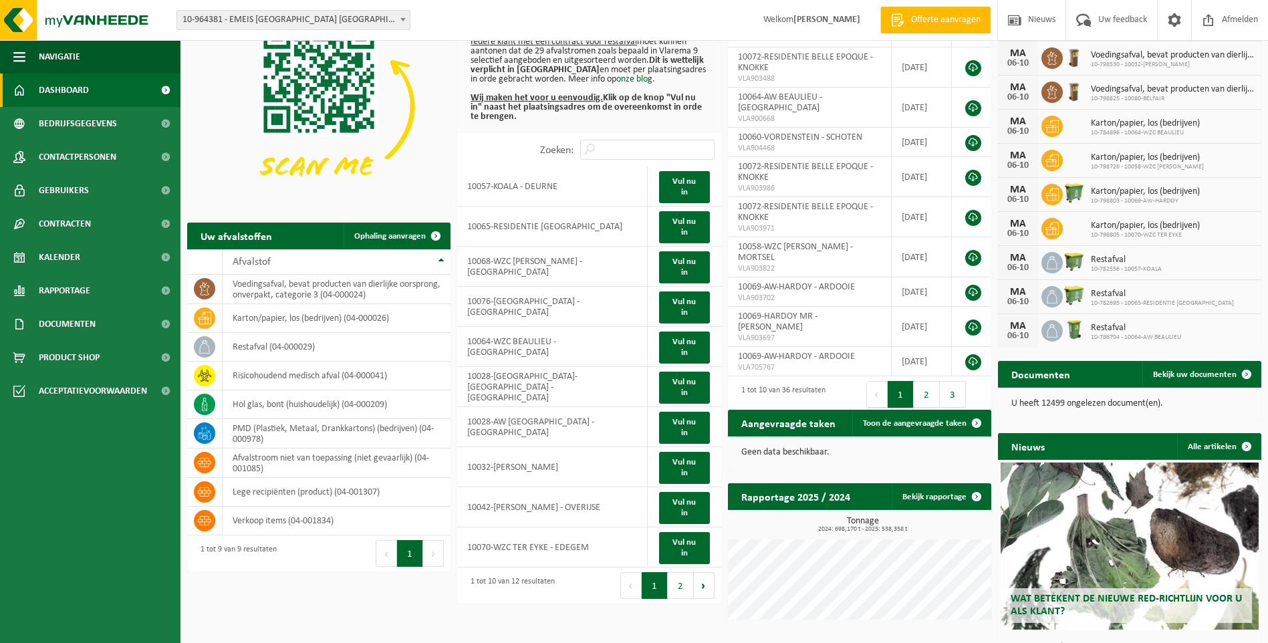
scroll to position [134, 0]
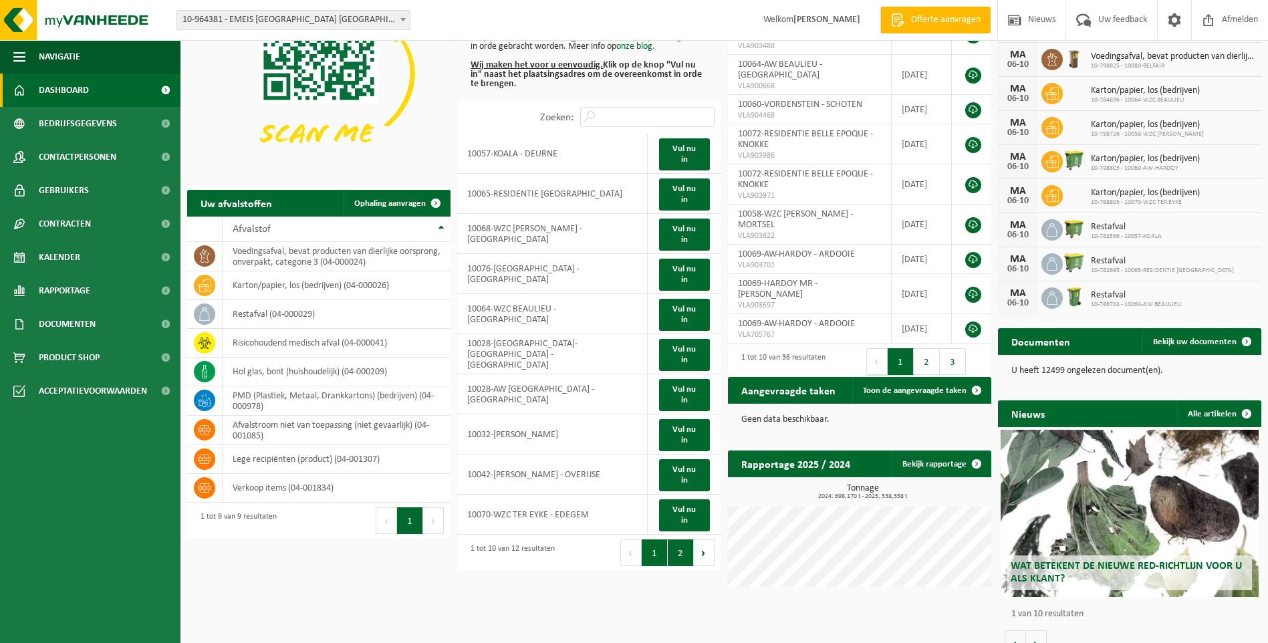
click at [672, 556] on button "2" at bounding box center [680, 552] width 26 height 27
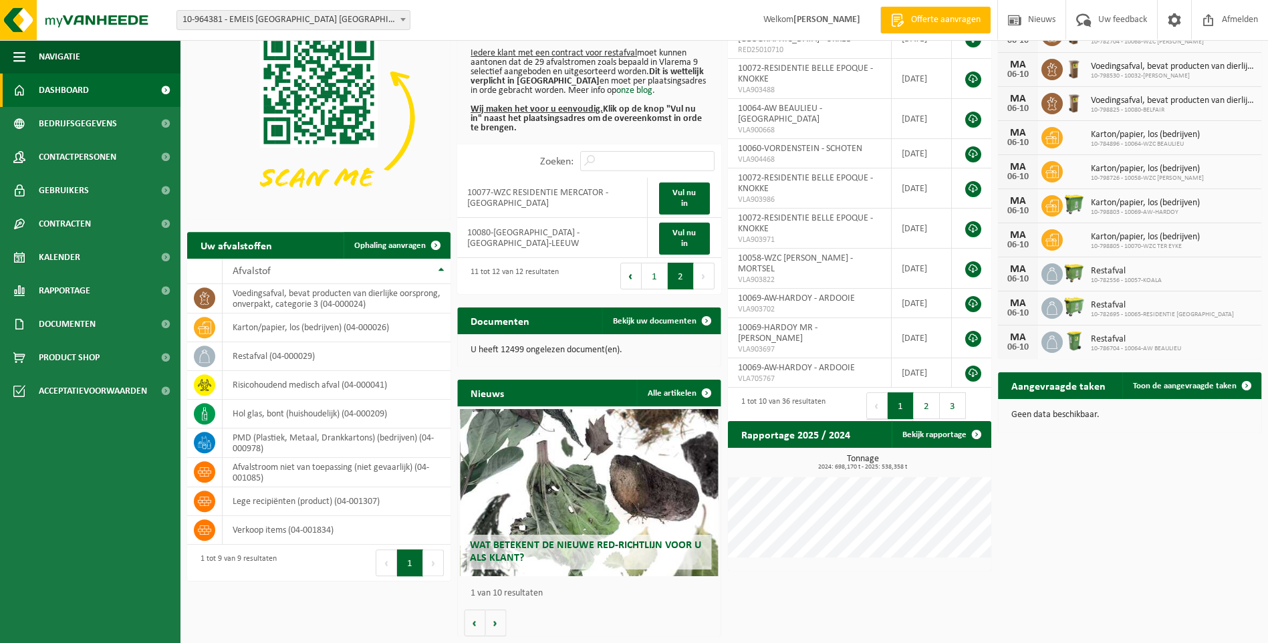
scroll to position [89, 0]
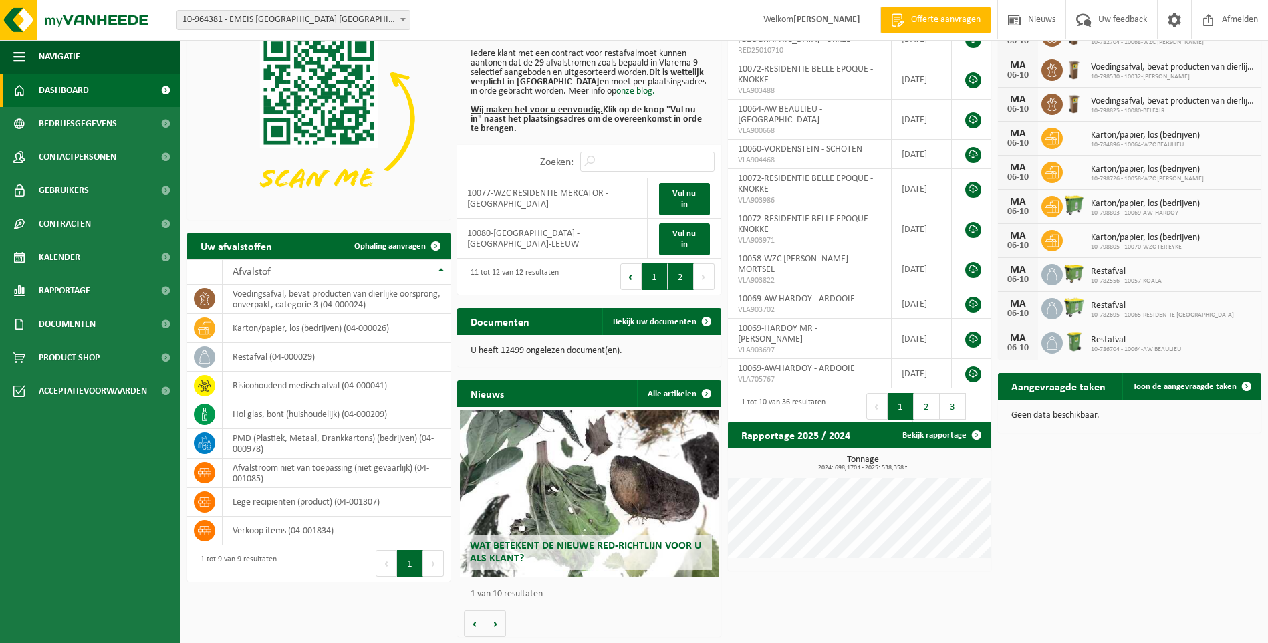
click at [652, 275] on button "1" at bounding box center [654, 276] width 26 height 27
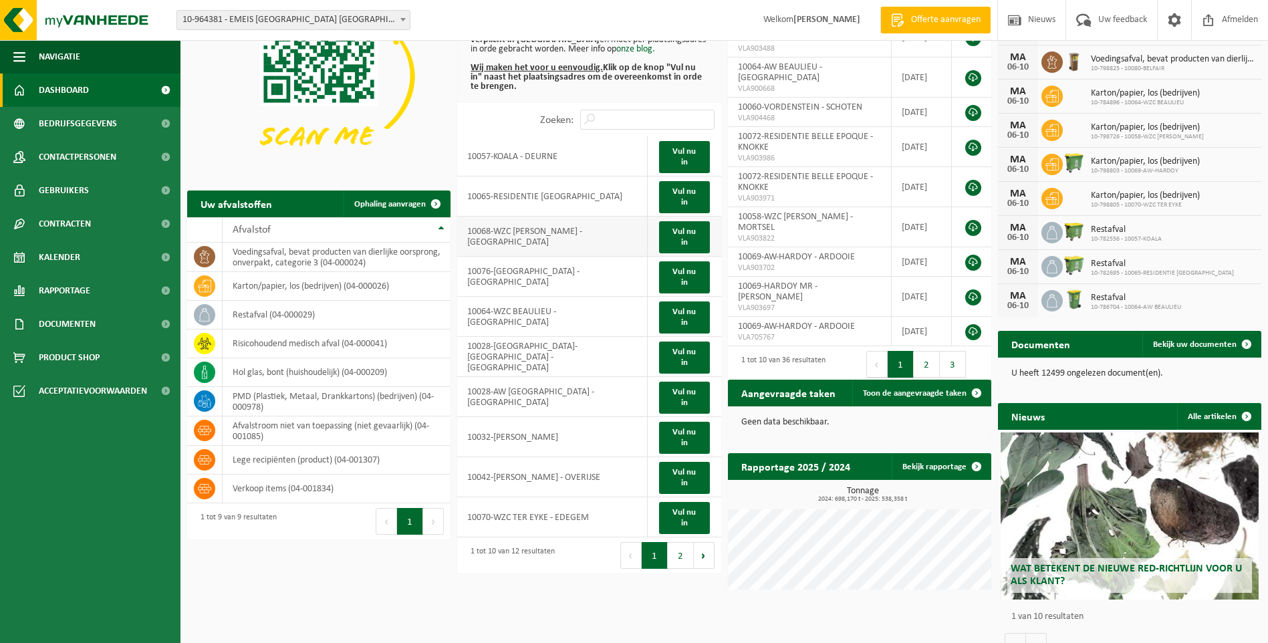
scroll to position [154, 0]
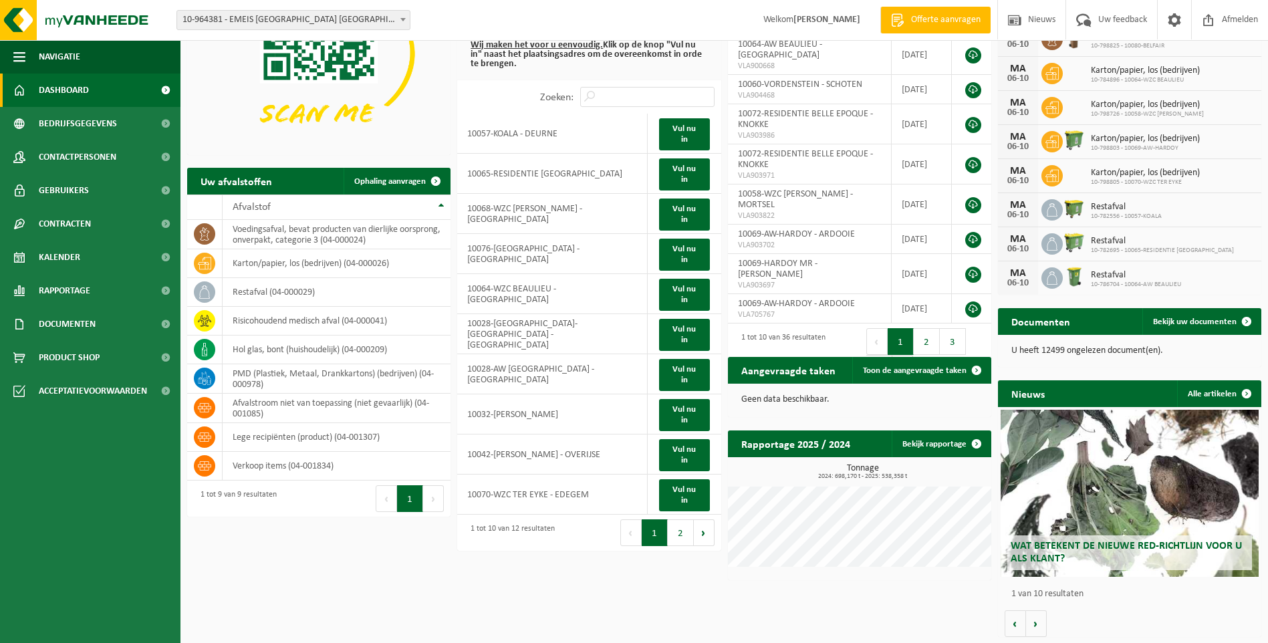
click at [1101, 547] on span "Wat betekent de nieuwe RED-richtlijn voor u als klant?" at bounding box center [1125, 552] width 231 height 23
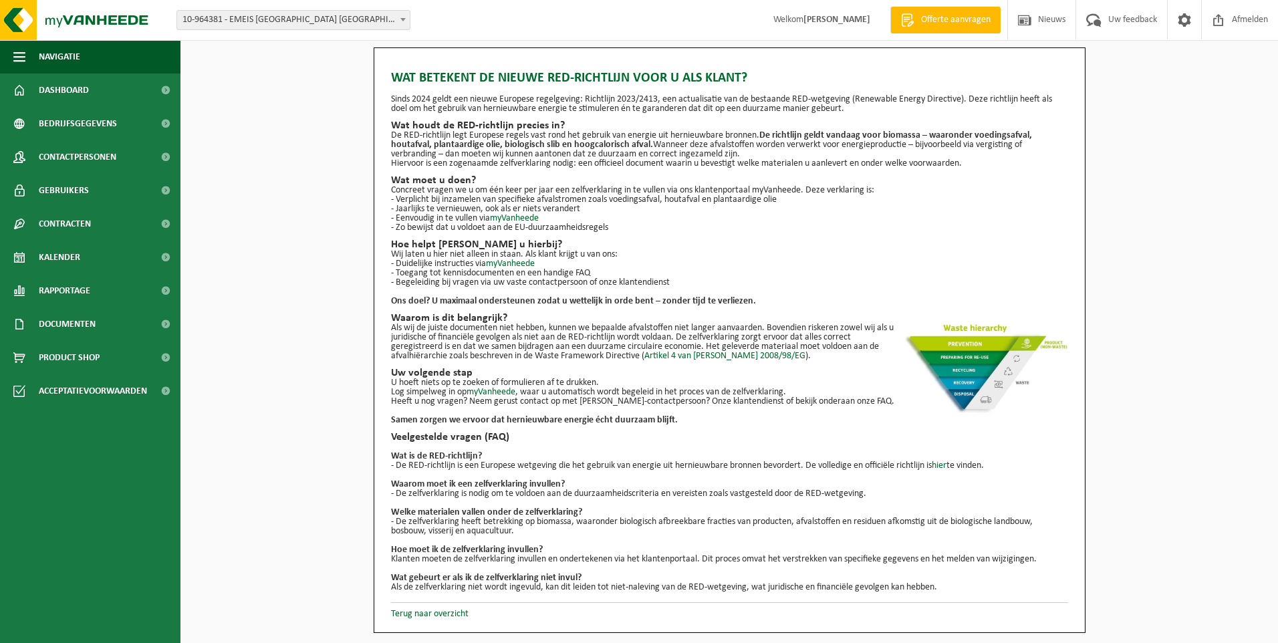
drag, startPoint x: 704, startPoint y: 207, endPoint x: 1059, endPoint y: 142, distance: 361.3
click at [1059, 142] on p "De RED-richtlijn legt Europese regels vast rond het gebruik van energie uit her…" at bounding box center [729, 145] width 677 height 28
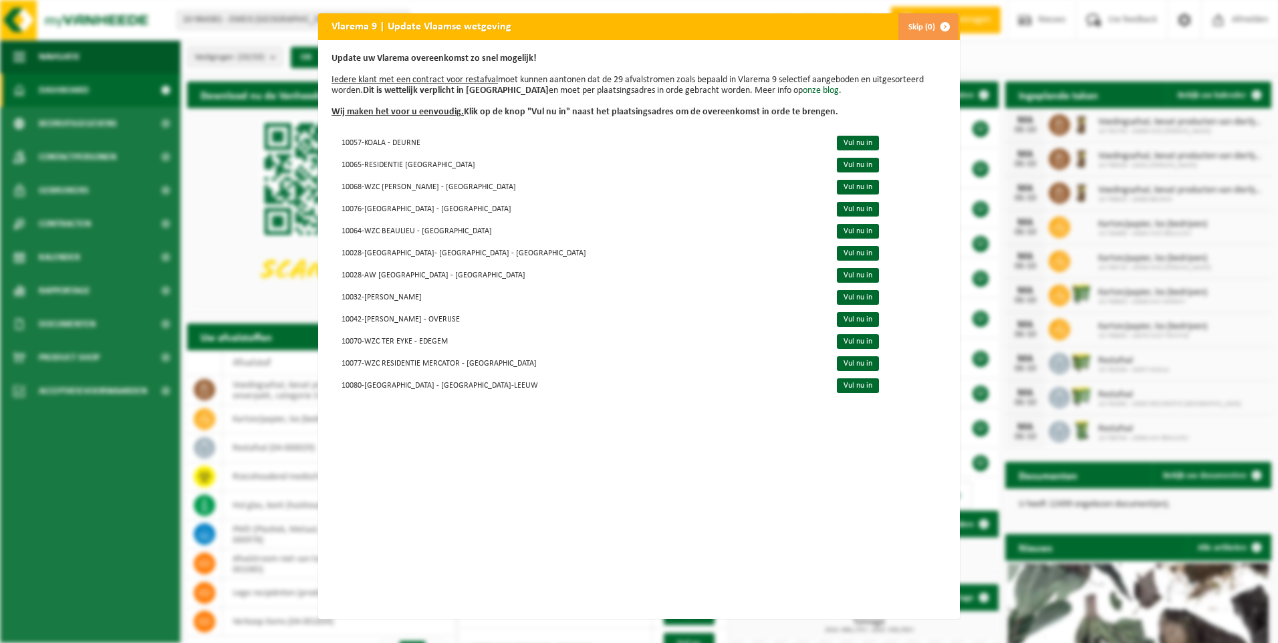
click at [921, 22] on button "Skip (0)" at bounding box center [927, 26] width 61 height 27
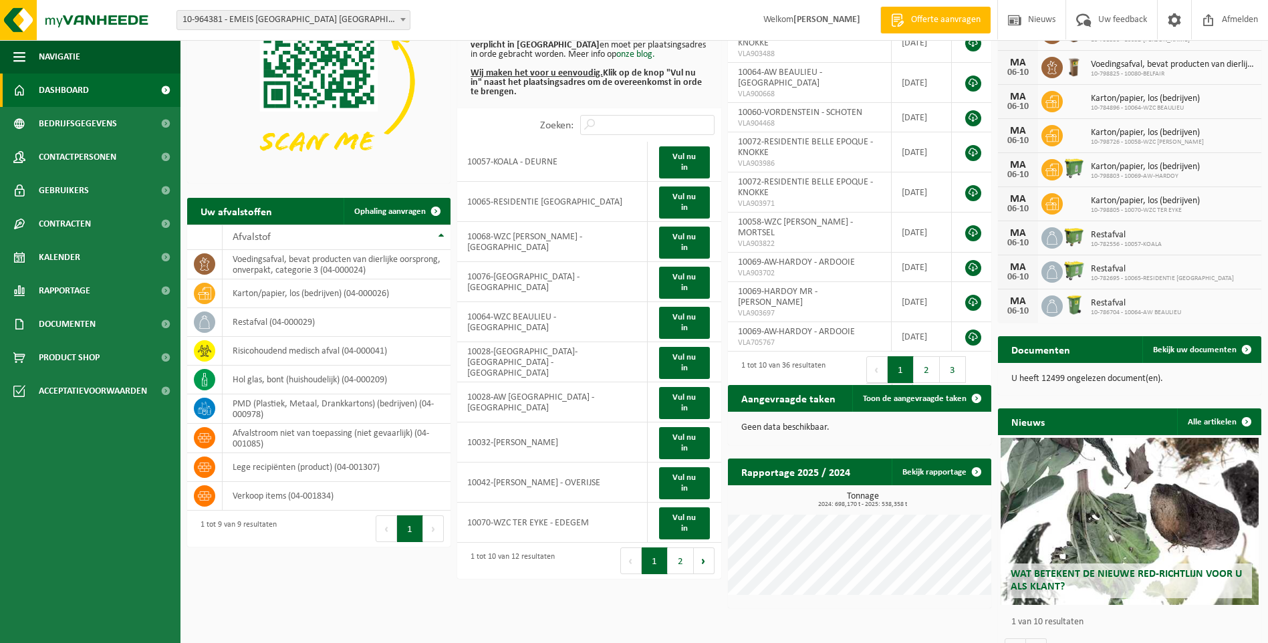
scroll to position [154, 0]
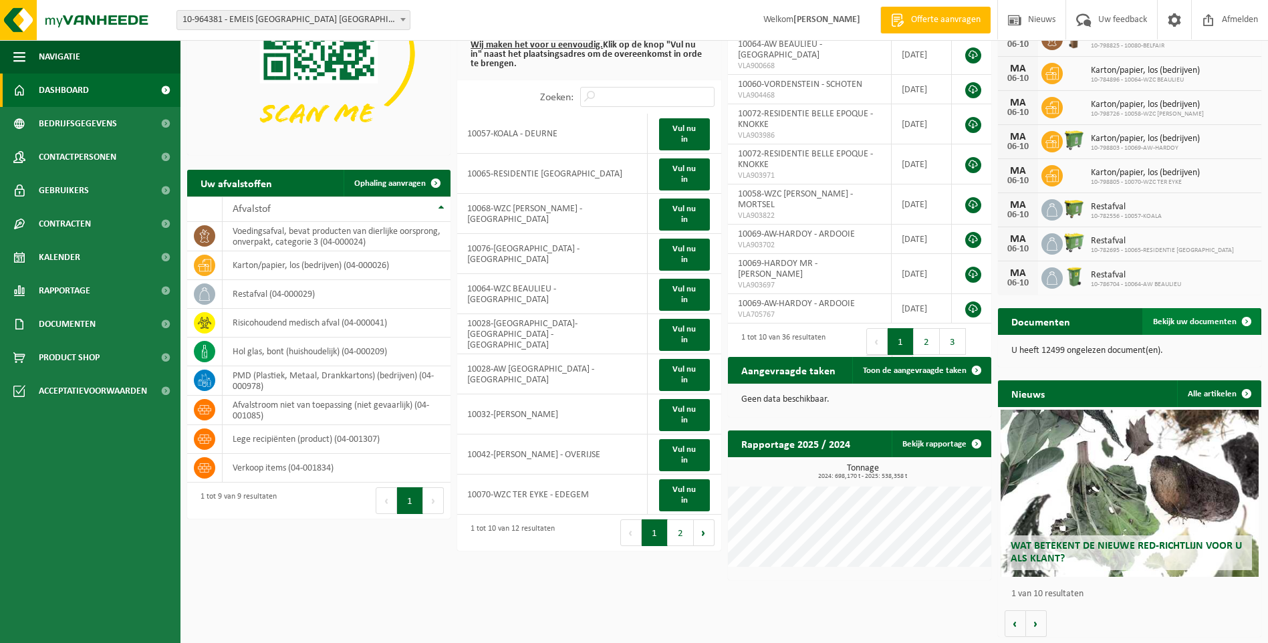
click at [1191, 321] on span "Bekijk uw documenten" at bounding box center [1195, 321] width 84 height 9
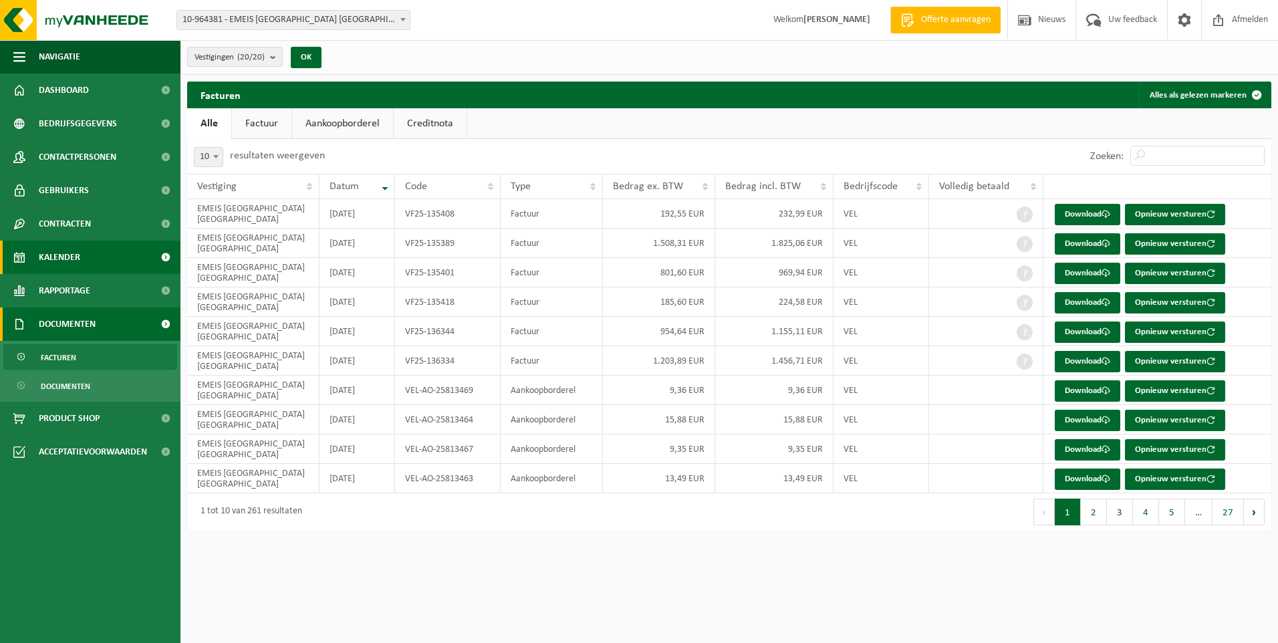
click at [72, 256] on span "Kalender" at bounding box center [59, 257] width 41 height 33
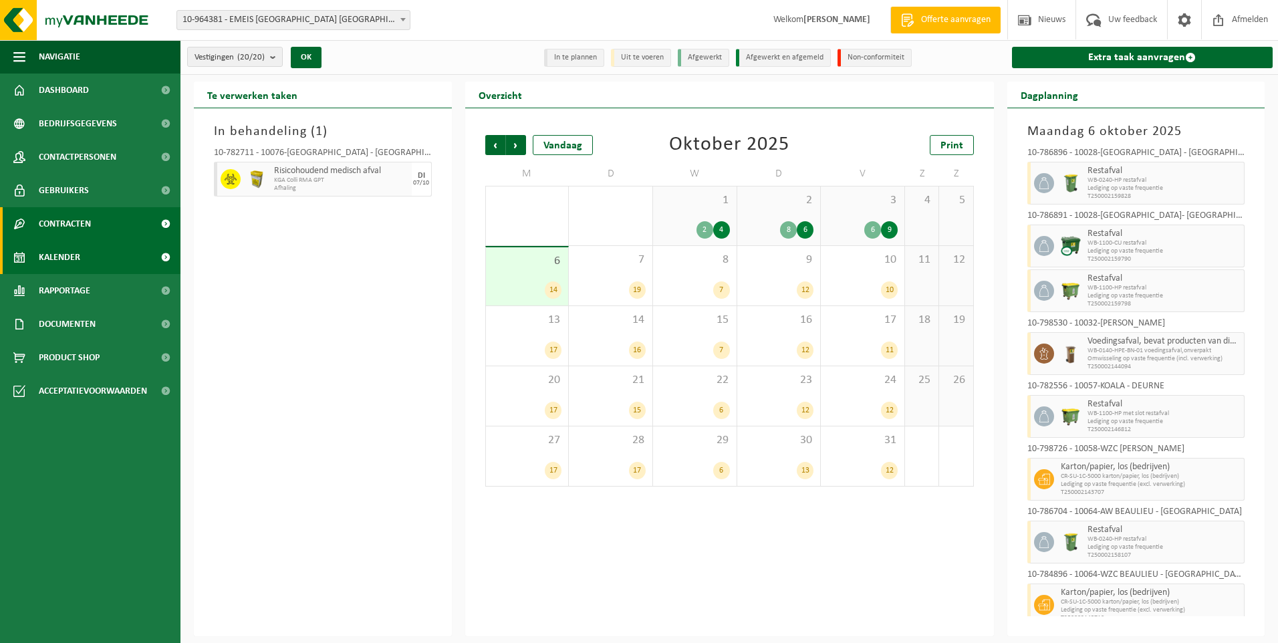
click at [64, 222] on span "Contracten" at bounding box center [65, 223] width 52 height 33
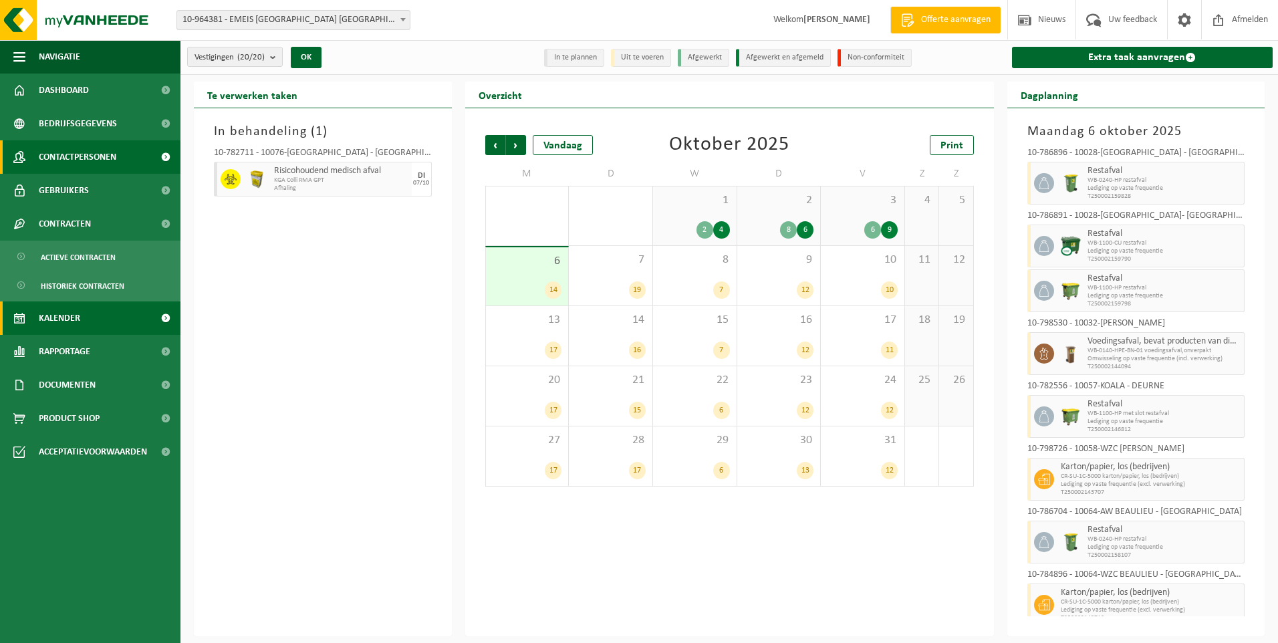
click at [62, 156] on span "Contactpersonen" at bounding box center [78, 156] width 78 height 33
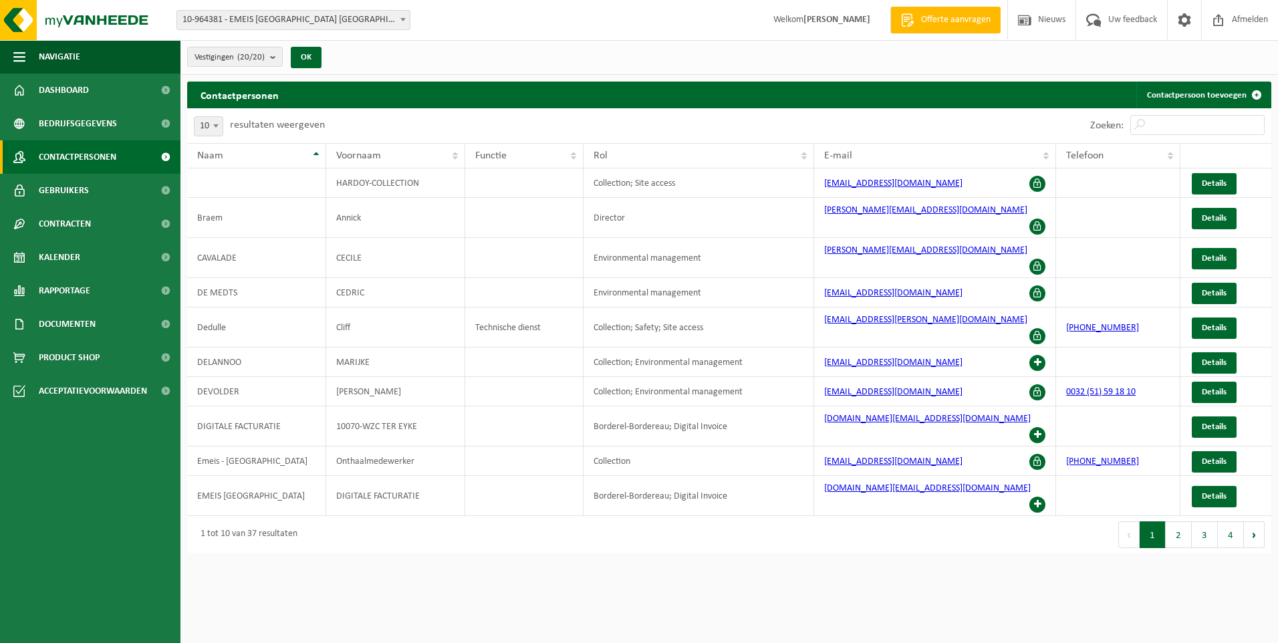
click at [214, 125] on b at bounding box center [215, 125] width 5 height 3
click at [1181, 521] on button "2" at bounding box center [1178, 534] width 26 height 27
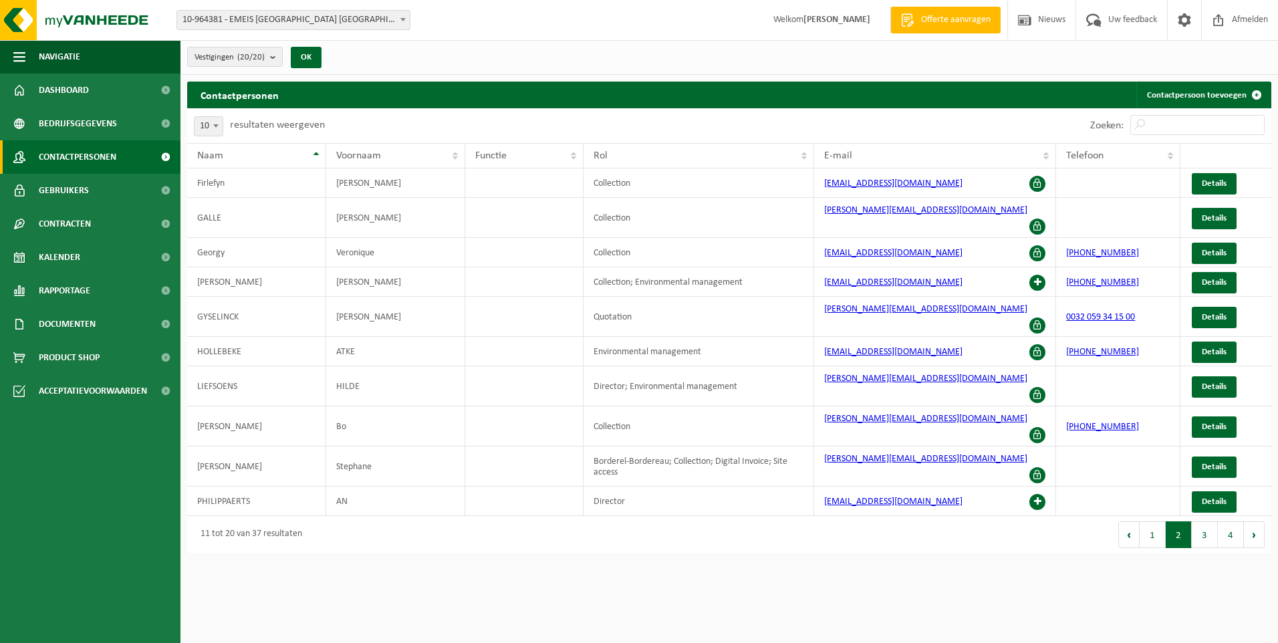
click at [1181, 521] on button "2" at bounding box center [1178, 534] width 26 height 27
click at [1200, 521] on button "3" at bounding box center [1204, 534] width 26 height 27
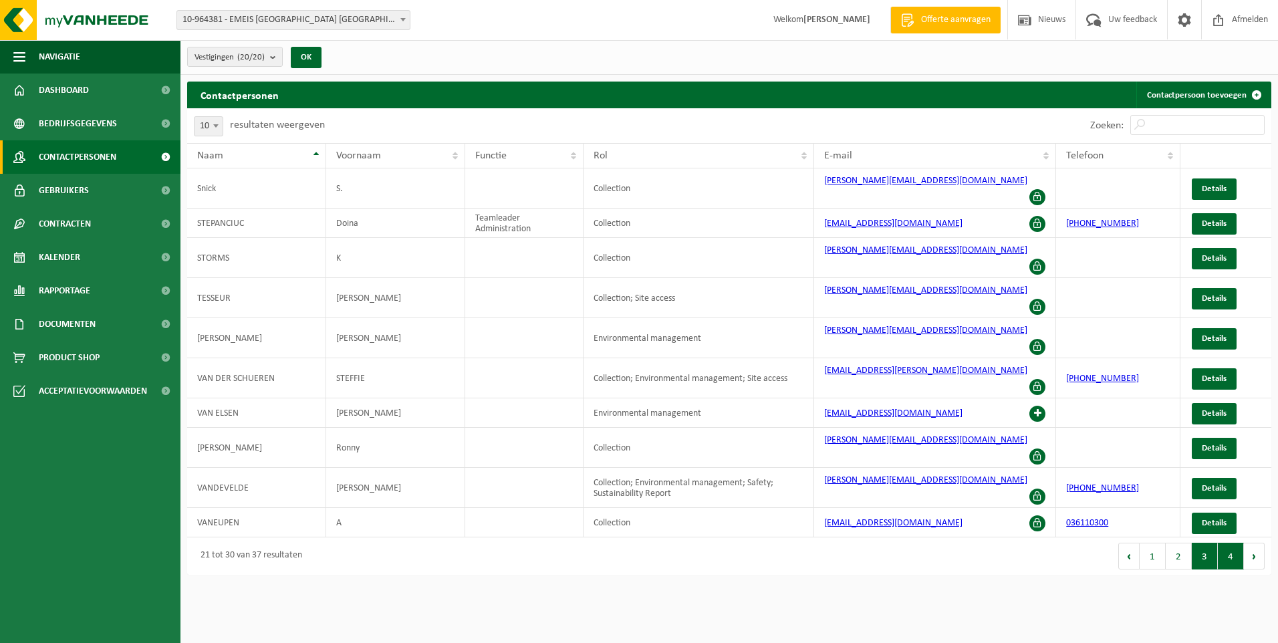
click at [1225, 543] on button "4" at bounding box center [1230, 556] width 26 height 27
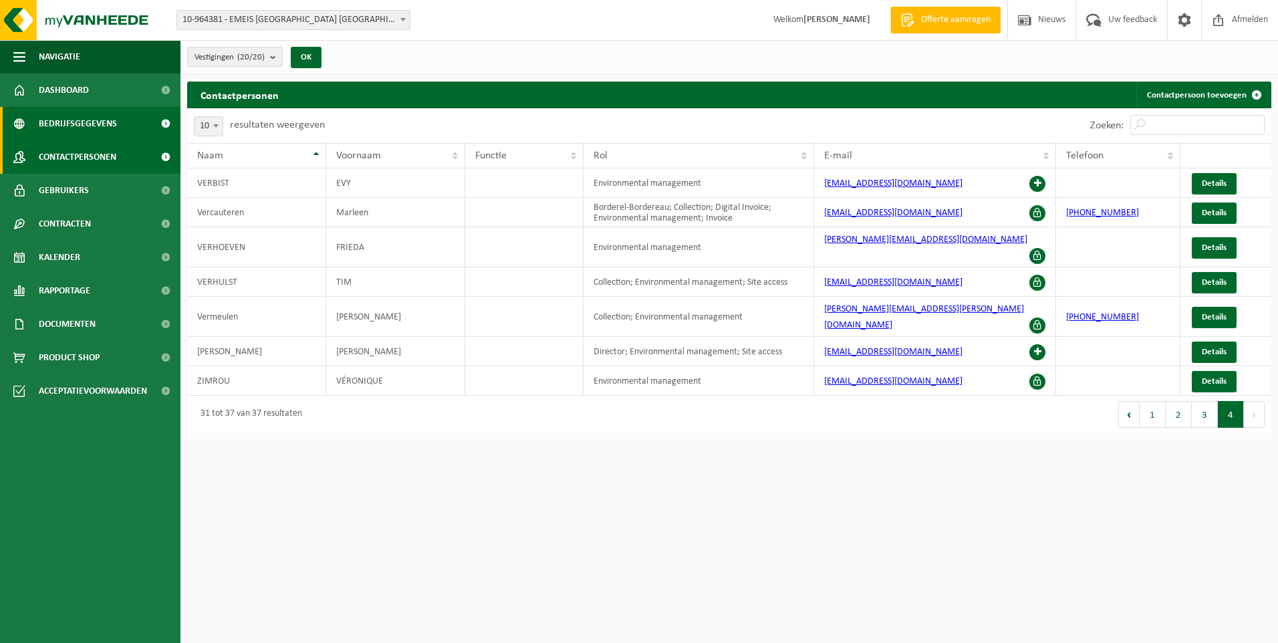
click at [66, 121] on span "Bedrijfsgegevens" at bounding box center [78, 123] width 78 height 33
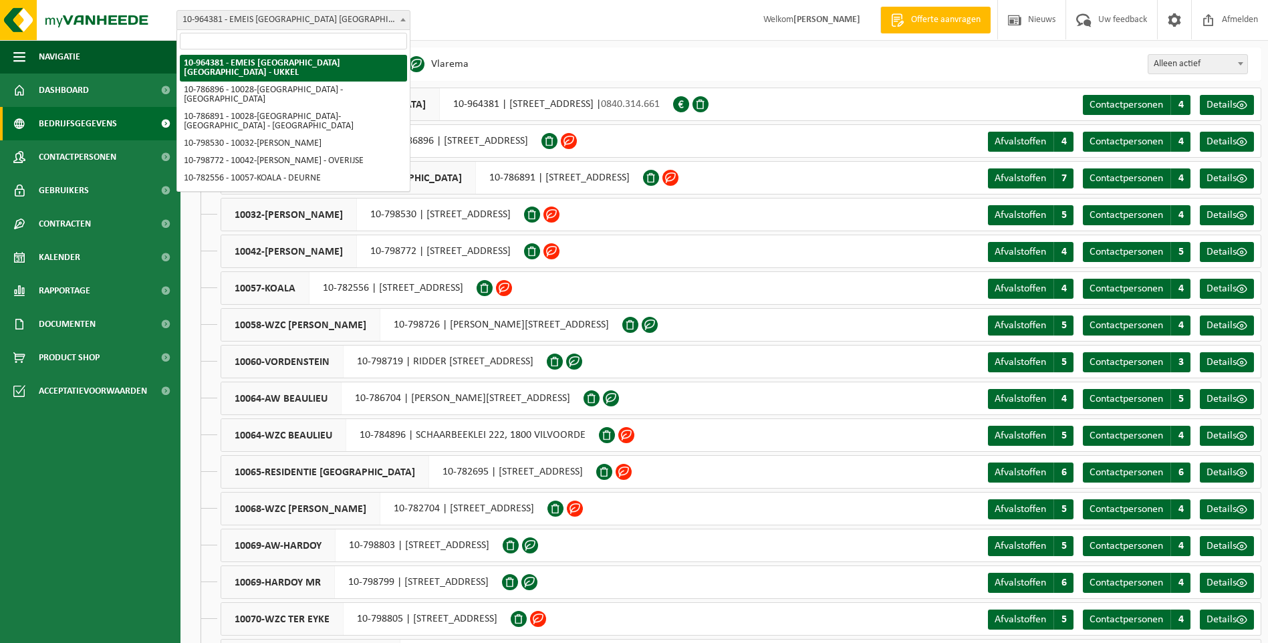
click at [400, 18] on b at bounding box center [402, 19] width 5 height 3
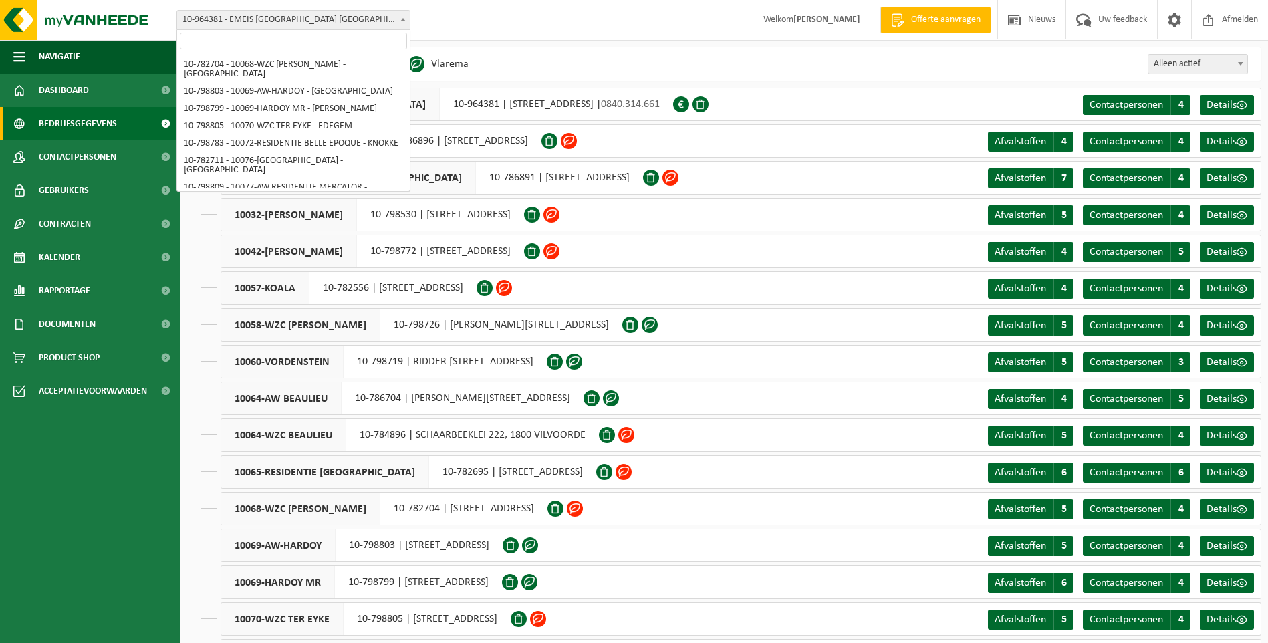
scroll to position [222, 0]
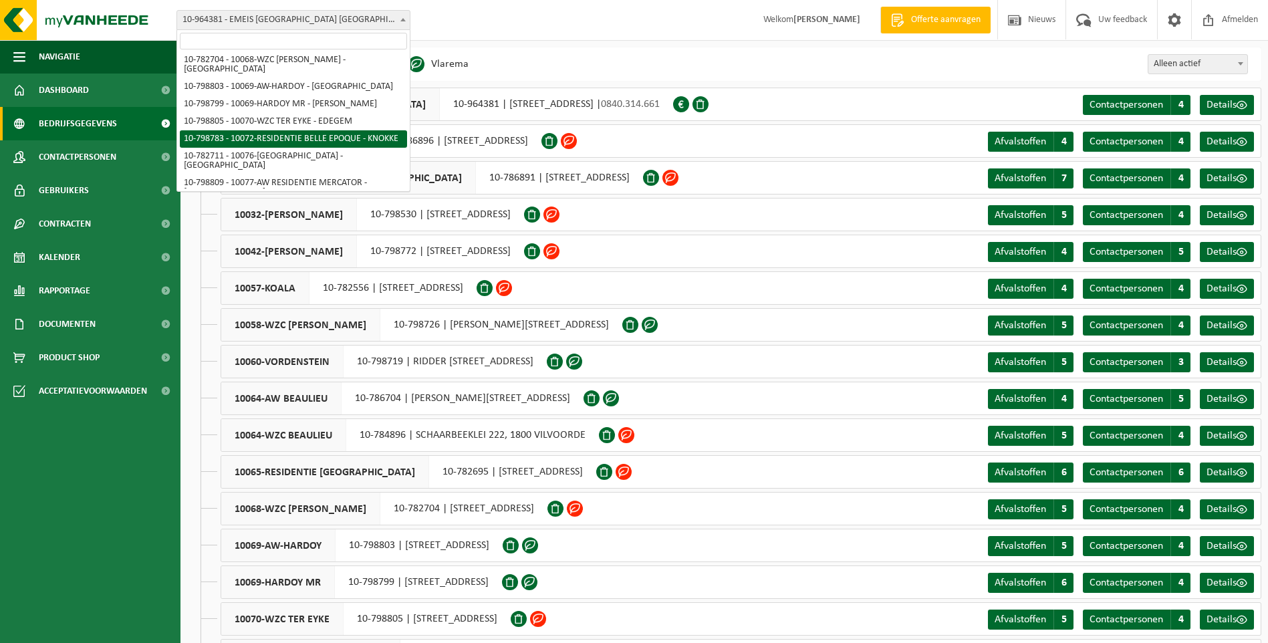
select select "33125"
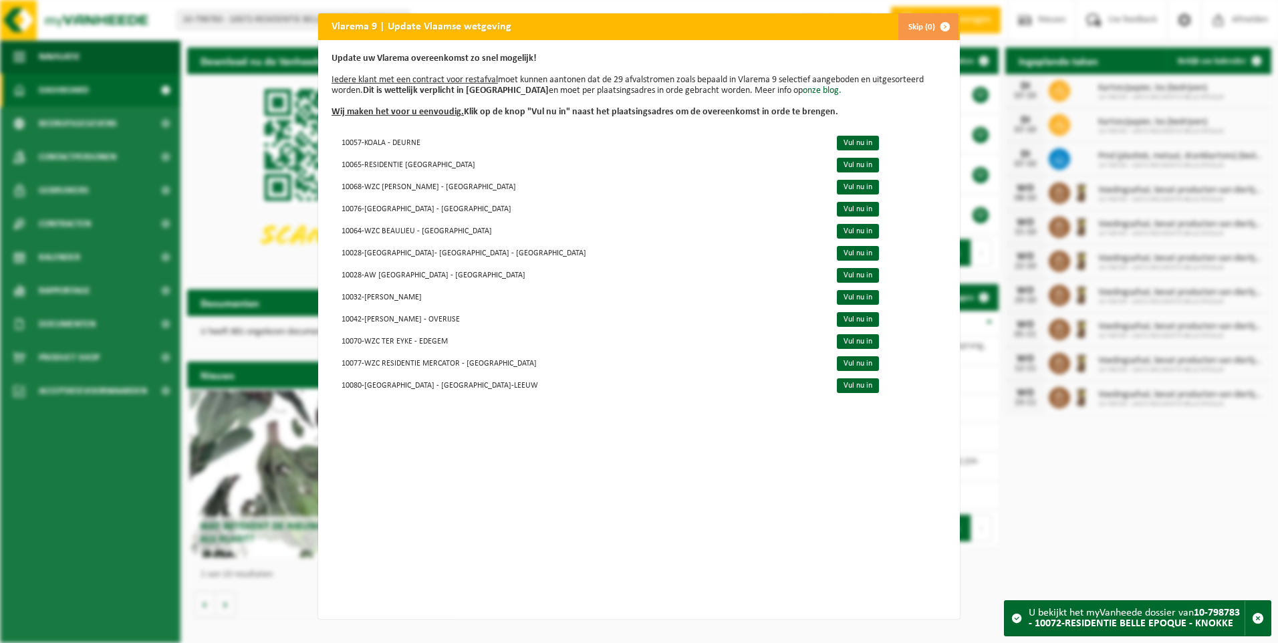
click at [936, 17] on span "button" at bounding box center [944, 26] width 27 height 27
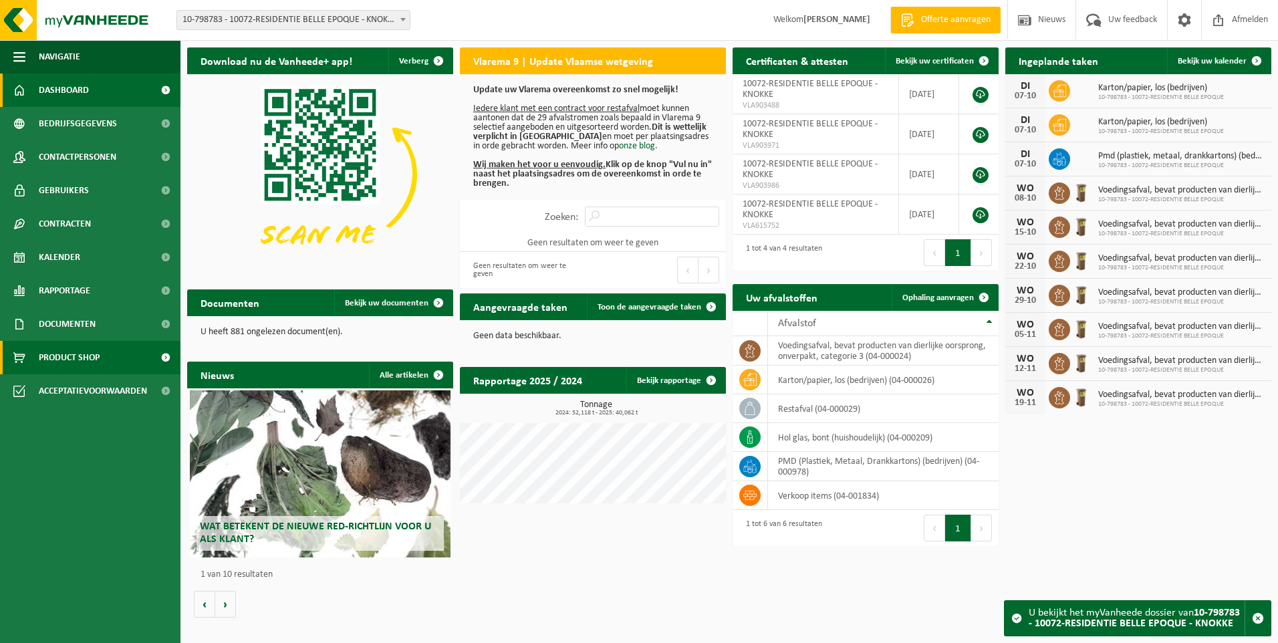
click at [79, 352] on span "Product Shop" at bounding box center [69, 357] width 61 height 33
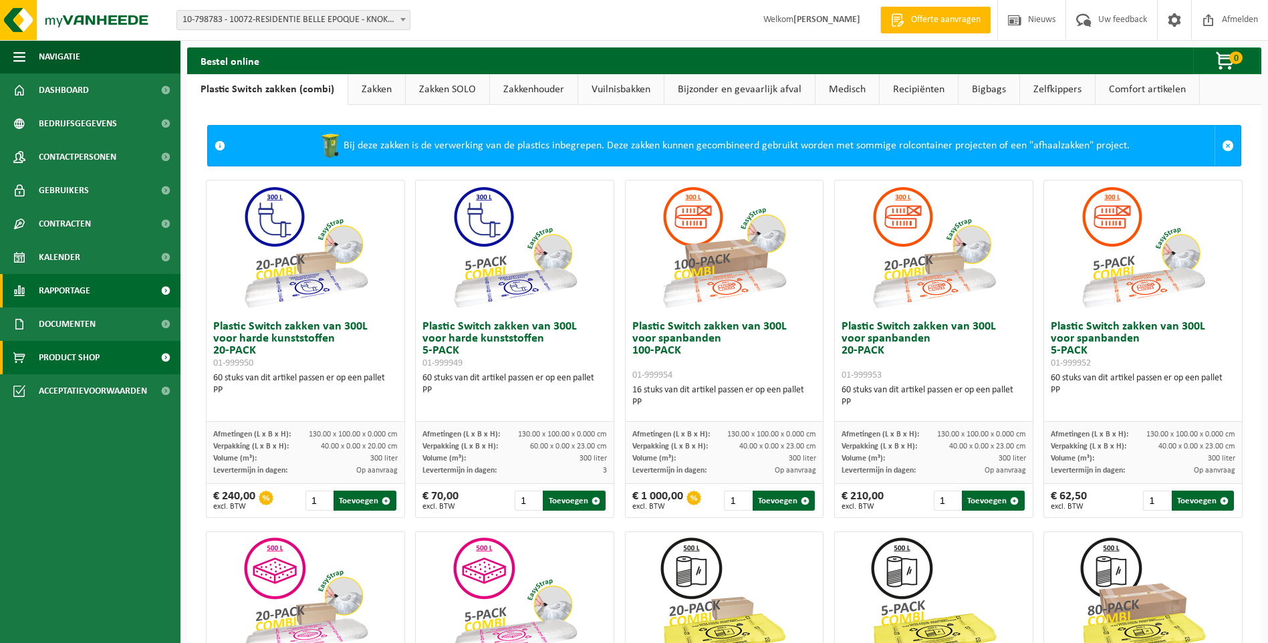
click at [66, 290] on span "Rapportage" at bounding box center [64, 290] width 51 height 33
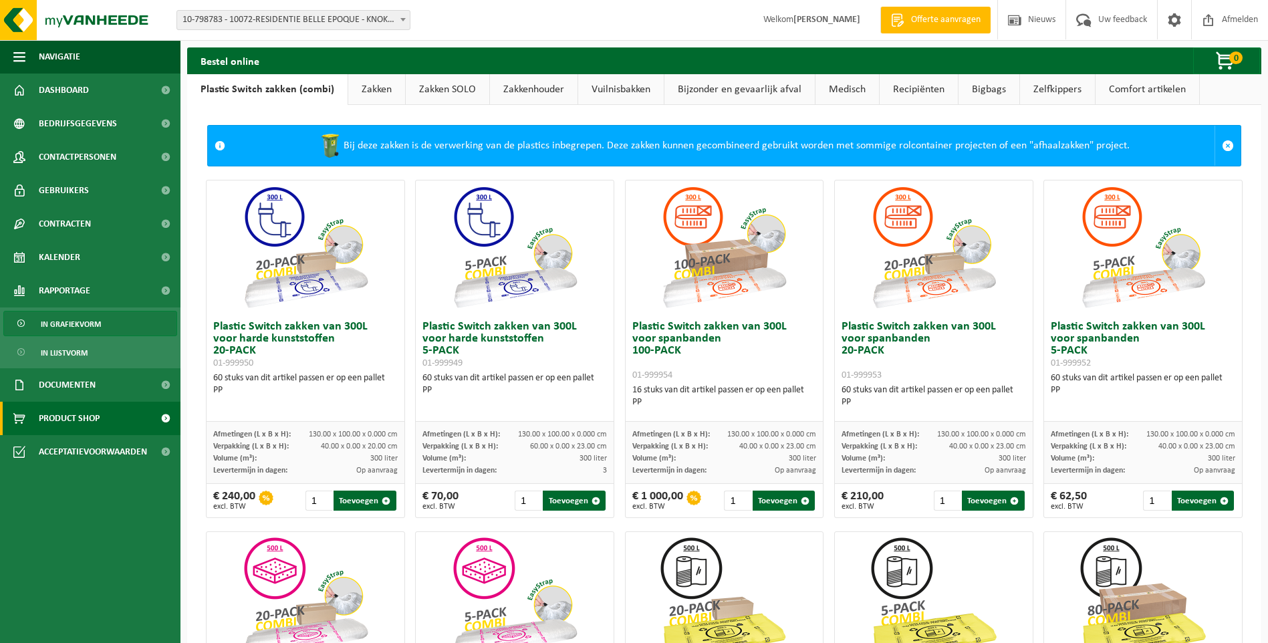
click at [52, 325] on span "In grafiekvorm" at bounding box center [71, 323] width 60 height 25
